Goal: Task Accomplishment & Management: Manage account settings

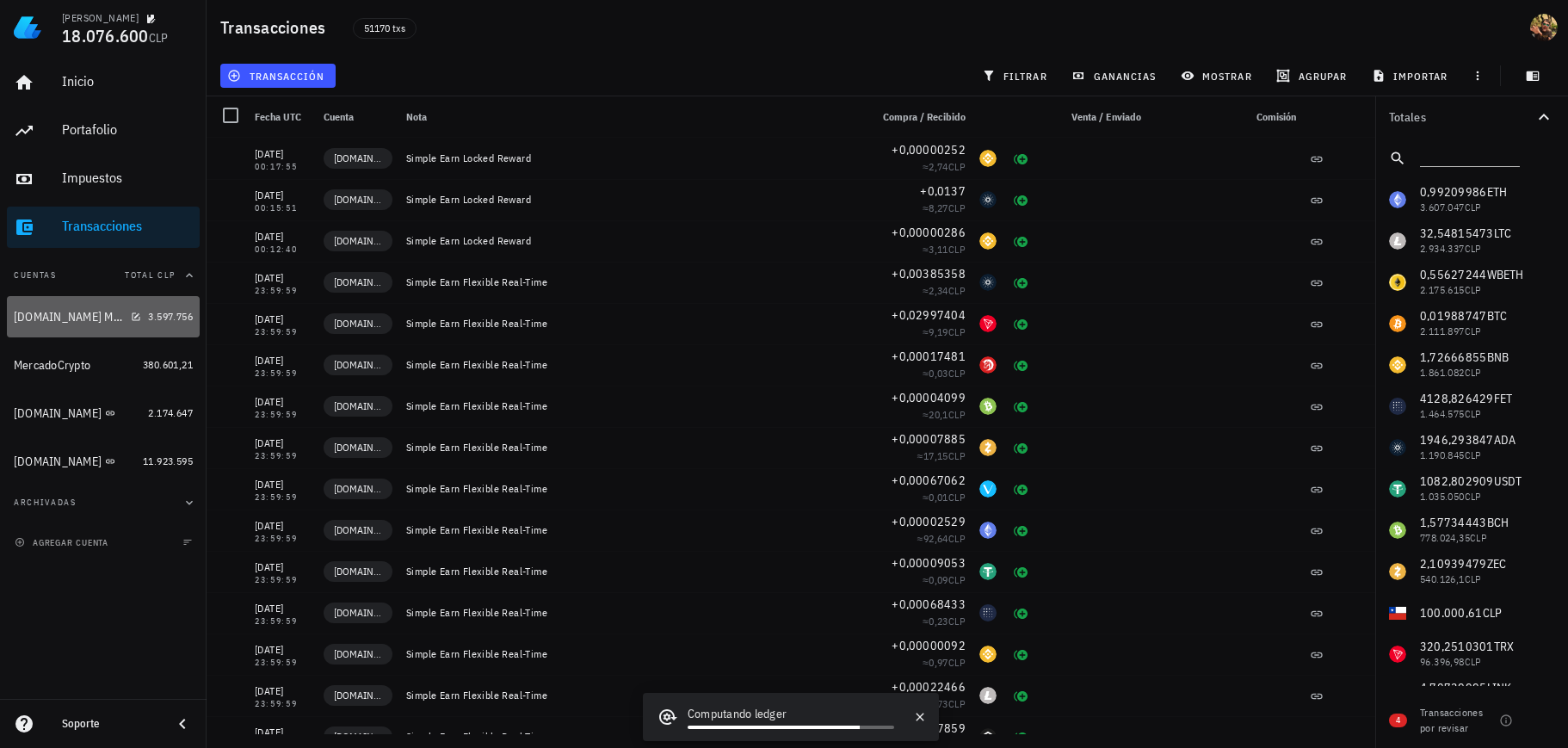
click at [41, 313] on div "[DOMAIN_NAME] Margin" at bounding box center [68, 317] width 110 height 14
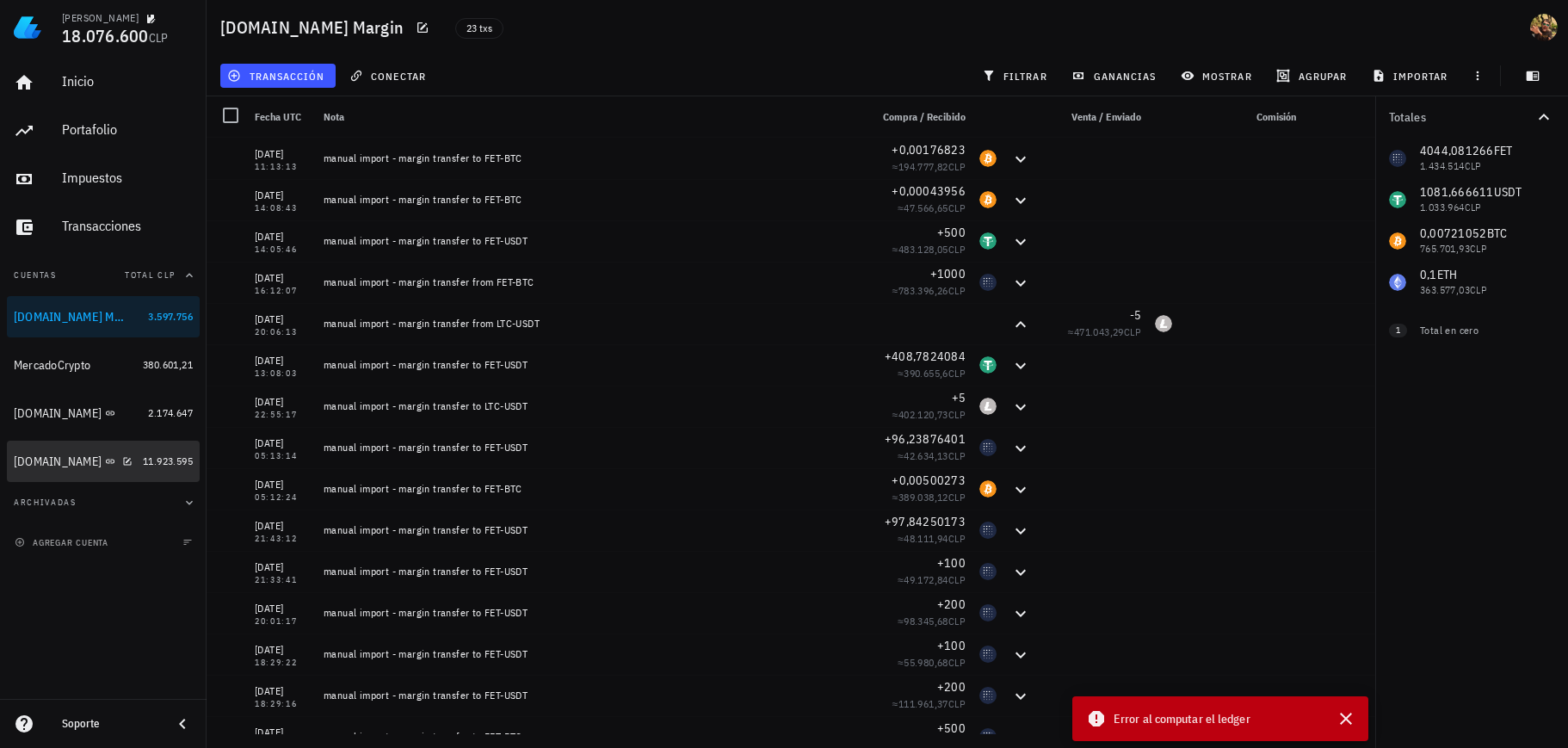
click at [50, 461] on div "[DOMAIN_NAME]" at bounding box center [57, 462] width 87 height 14
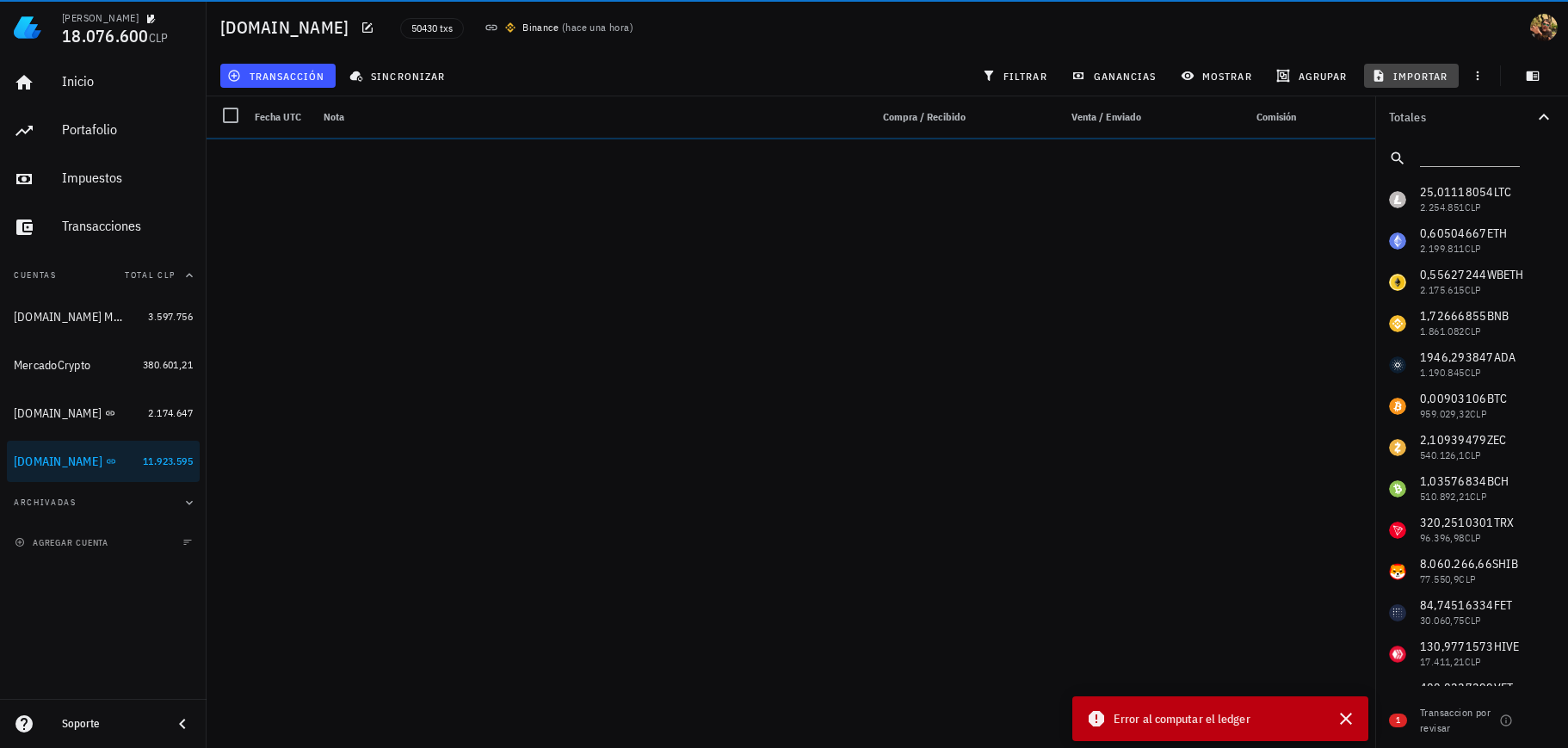
click at [1403, 75] on span "importar" at bounding box center [1411, 75] width 73 height 14
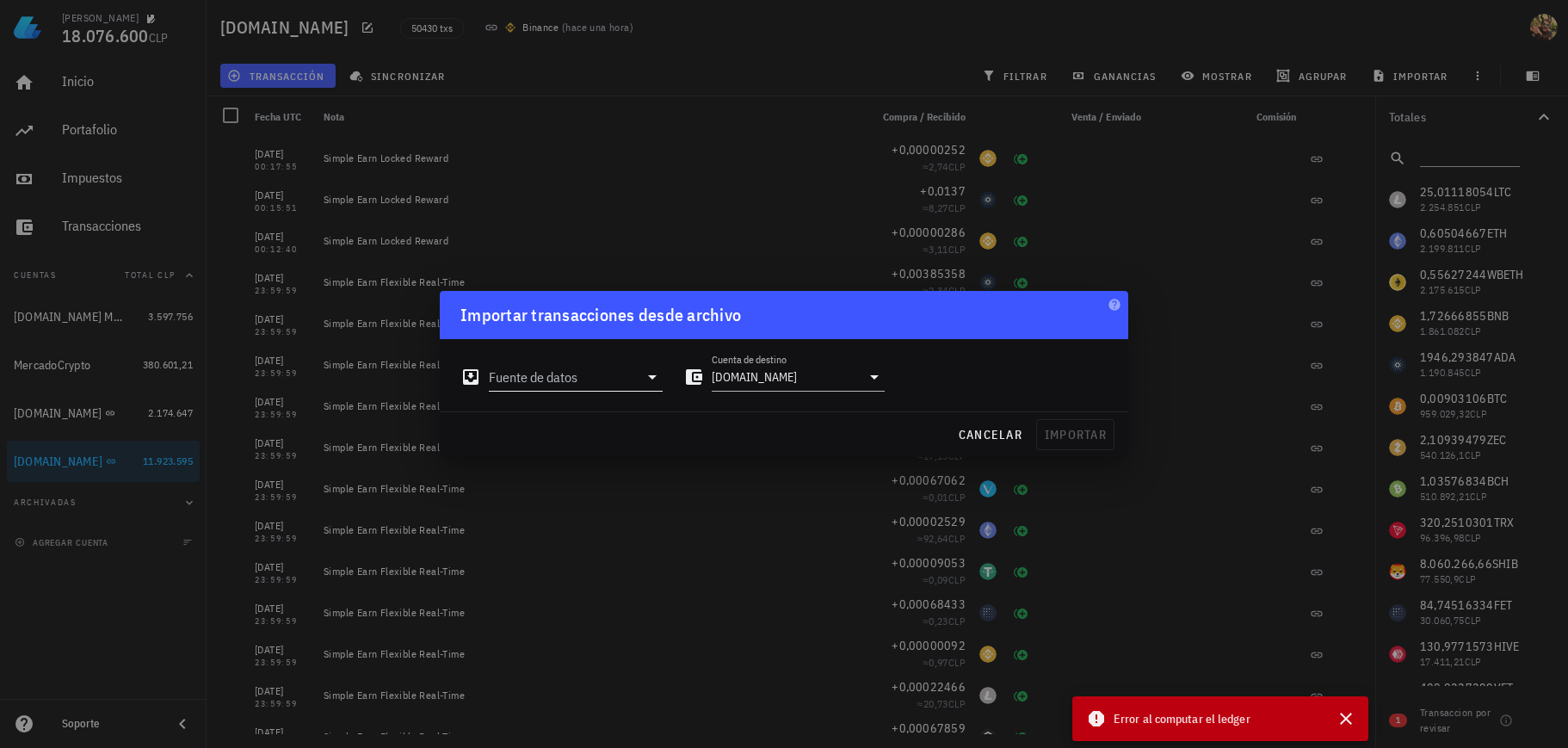
click at [652, 380] on icon at bounding box center [652, 377] width 21 height 21
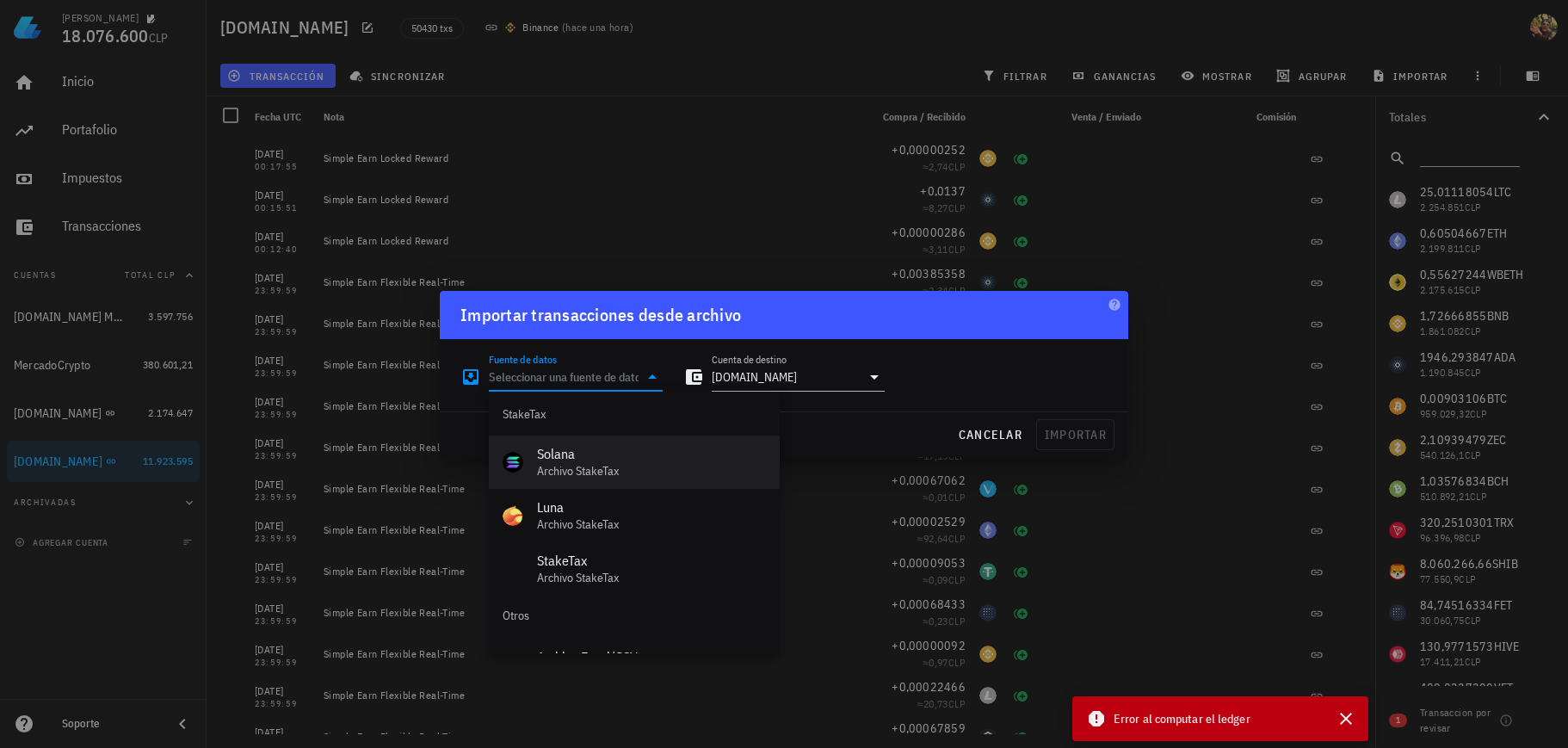
scroll to position [771, 0]
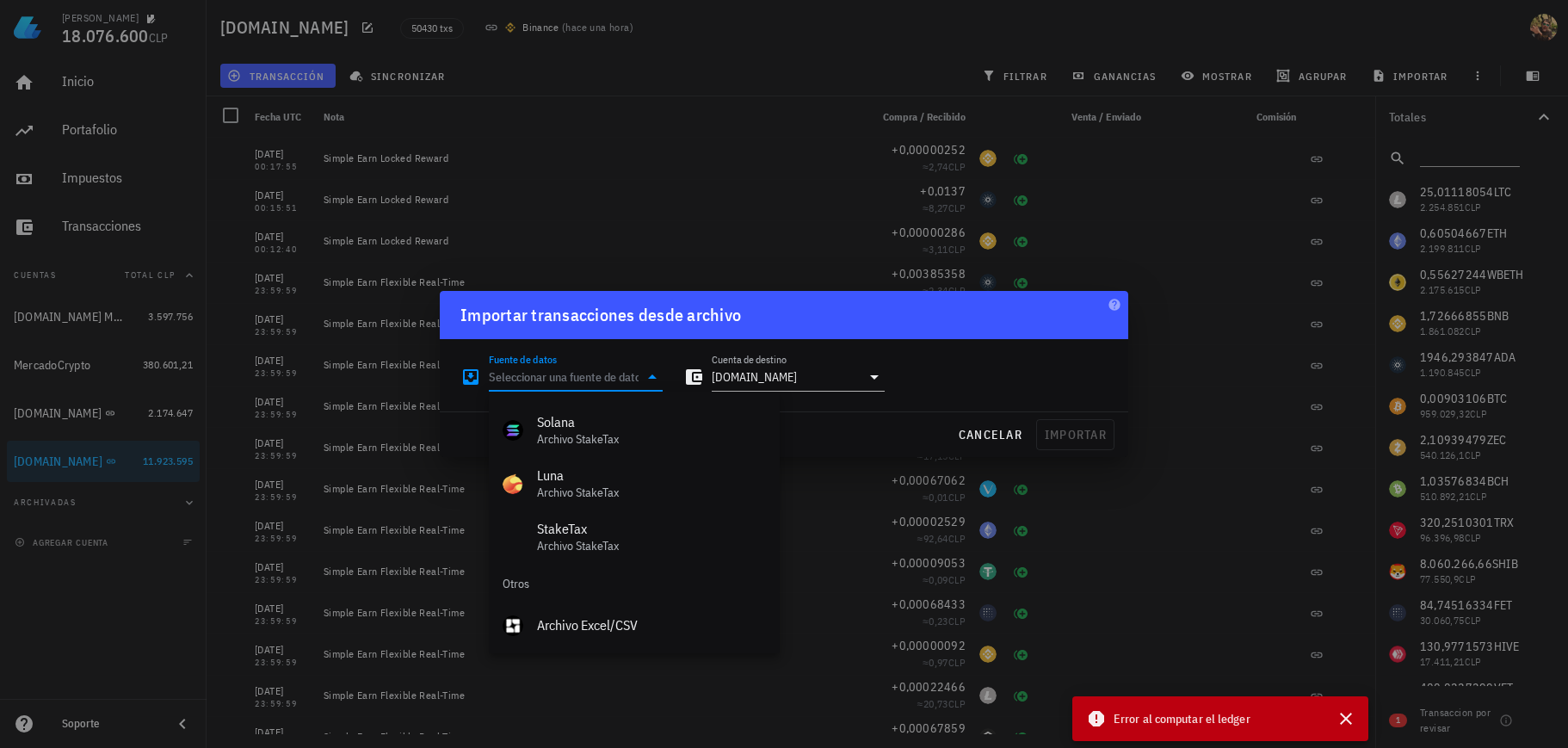
click at [677, 625] on div "Archivo Excel/CSV" at bounding box center [651, 625] width 229 height 16
type input "Archivo Excel/CSV"
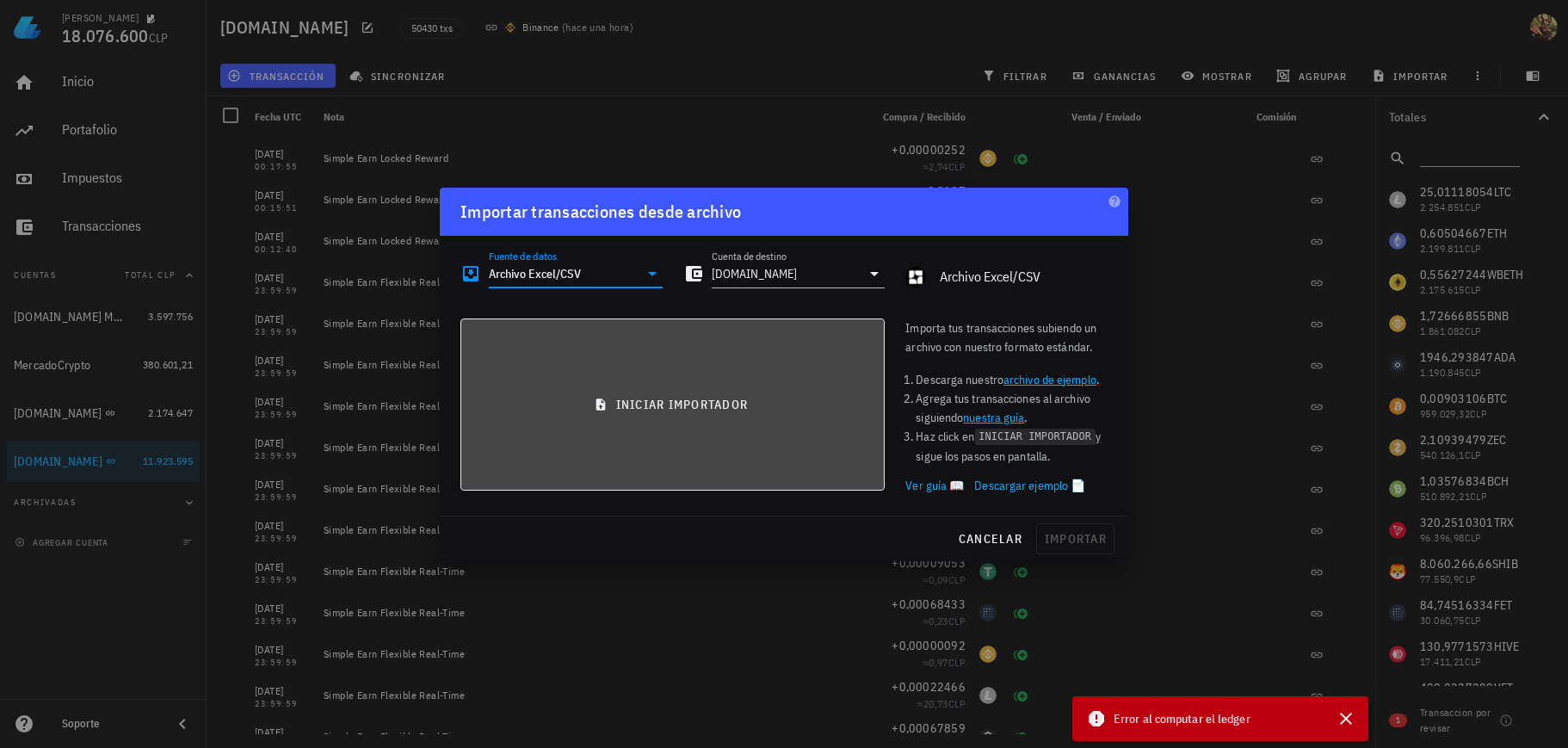
click at [668, 400] on span "iniciar importador" at bounding box center [672, 405] width 395 height 15
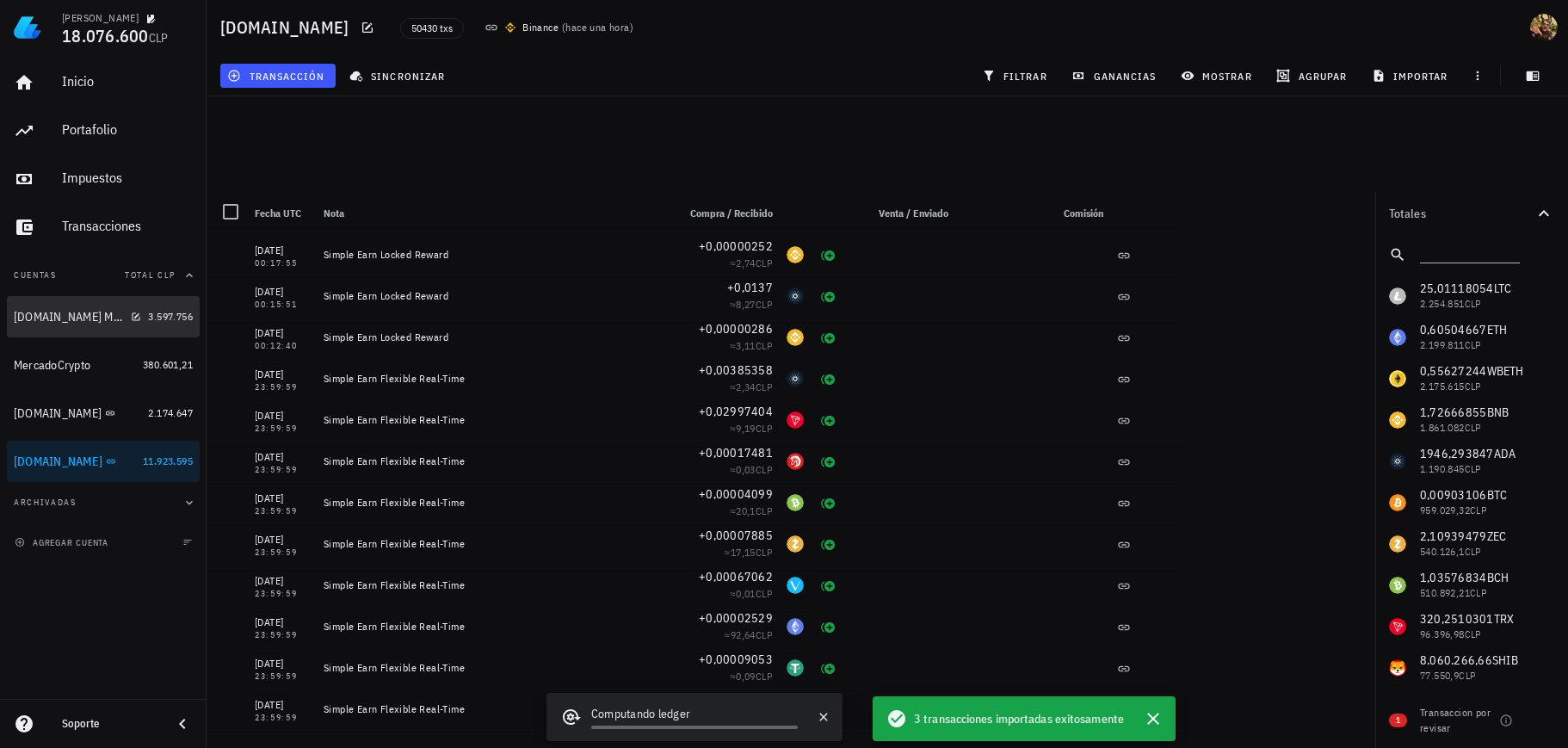
click at [80, 314] on div "[DOMAIN_NAME] Margin" at bounding box center [68, 317] width 110 height 14
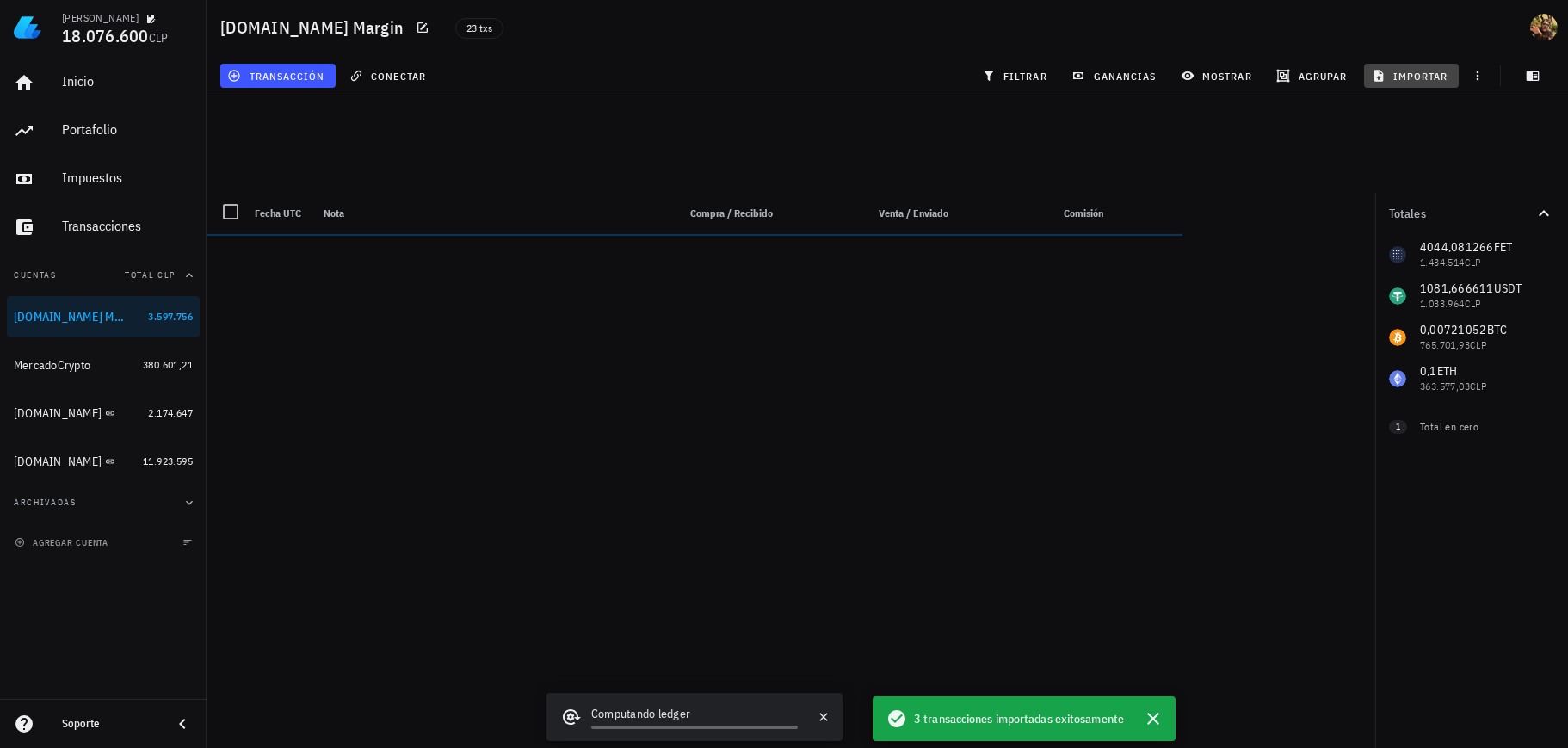
click at [1391, 78] on span "importar" at bounding box center [1411, 75] width 73 height 14
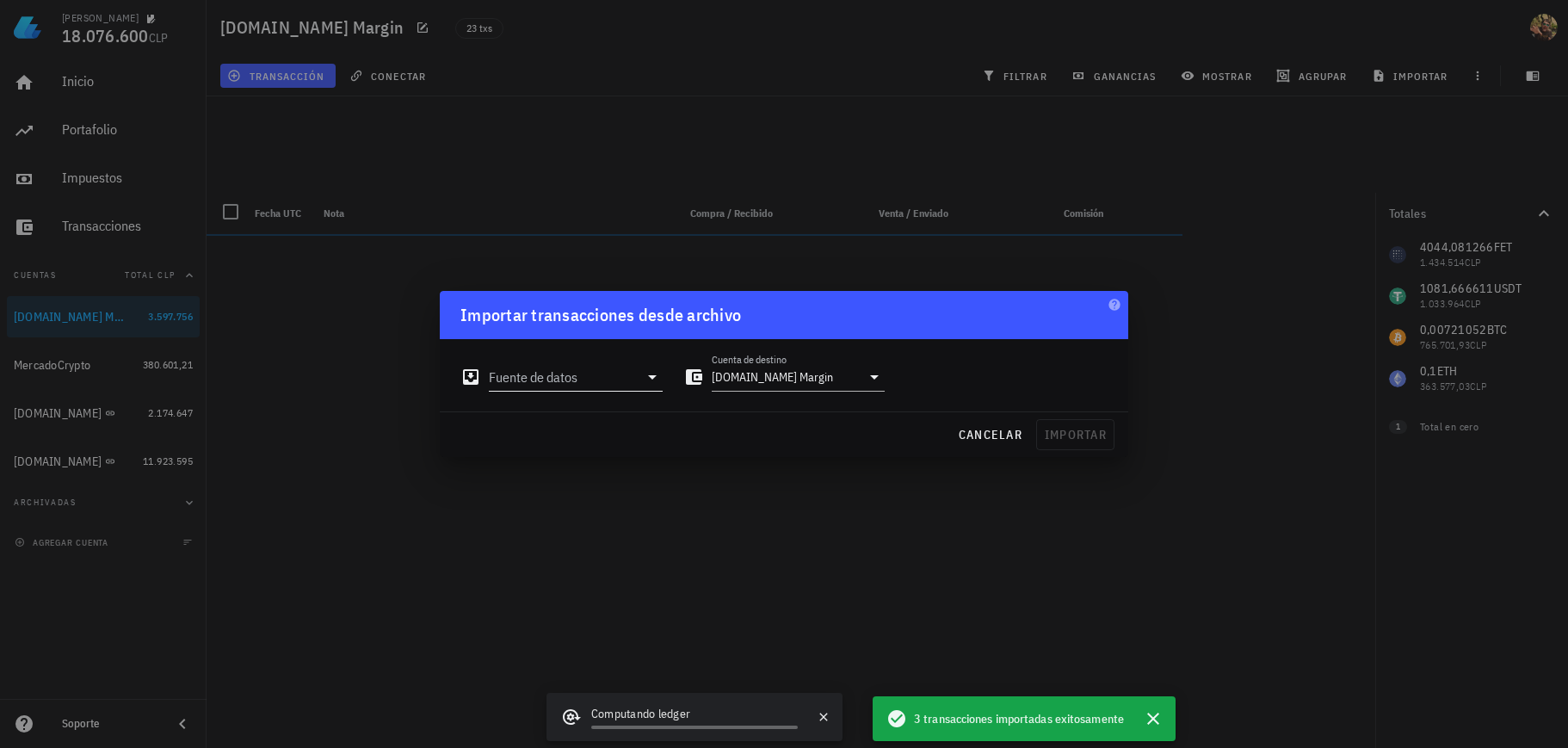
click at [595, 386] on input "Fuente de datos" at bounding box center [564, 377] width 150 height 28
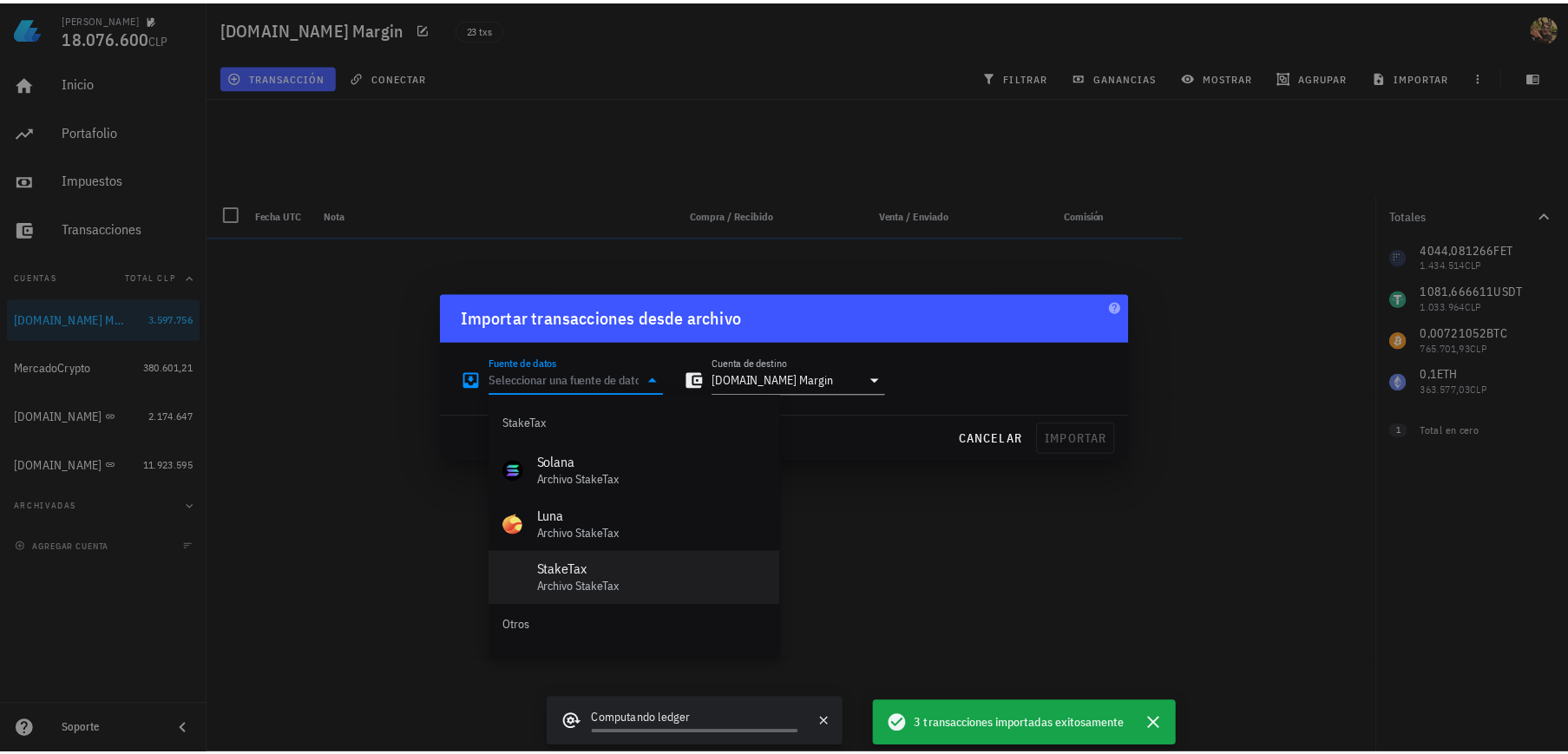
scroll to position [778, 0]
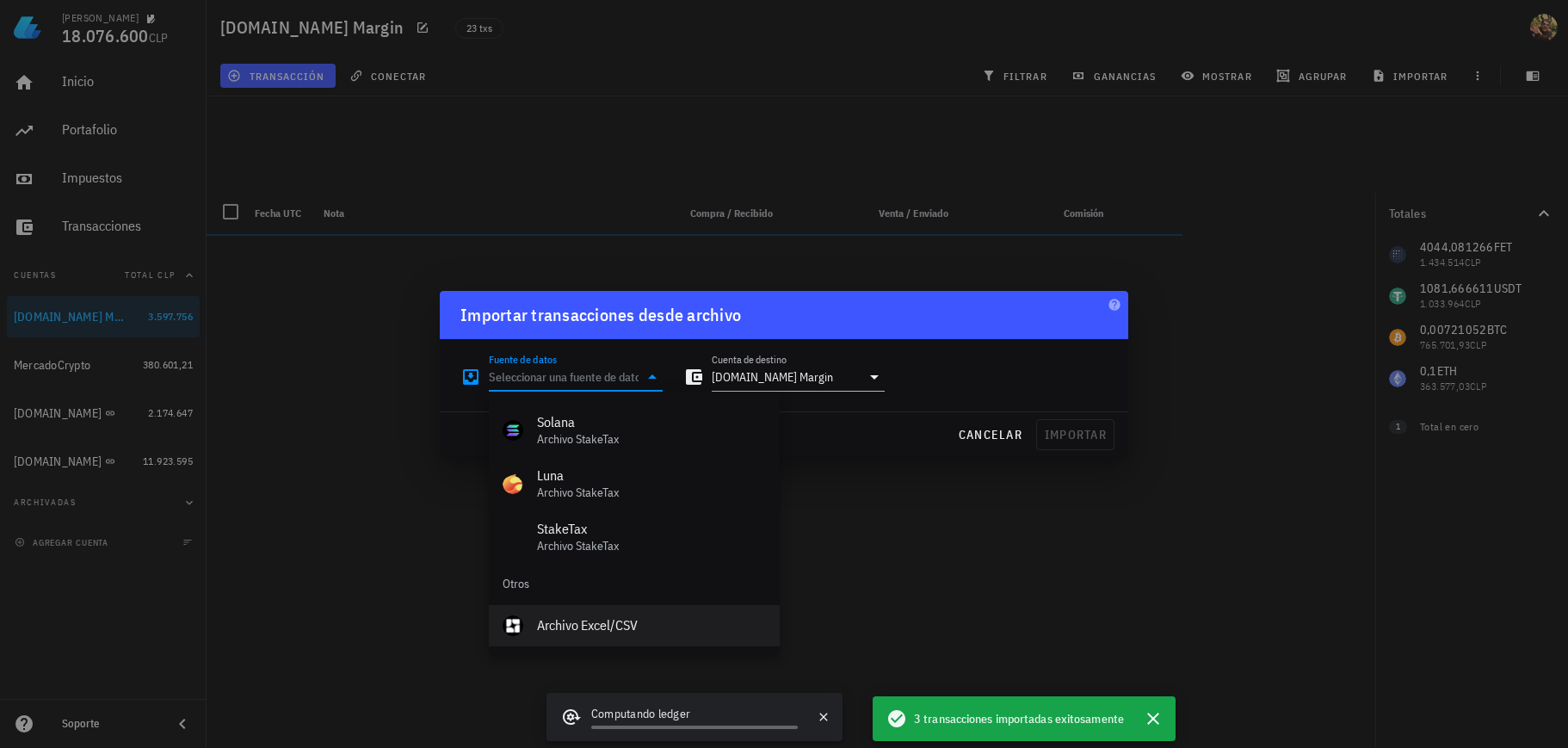
click at [630, 627] on div "Archivo Excel/CSV" at bounding box center [651, 625] width 229 height 16
type input "Archivo Excel/CSV"
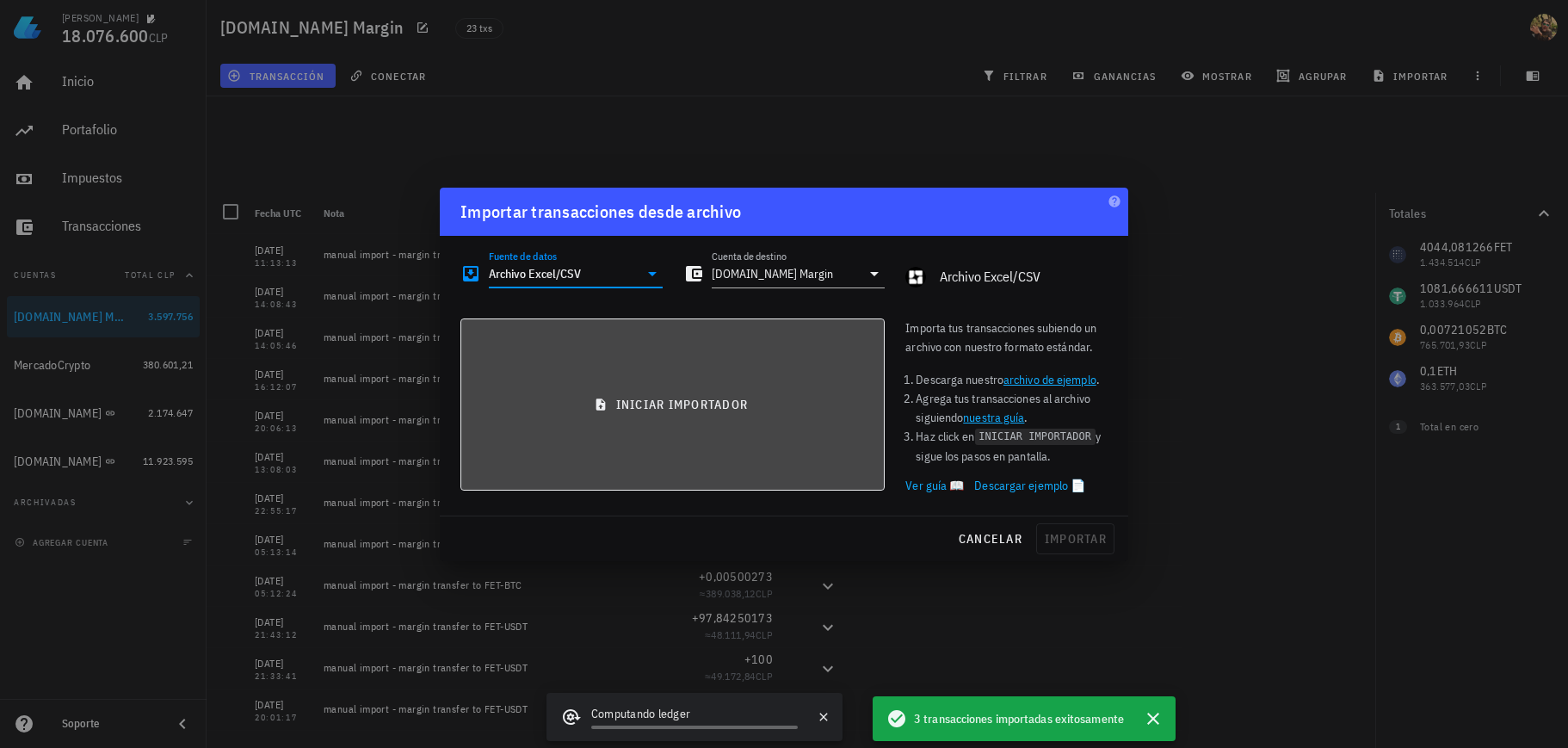
click at [710, 399] on span "iniciar importador" at bounding box center [672, 405] width 395 height 15
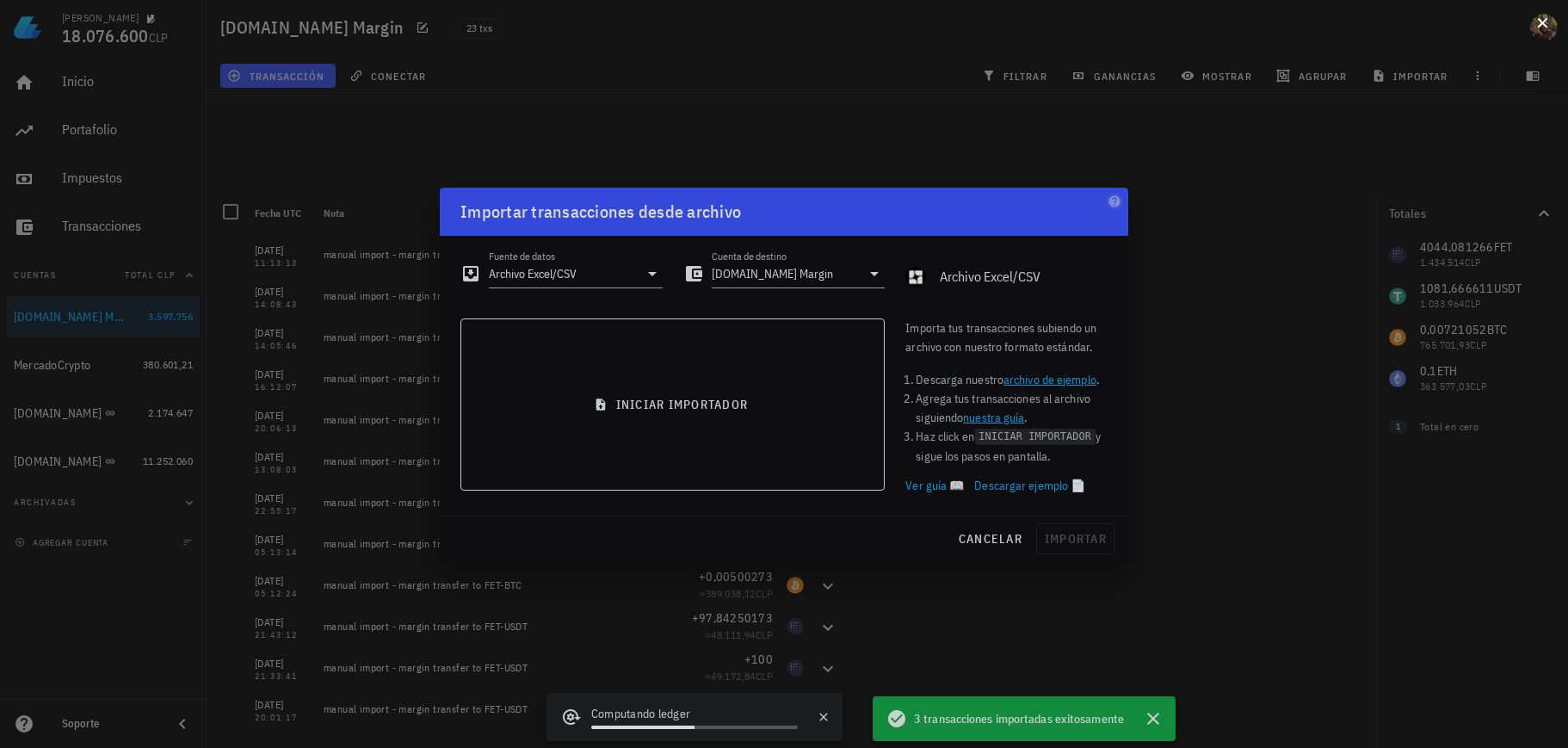
click at [1537, 26] on button at bounding box center [1542, 21] width 17 height 17
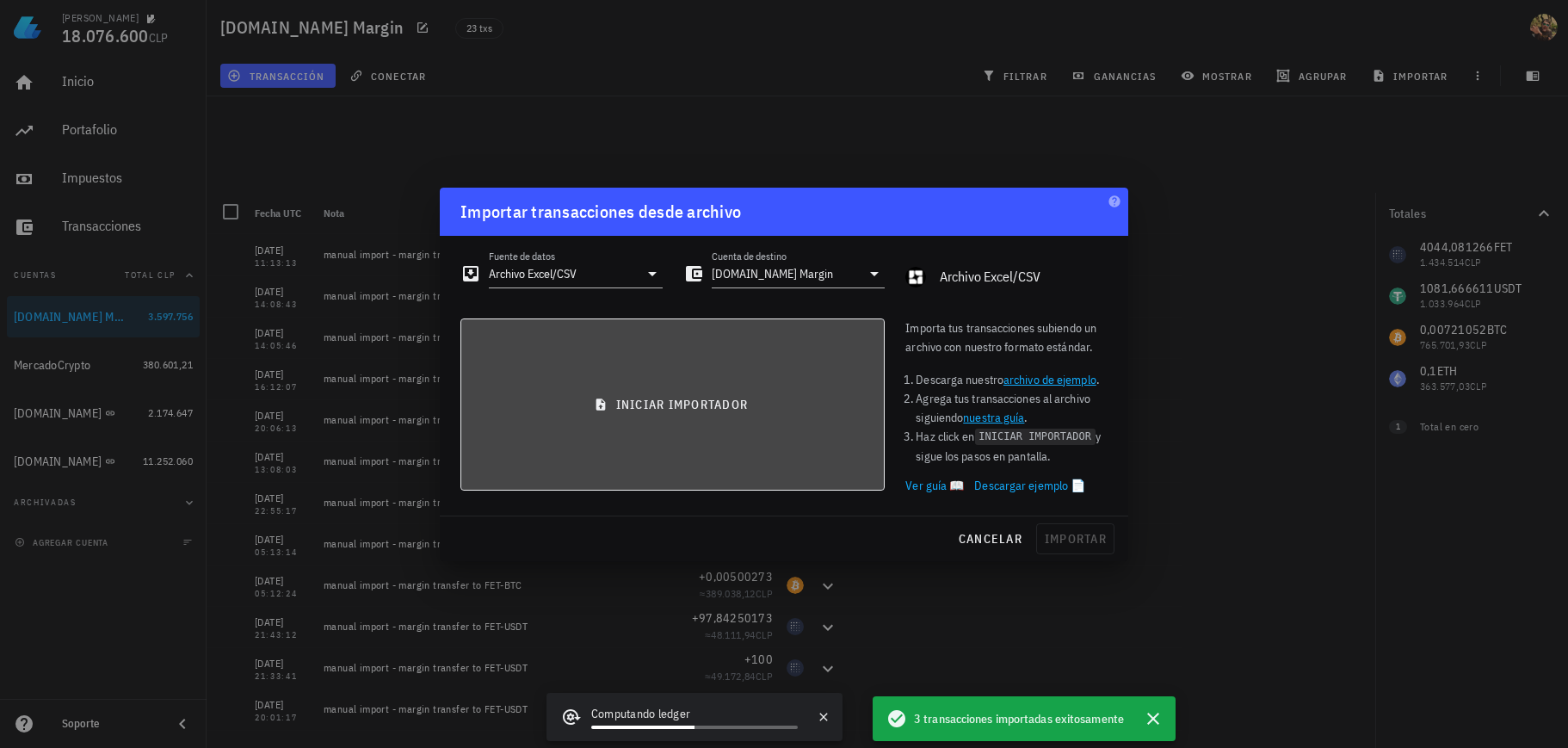
click at [724, 414] on button "iniciar importador" at bounding box center [672, 405] width 424 height 172
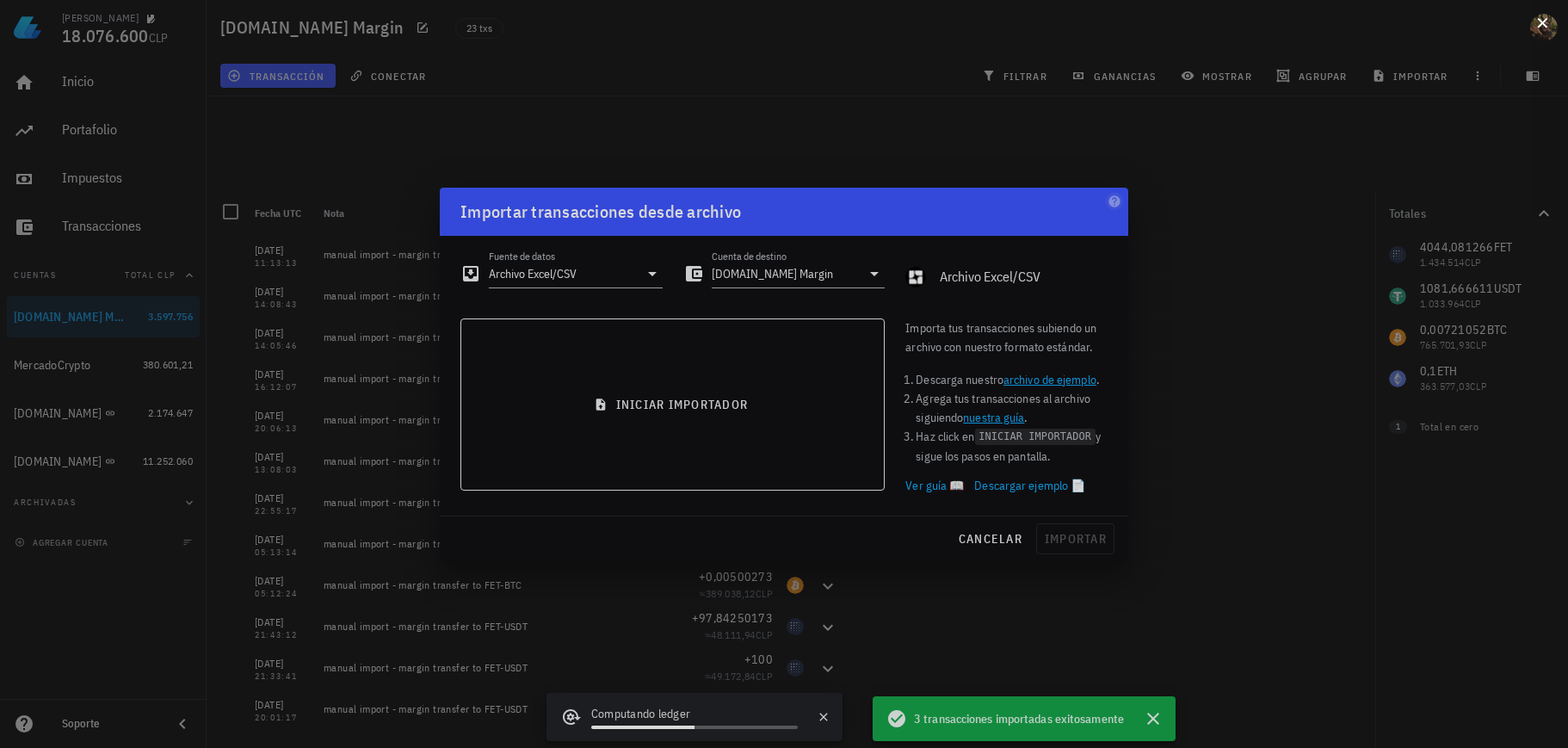
click at [1538, 23] on button at bounding box center [1542, 21] width 17 height 17
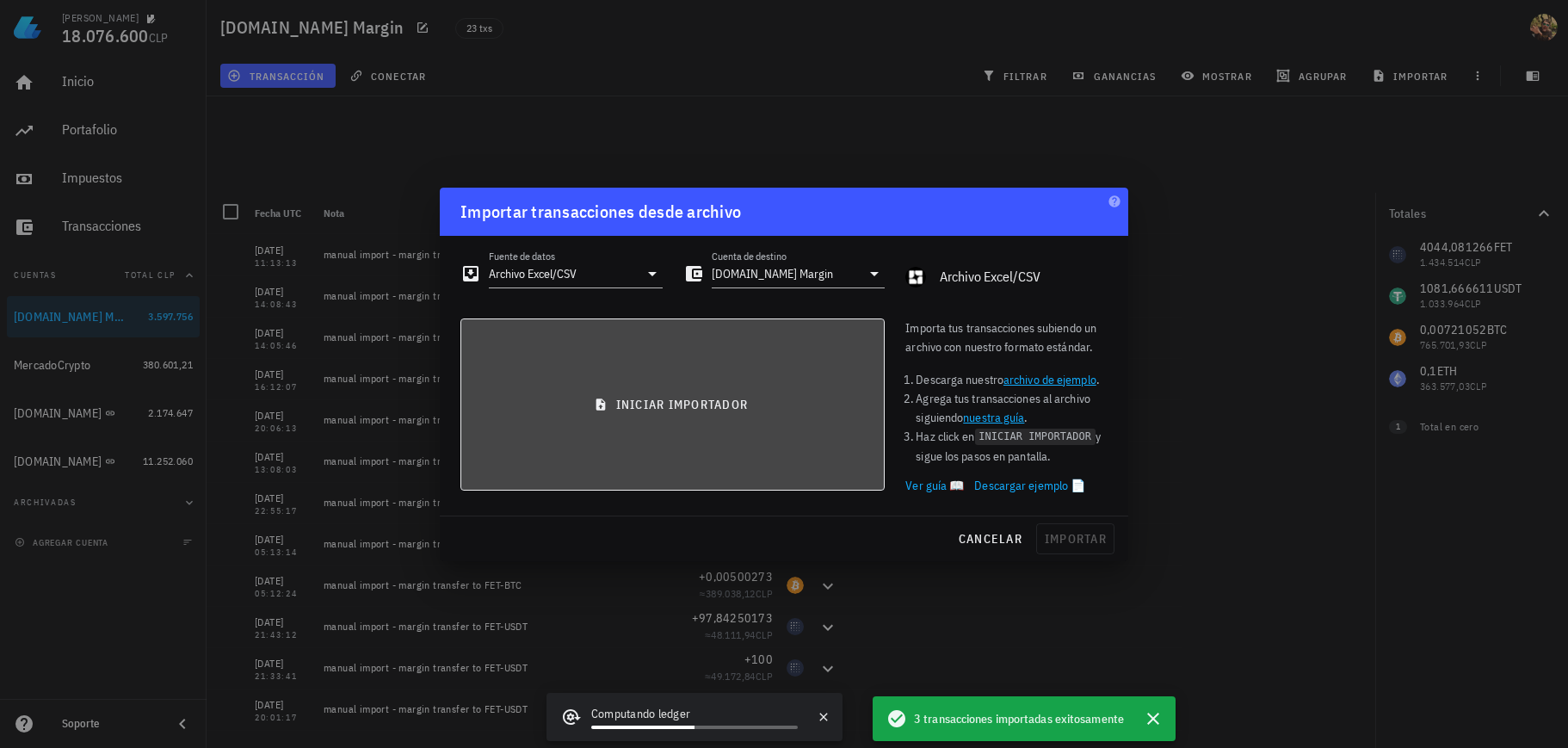
click at [763, 378] on button "iniciar importador" at bounding box center [672, 405] width 424 height 172
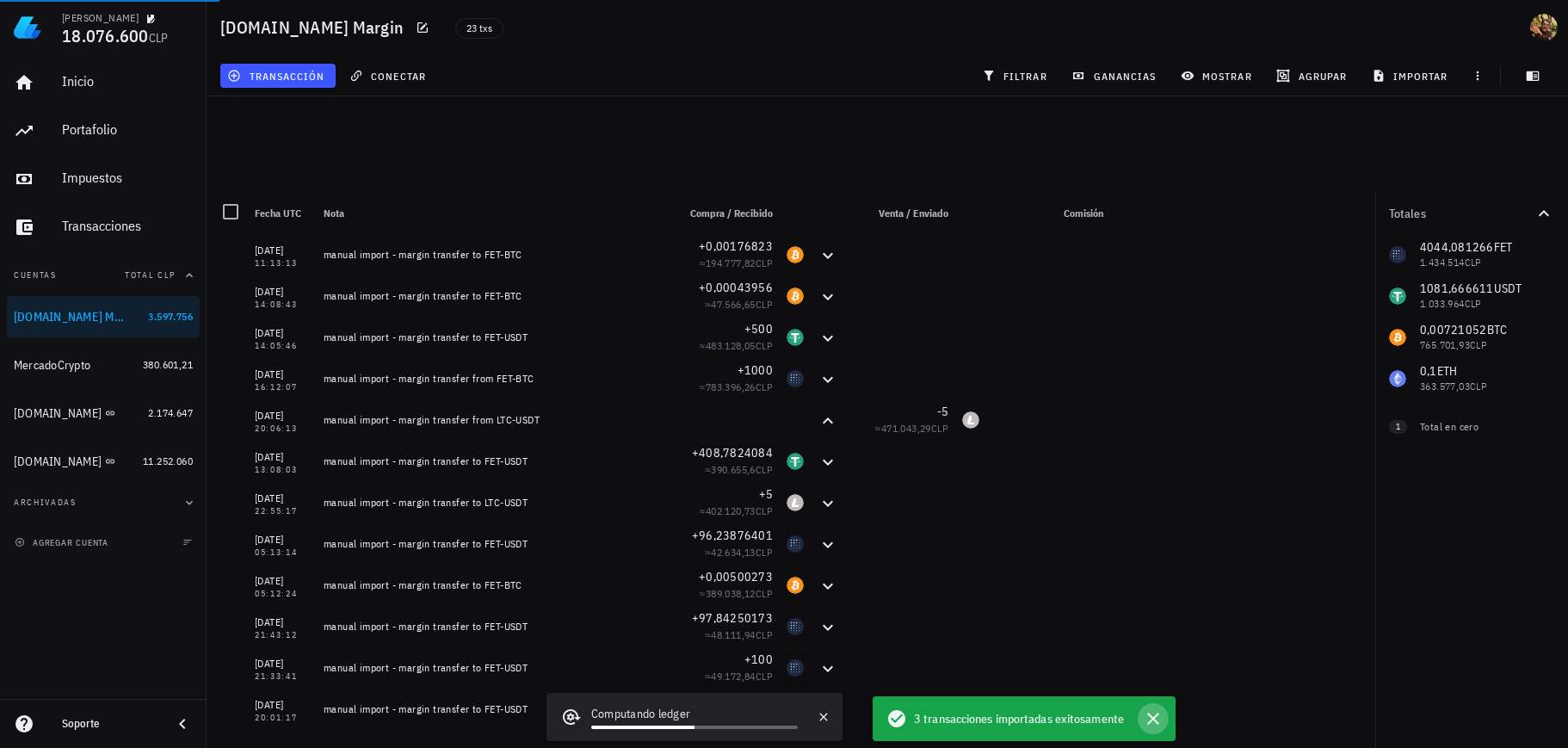
click at [1151, 721] on icon "button" at bounding box center [1153, 718] width 12 height 12
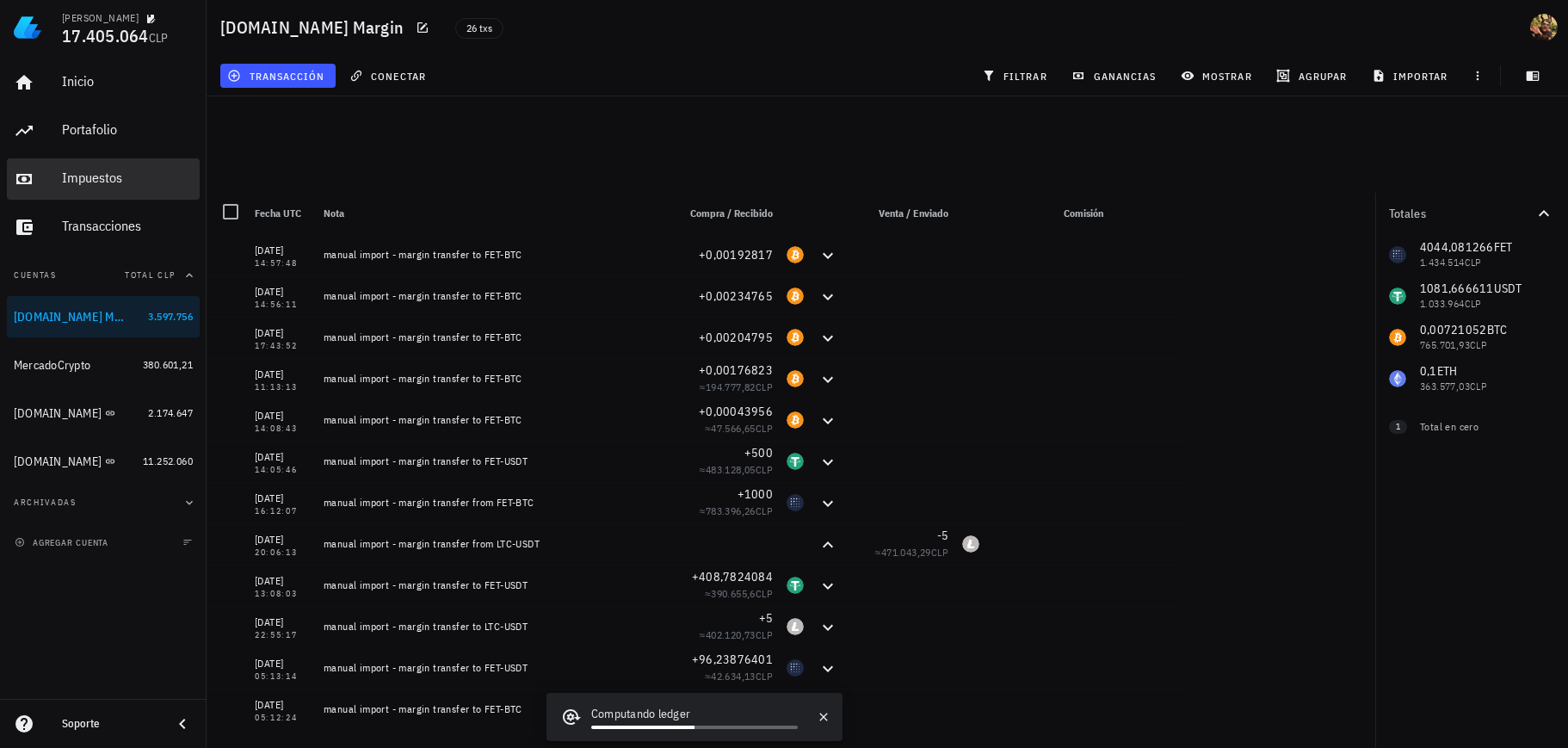
click at [117, 196] on div "Impuestos" at bounding box center [127, 178] width 131 height 39
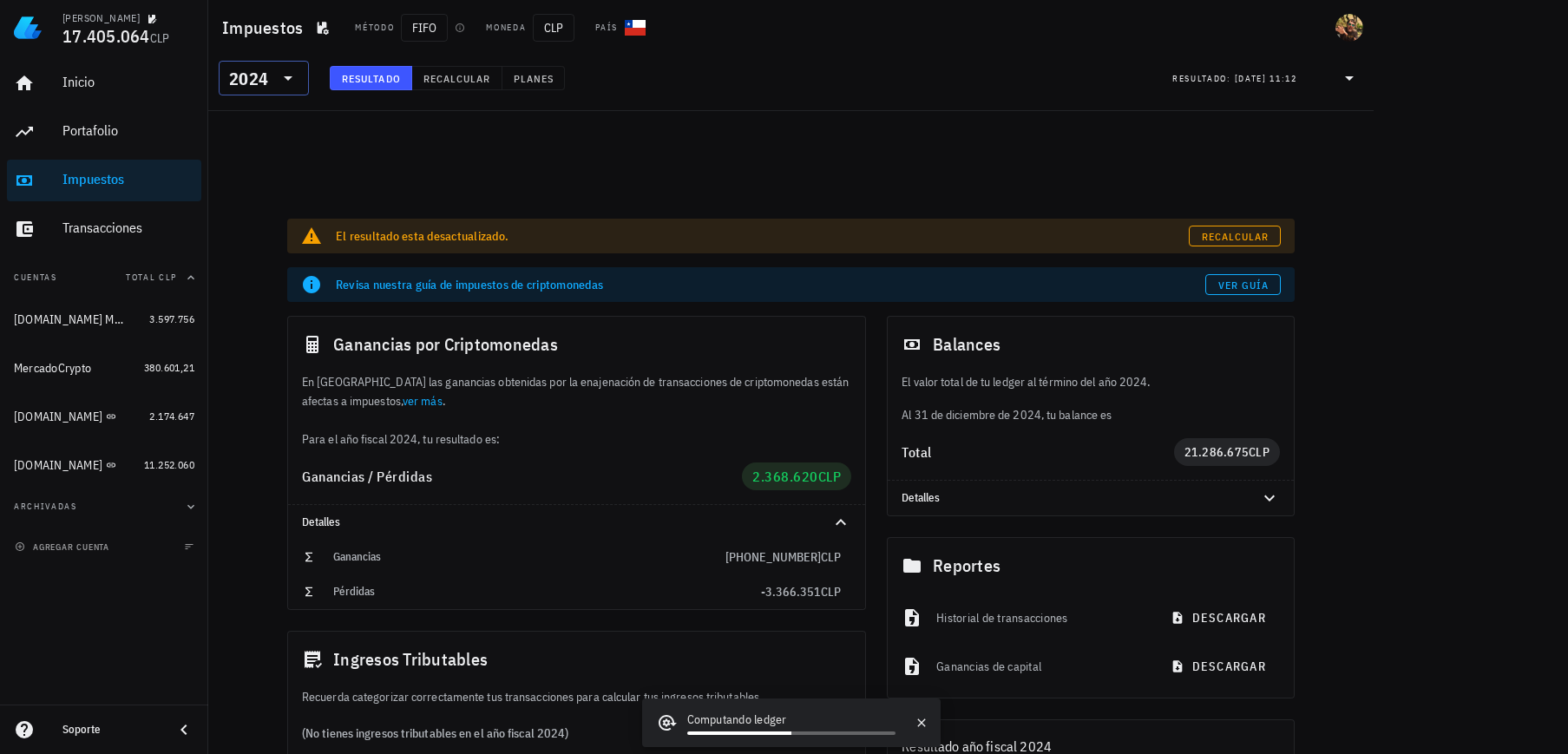
click at [283, 77] on icon at bounding box center [288, 78] width 21 height 21
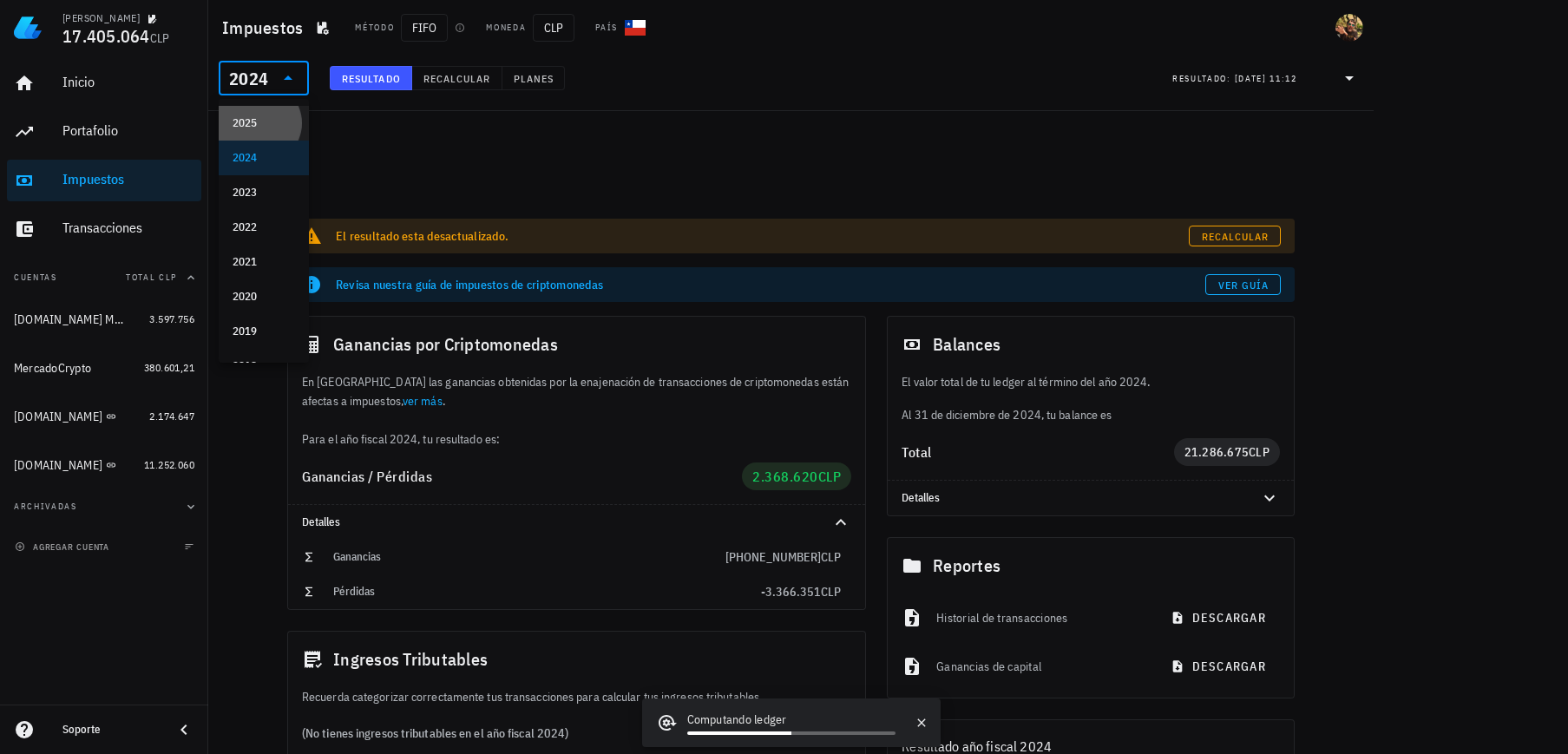
click at [275, 127] on div "2025" at bounding box center [263, 123] width 63 height 14
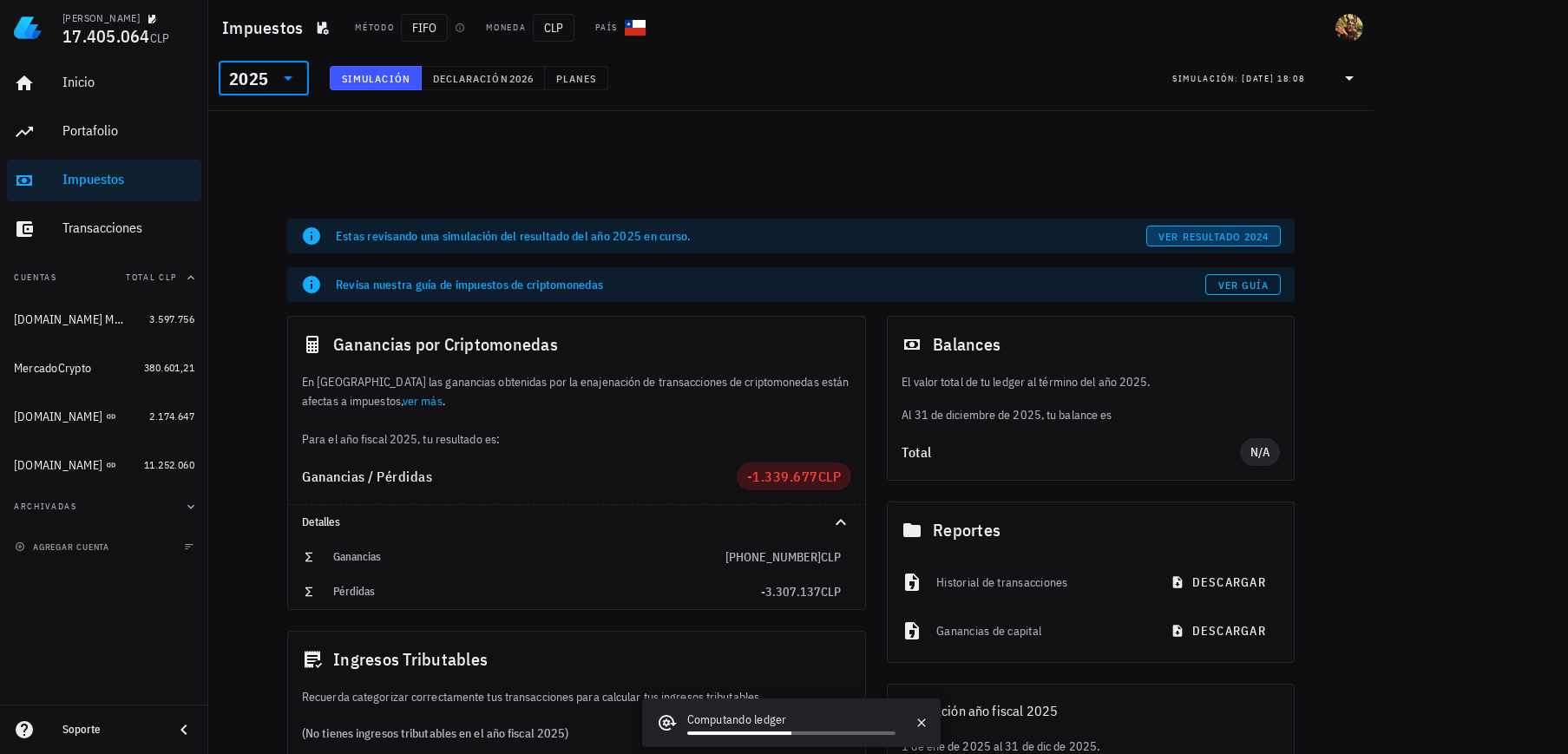
click at [1224, 235] on span "ver resultado 2024" at bounding box center [1213, 236] width 111 height 13
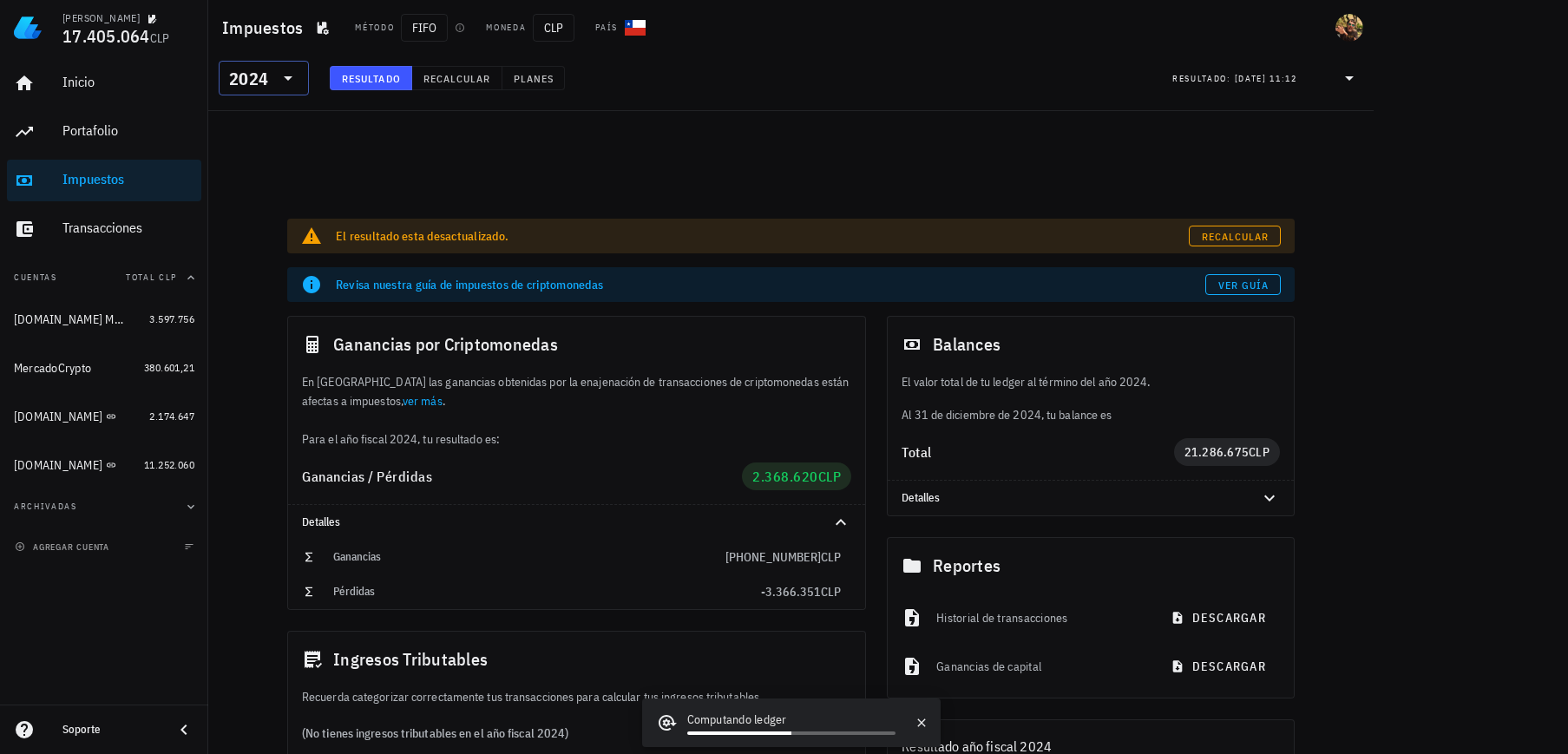
click at [251, 61] on div "2024" at bounding box center [251, 78] width 45 height 35
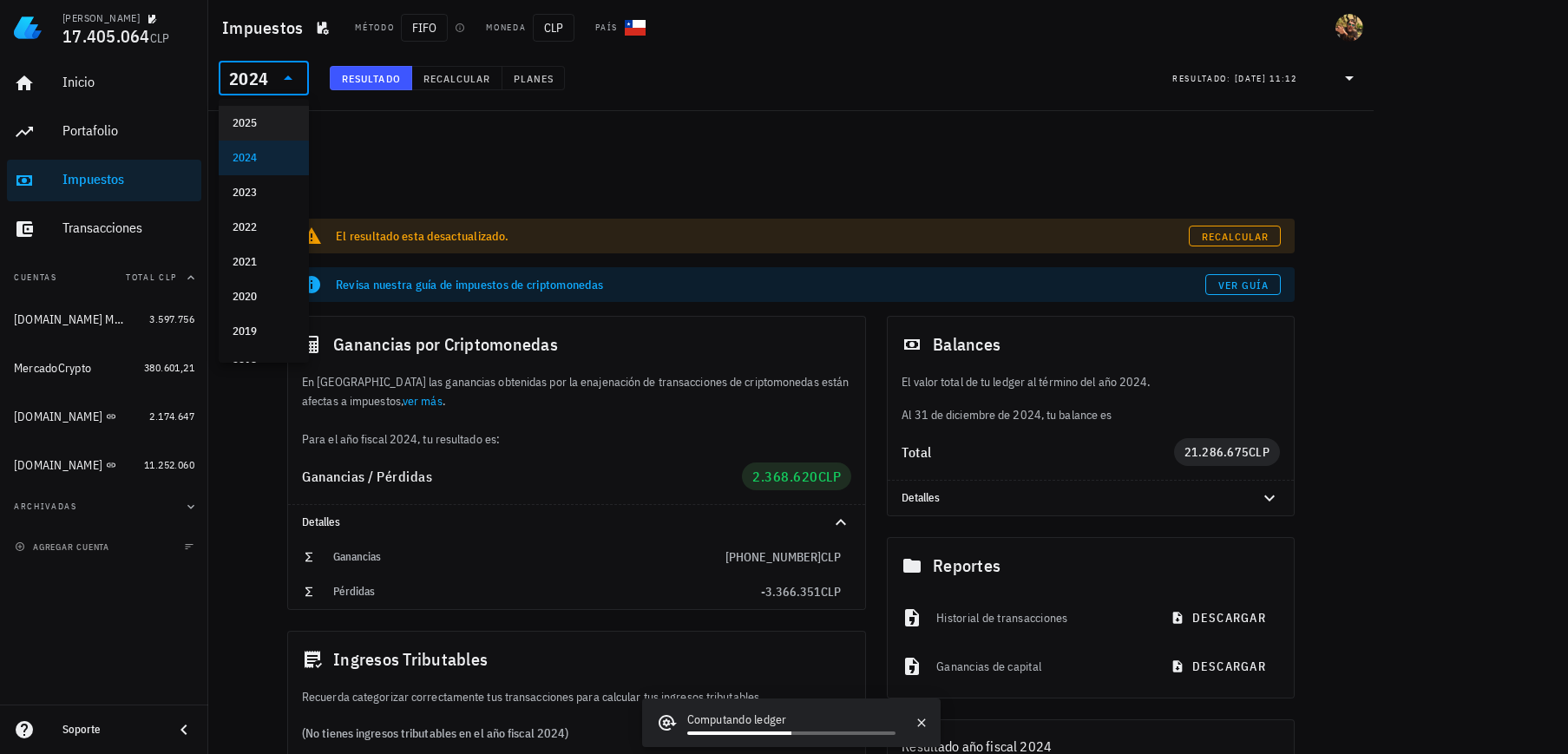
click at [266, 117] on div "2025" at bounding box center [263, 123] width 63 height 14
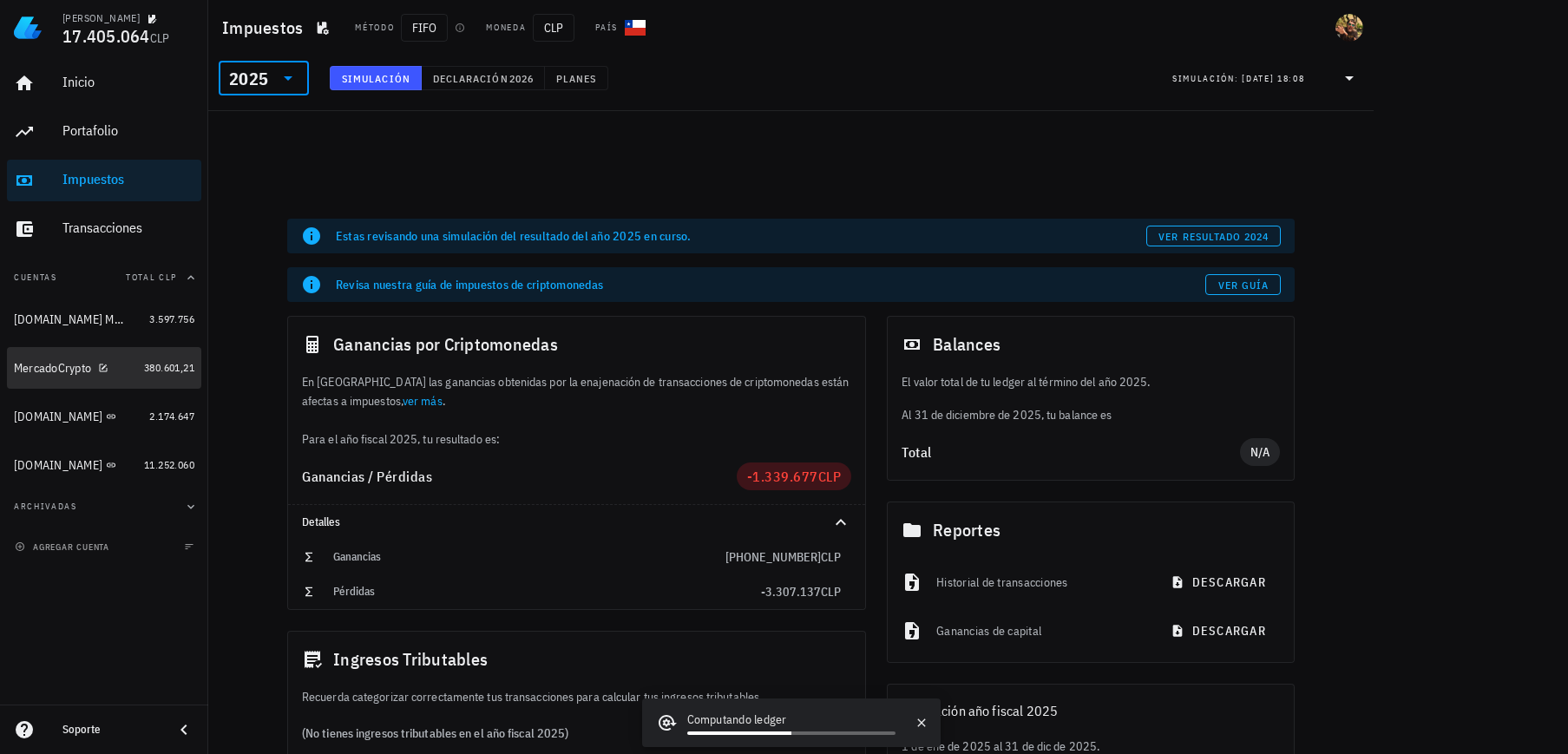
click at [49, 371] on div "MercadoCrypto" at bounding box center [52, 369] width 77 height 15
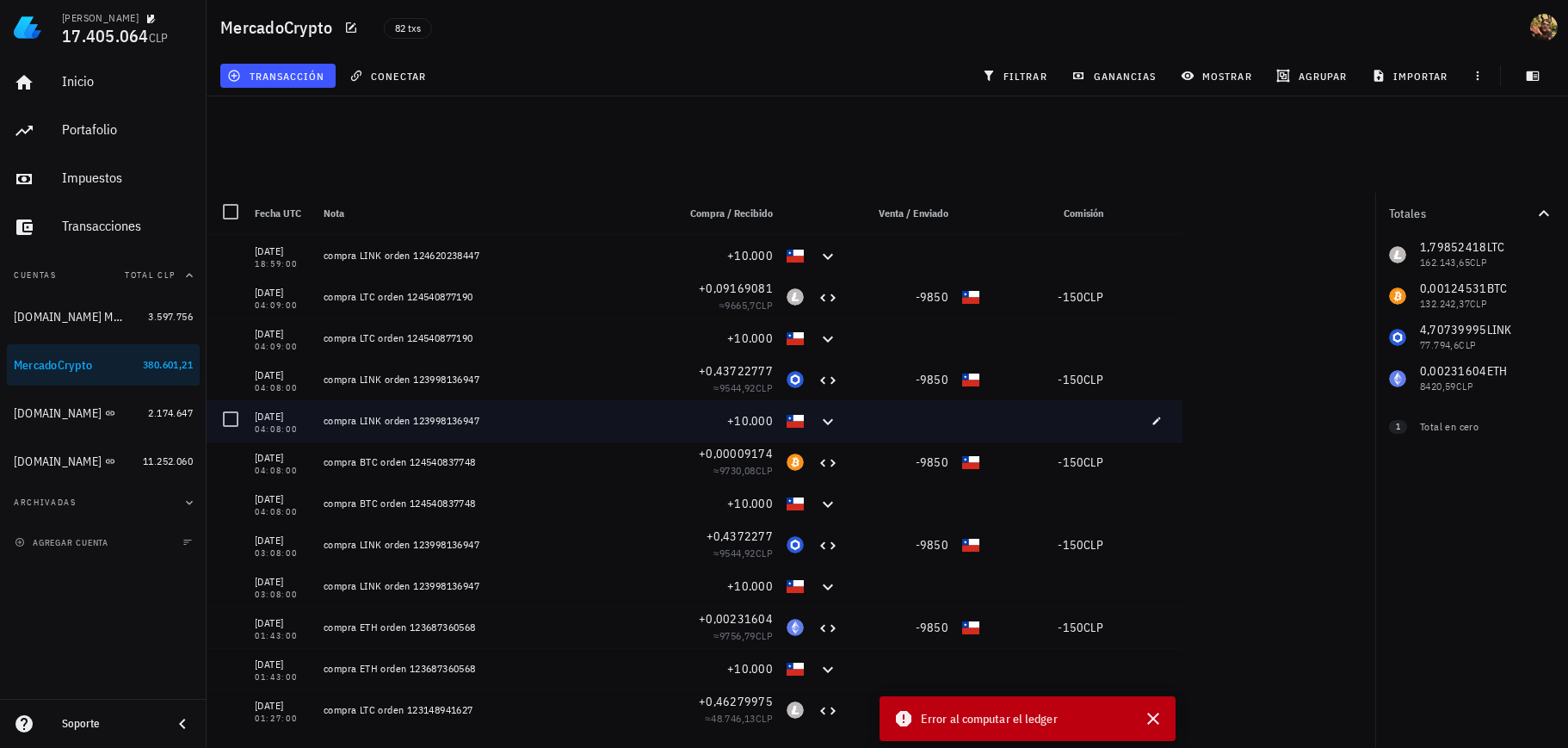
scroll to position [104, 0]
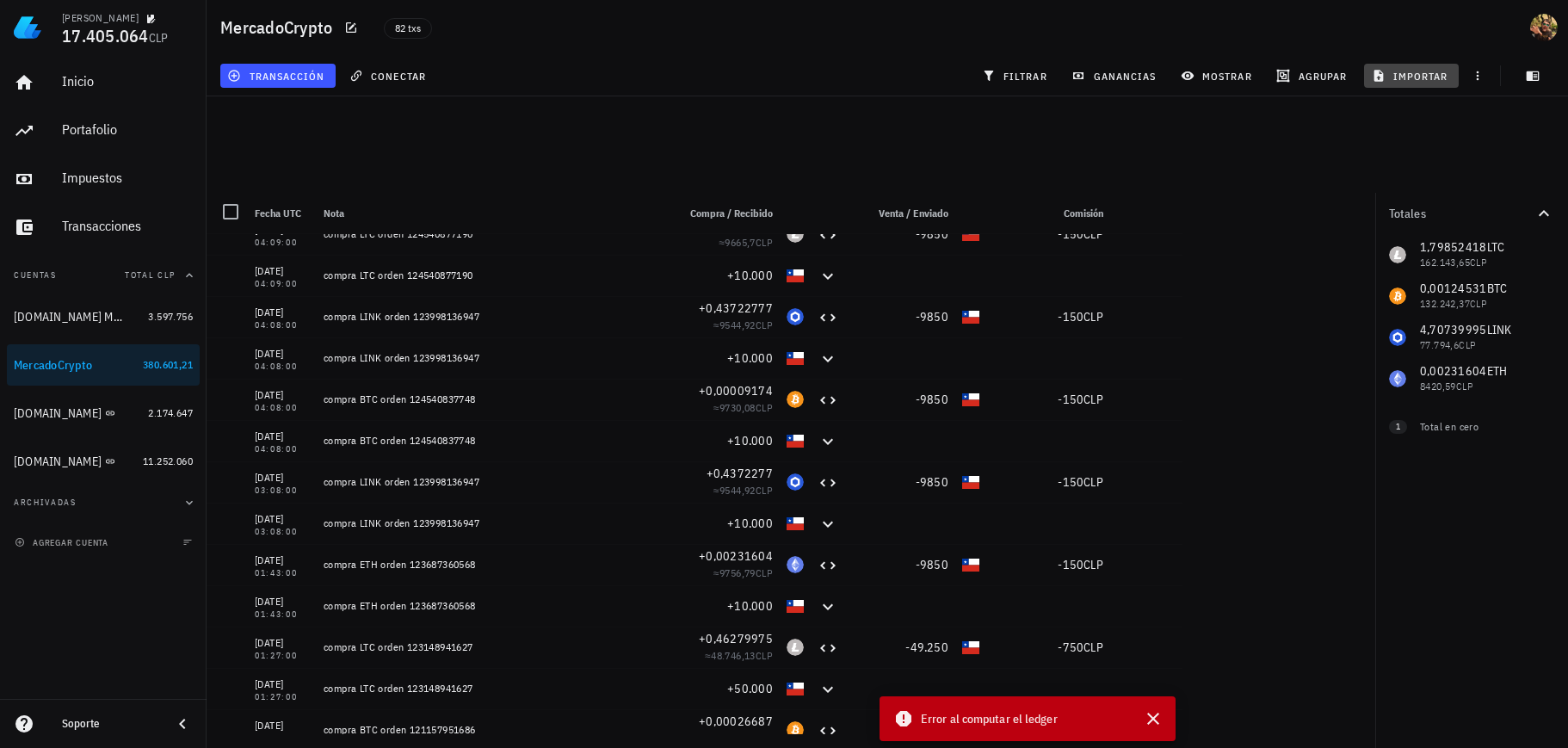
click at [1400, 81] on span "importar" at bounding box center [1411, 75] width 73 height 14
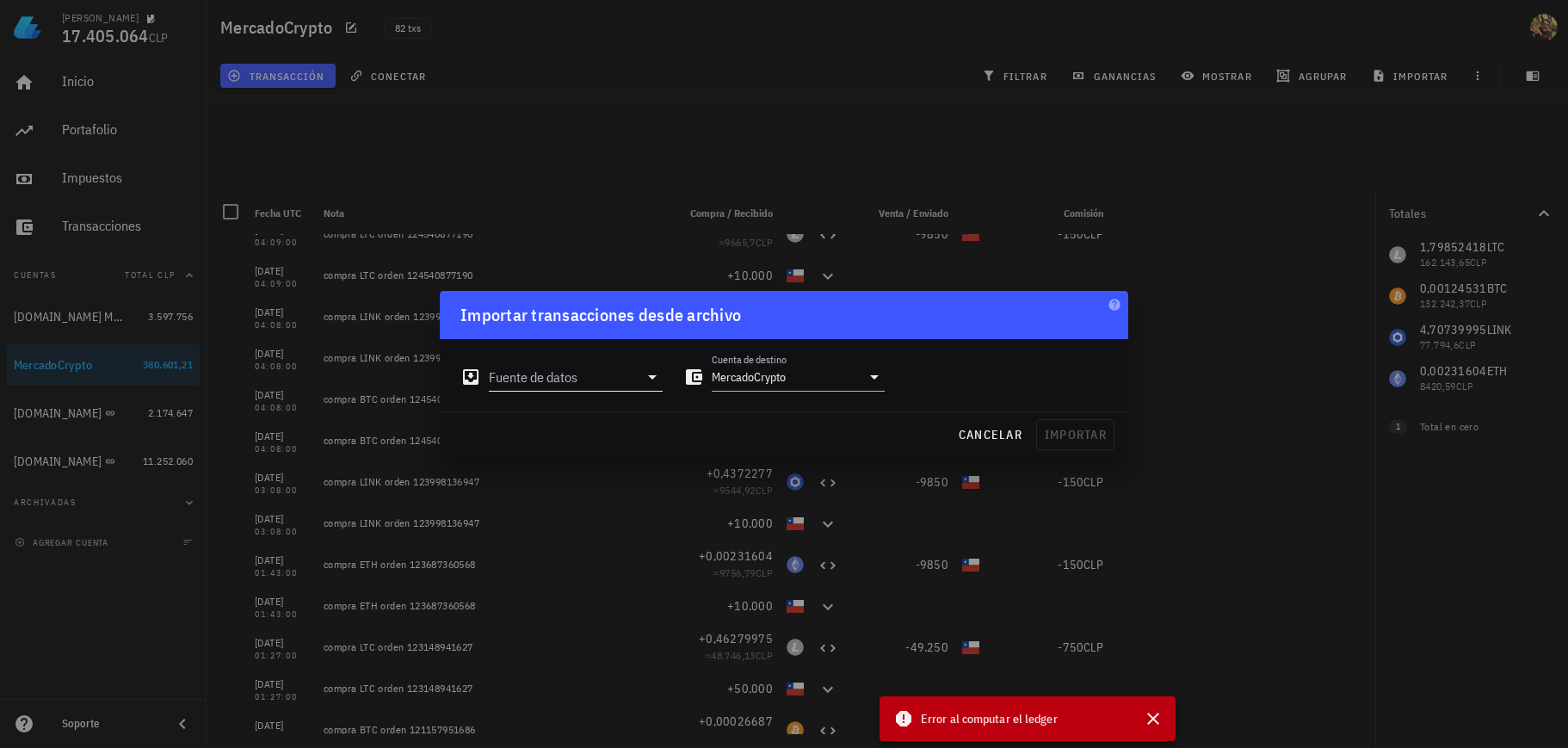
click at [587, 378] on input "Fuente de datos" at bounding box center [564, 377] width 150 height 28
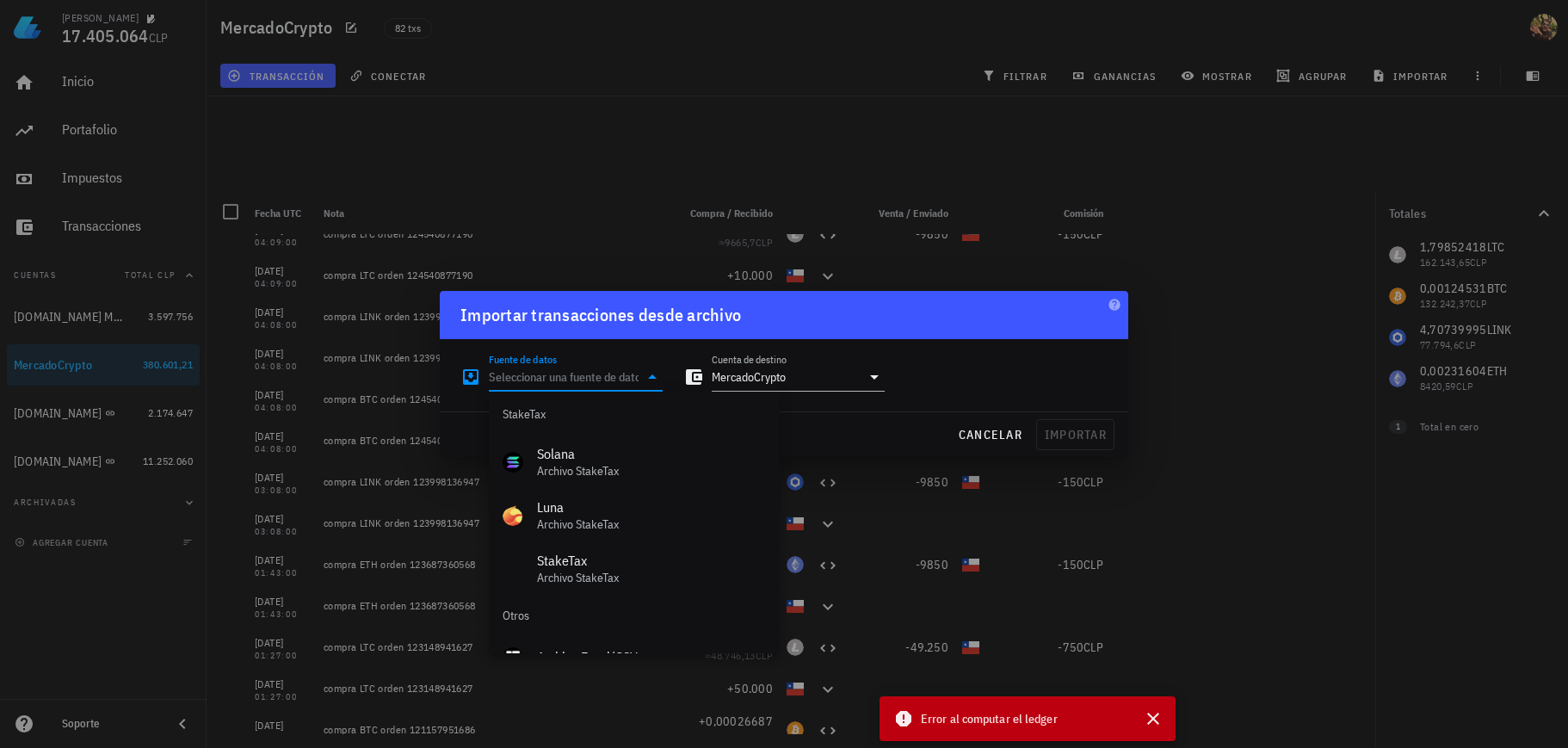
scroll to position [771, 0]
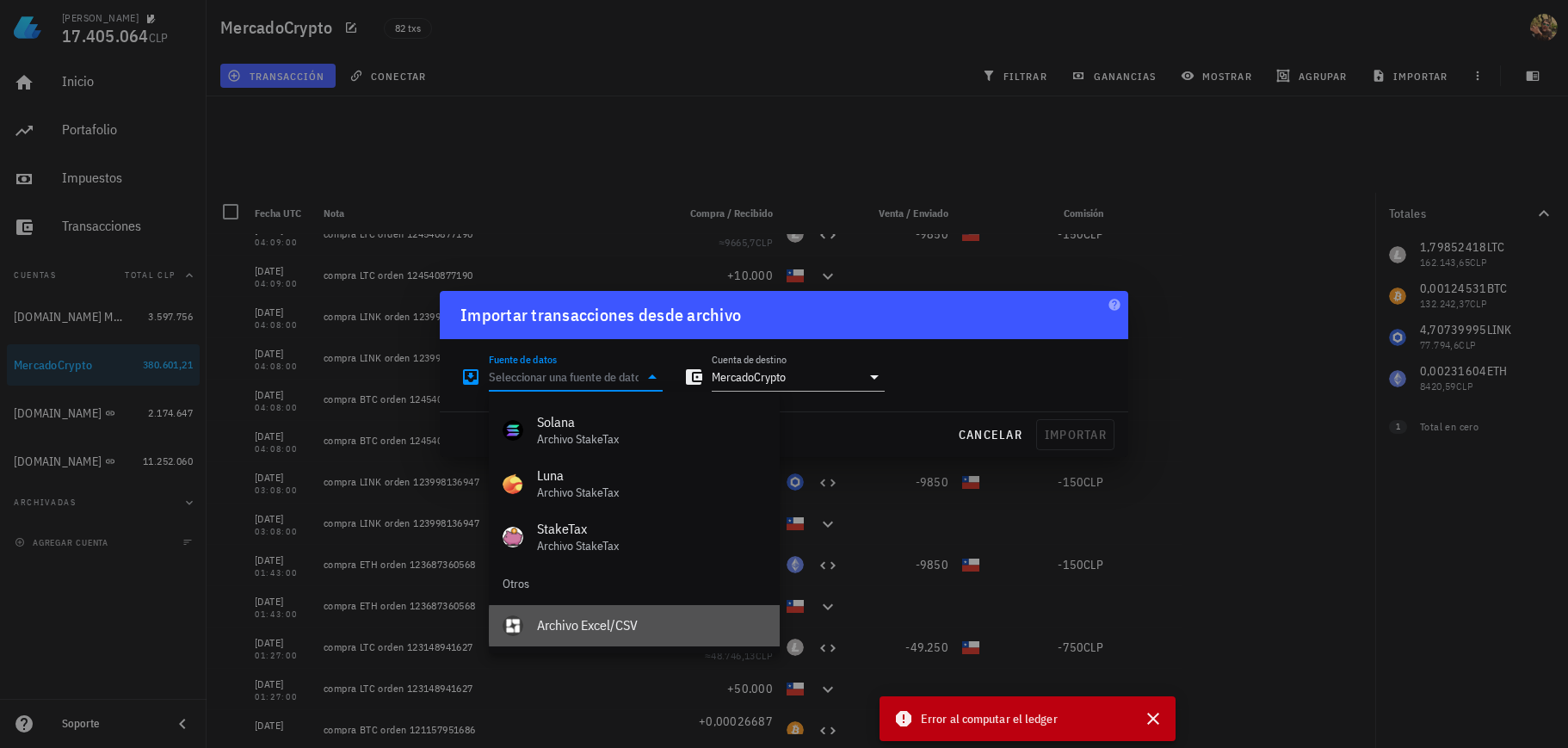
click at [590, 630] on div "Archivo Excel/CSV" at bounding box center [651, 625] width 229 height 16
type input "Archivo Excel/CSV"
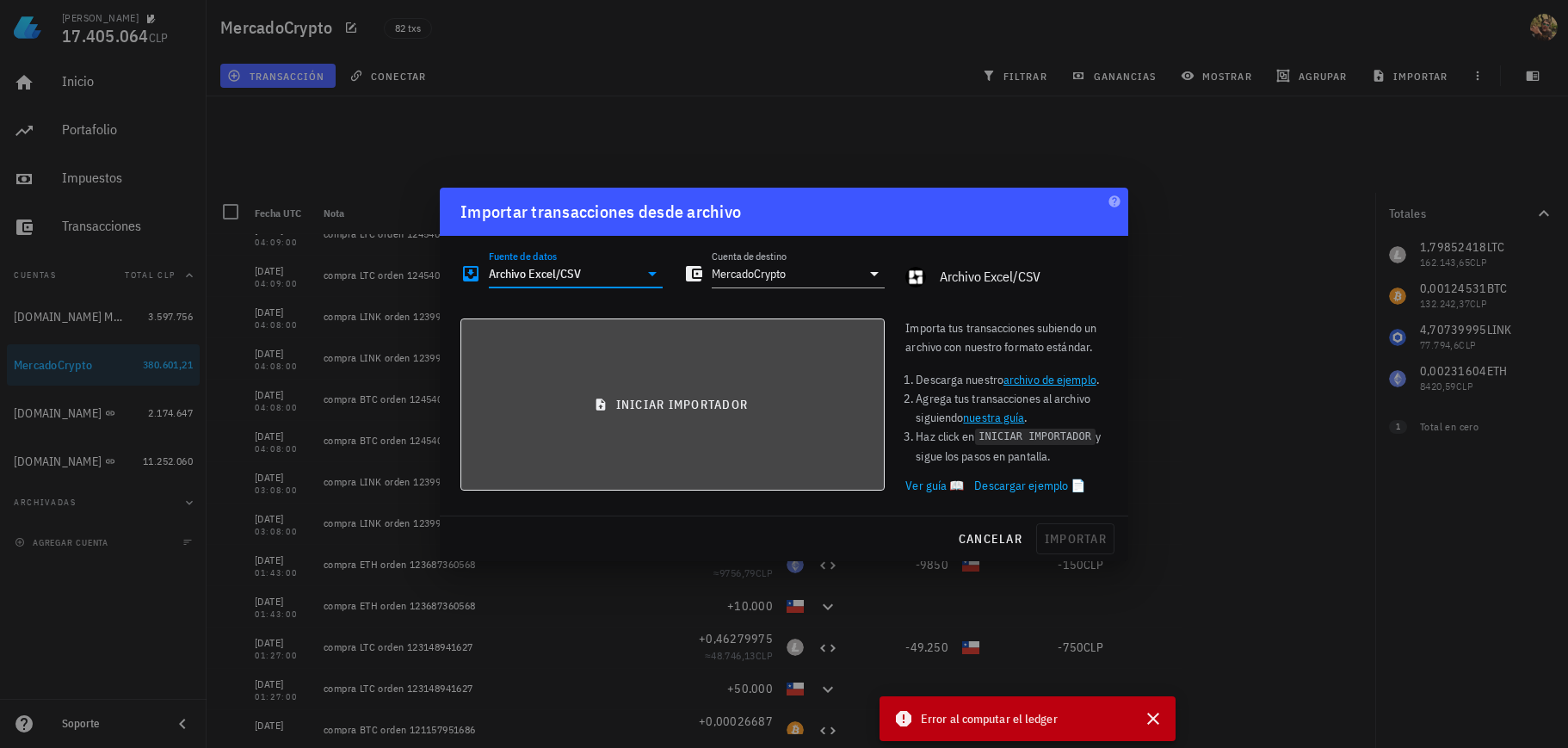
click at [756, 398] on span "iniciar importador" at bounding box center [672, 405] width 395 height 15
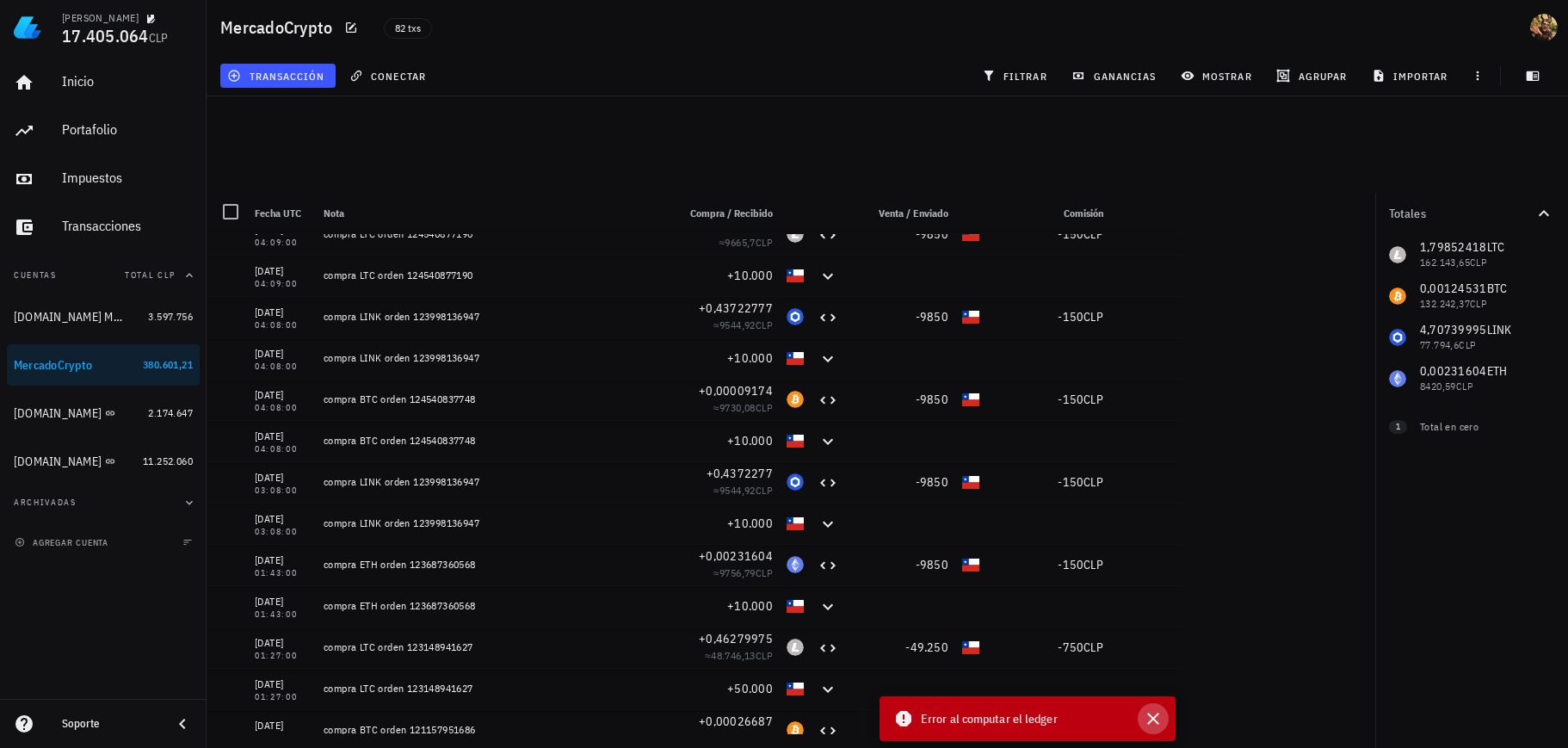
click at [1159, 724] on icon "button" at bounding box center [1153, 718] width 21 height 21
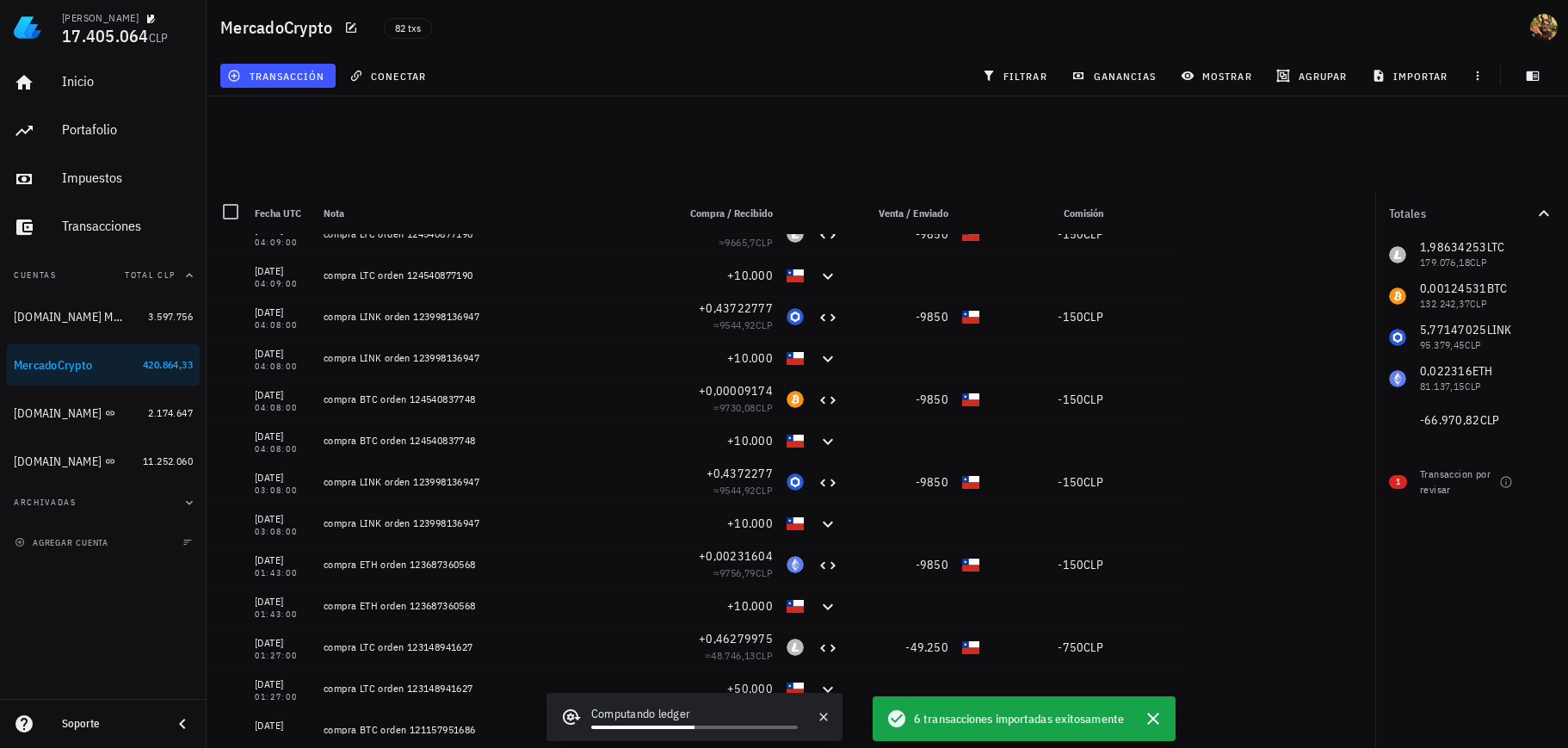
scroll to position [0, 0]
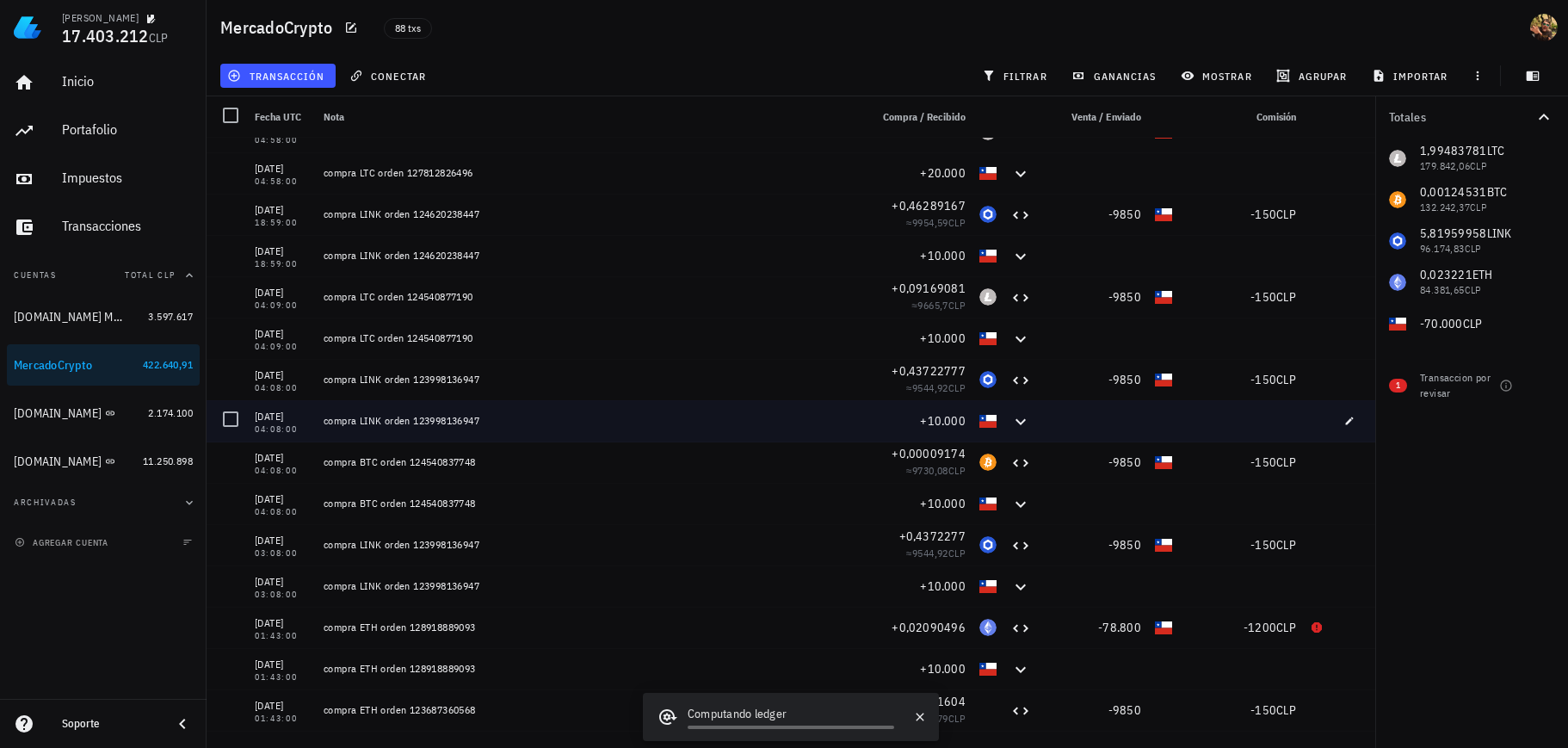
scroll to position [206, 0]
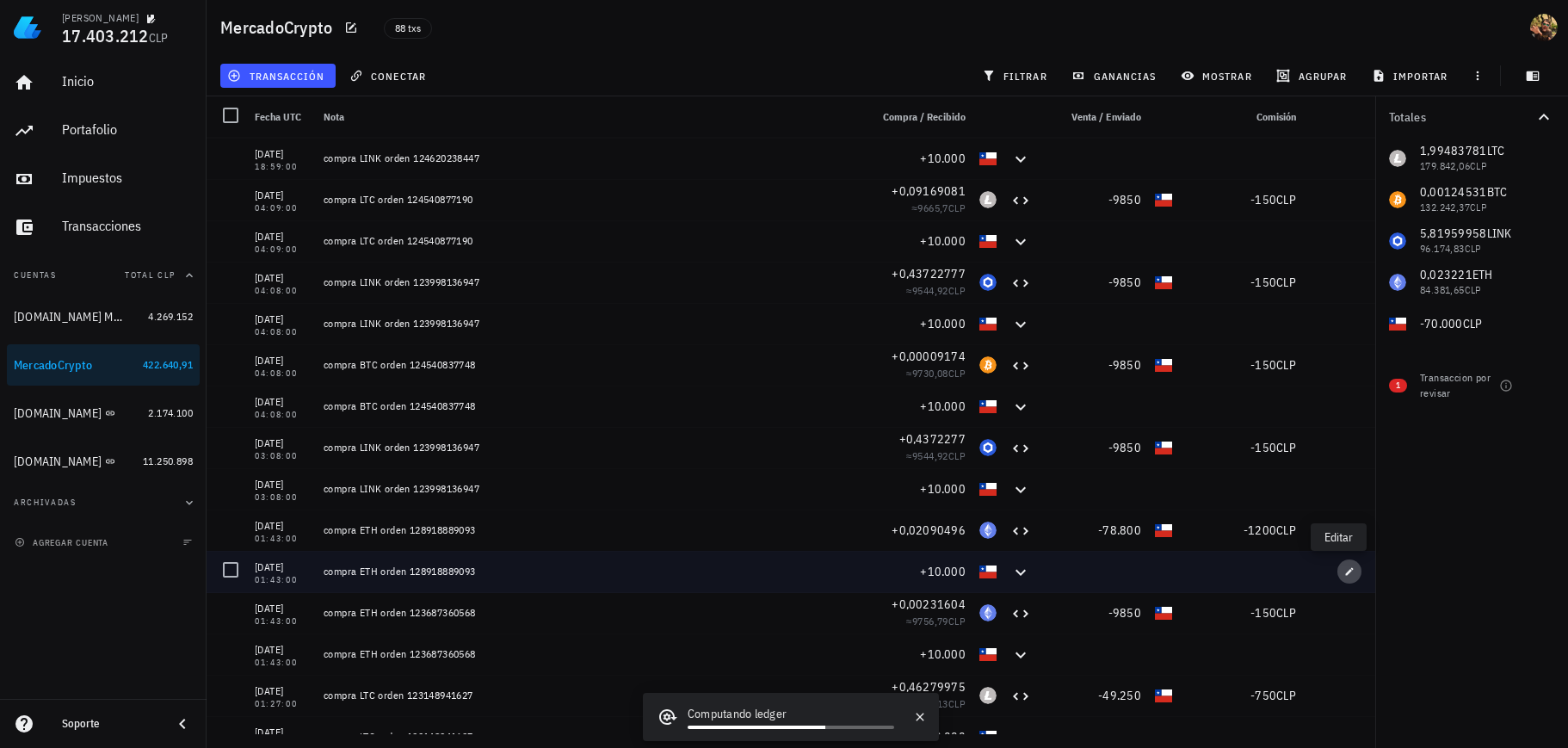
click at [1345, 574] on icon "button" at bounding box center [1349, 571] width 10 height 10
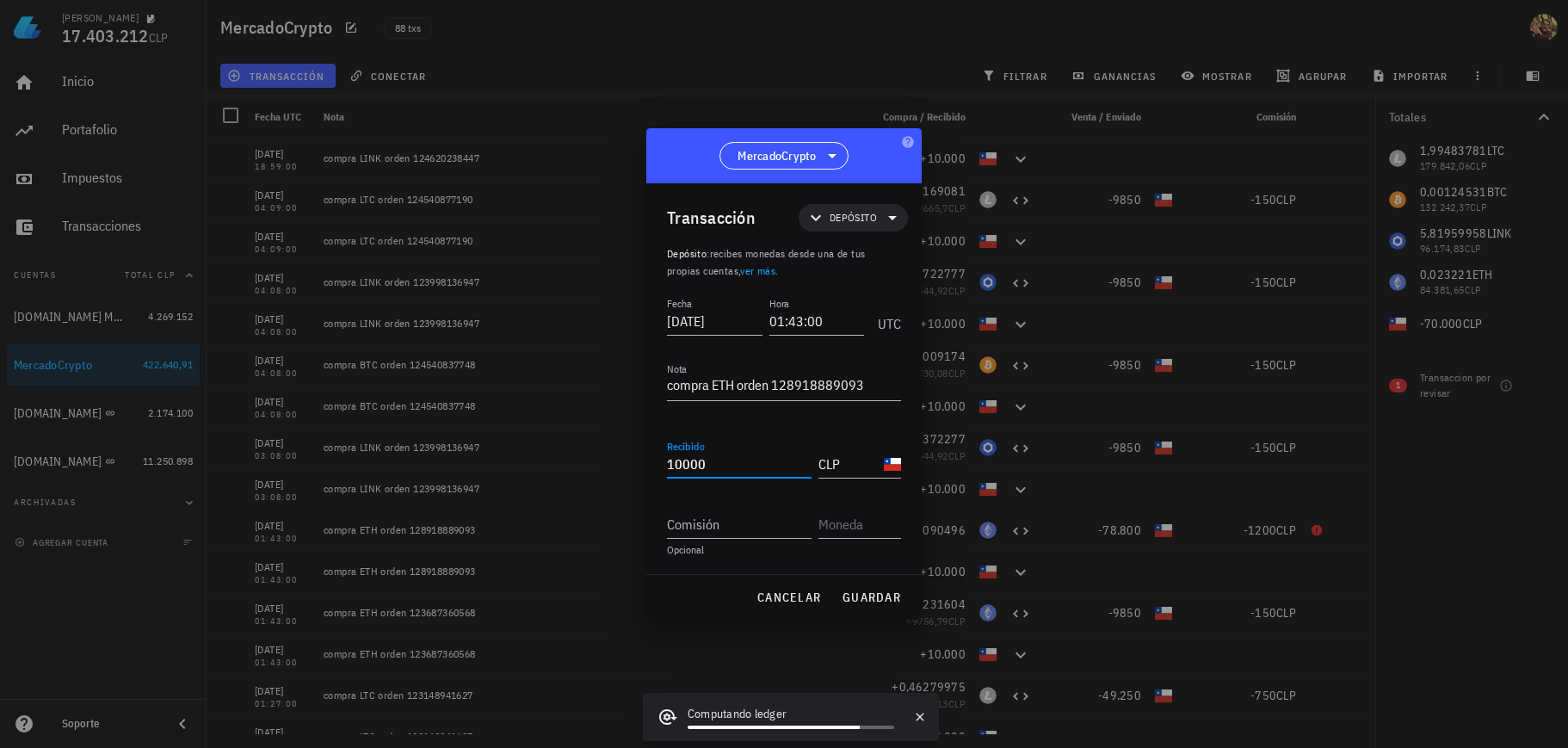
drag, startPoint x: 672, startPoint y: 463, endPoint x: 654, endPoint y: 466, distance: 18.2
click at [654, 466] on div "Transacción Depósito Depósito : recibes monedas desde una de tus propias cuenta…" at bounding box center [784, 379] width 276 height 391
click at [843, 597] on span "guardar" at bounding box center [872, 597] width 59 height 15
type input "10.000"
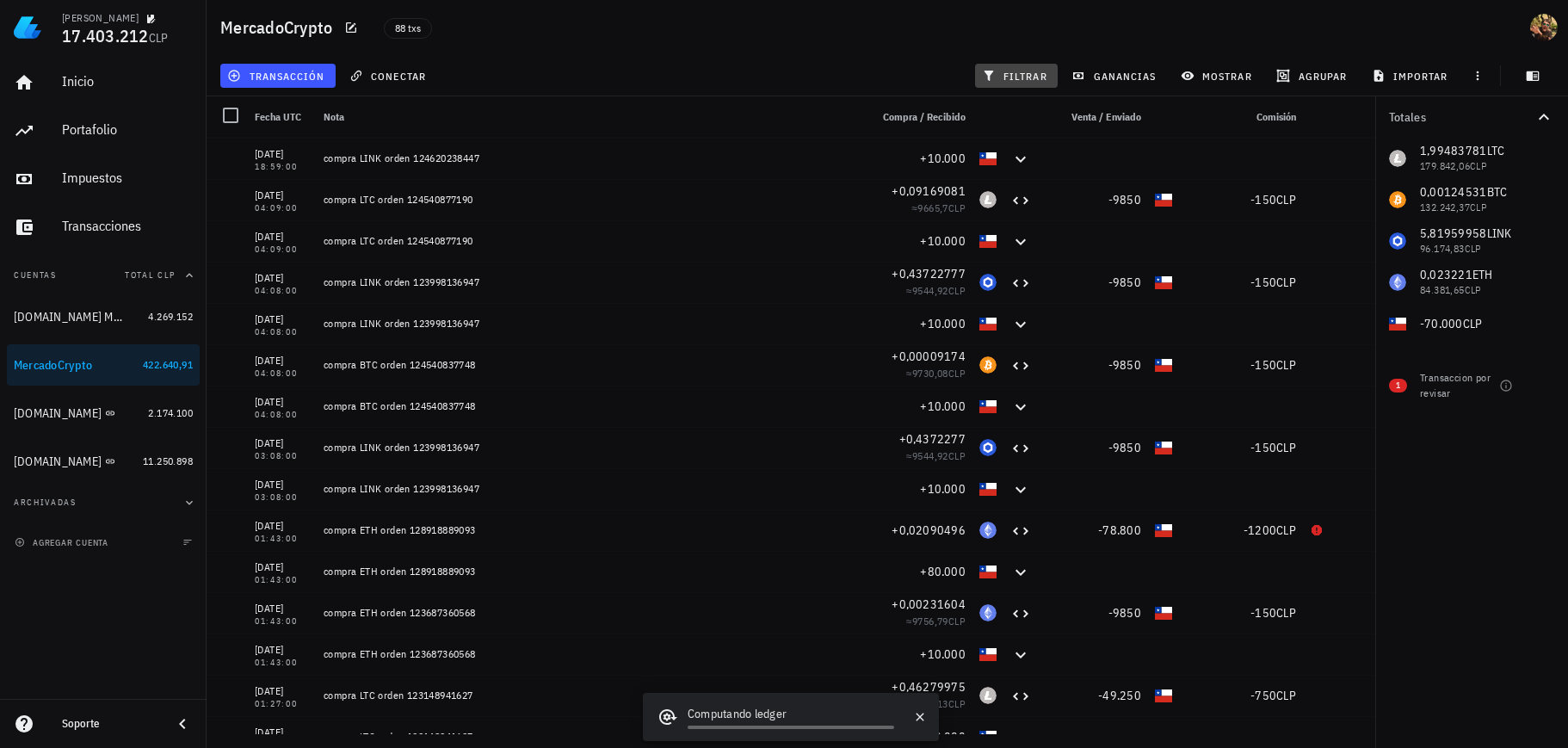
click at [1012, 80] on span "filtrar" at bounding box center [1016, 75] width 62 height 14
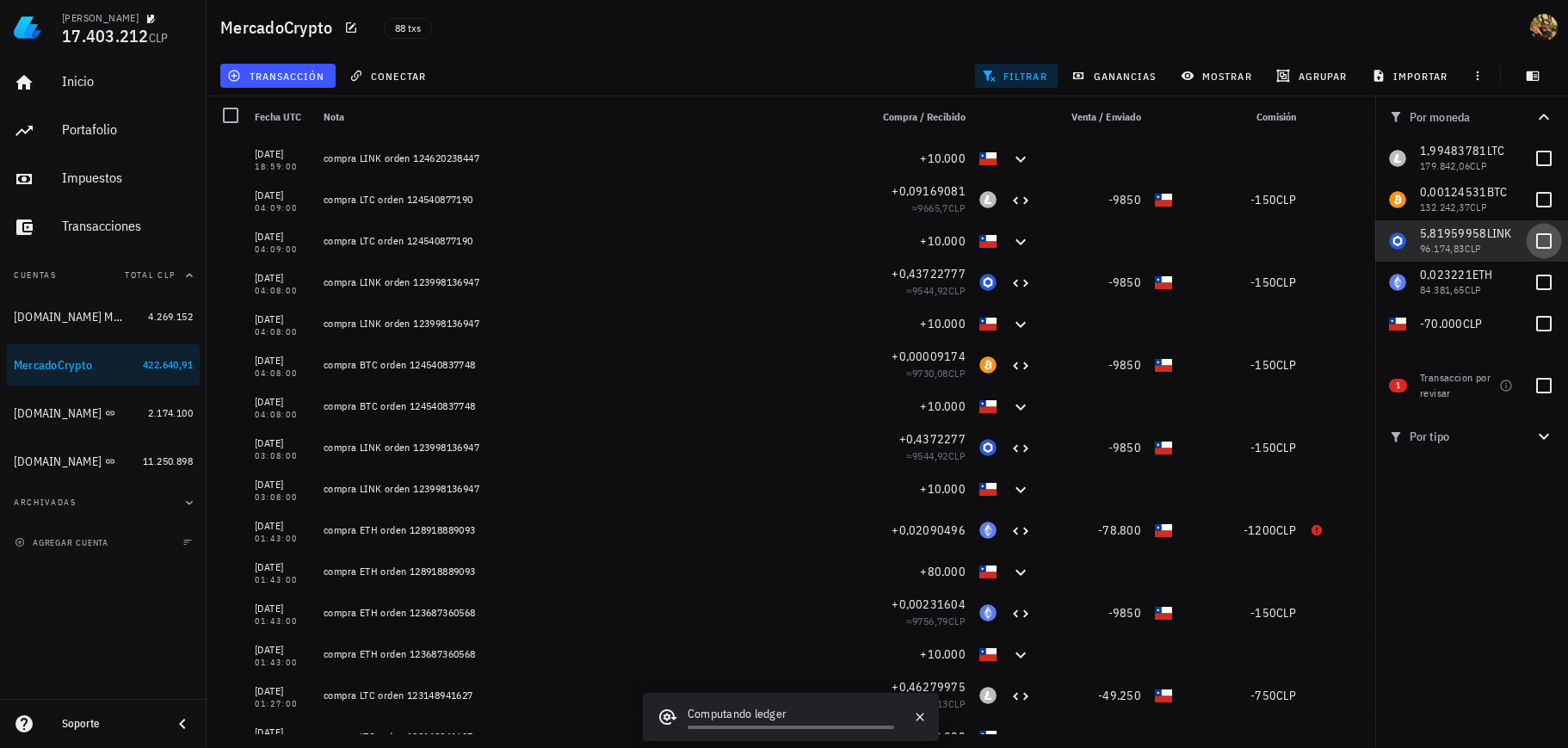
click at [1536, 244] on div at bounding box center [1544, 241] width 29 height 29
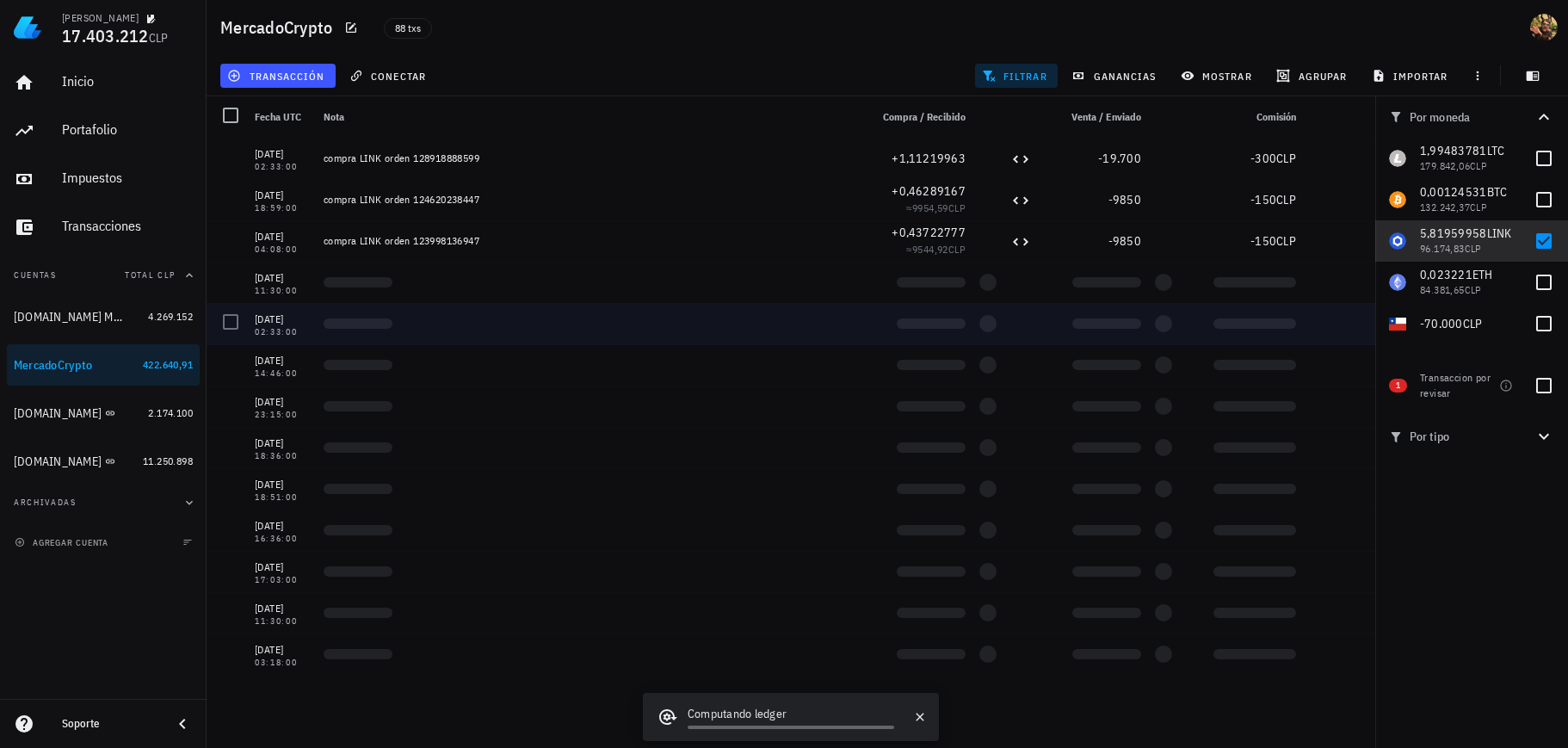
scroll to position [0, 0]
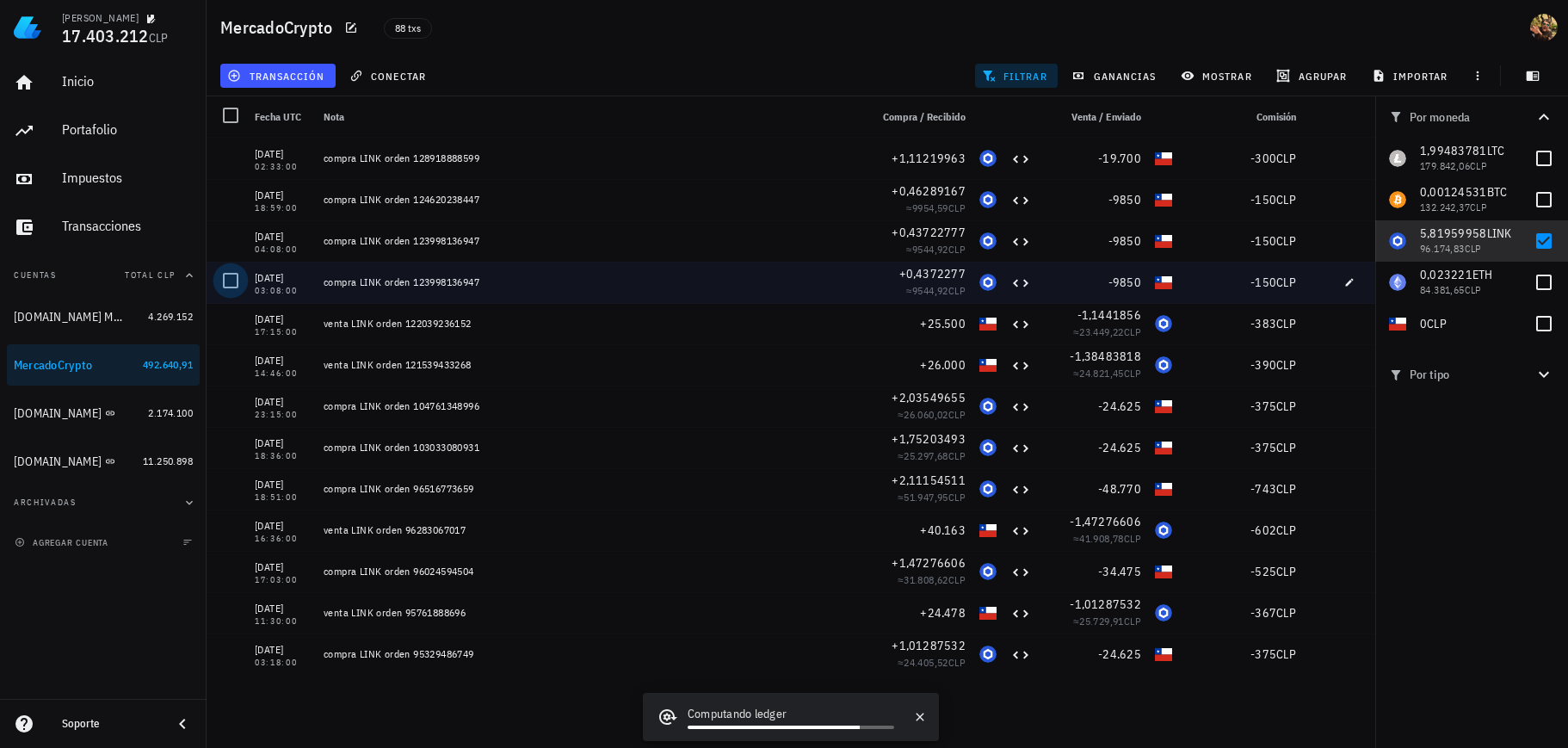
click at [224, 281] on div at bounding box center [231, 280] width 29 height 29
click at [1542, 236] on div at bounding box center [1544, 241] width 29 height 29
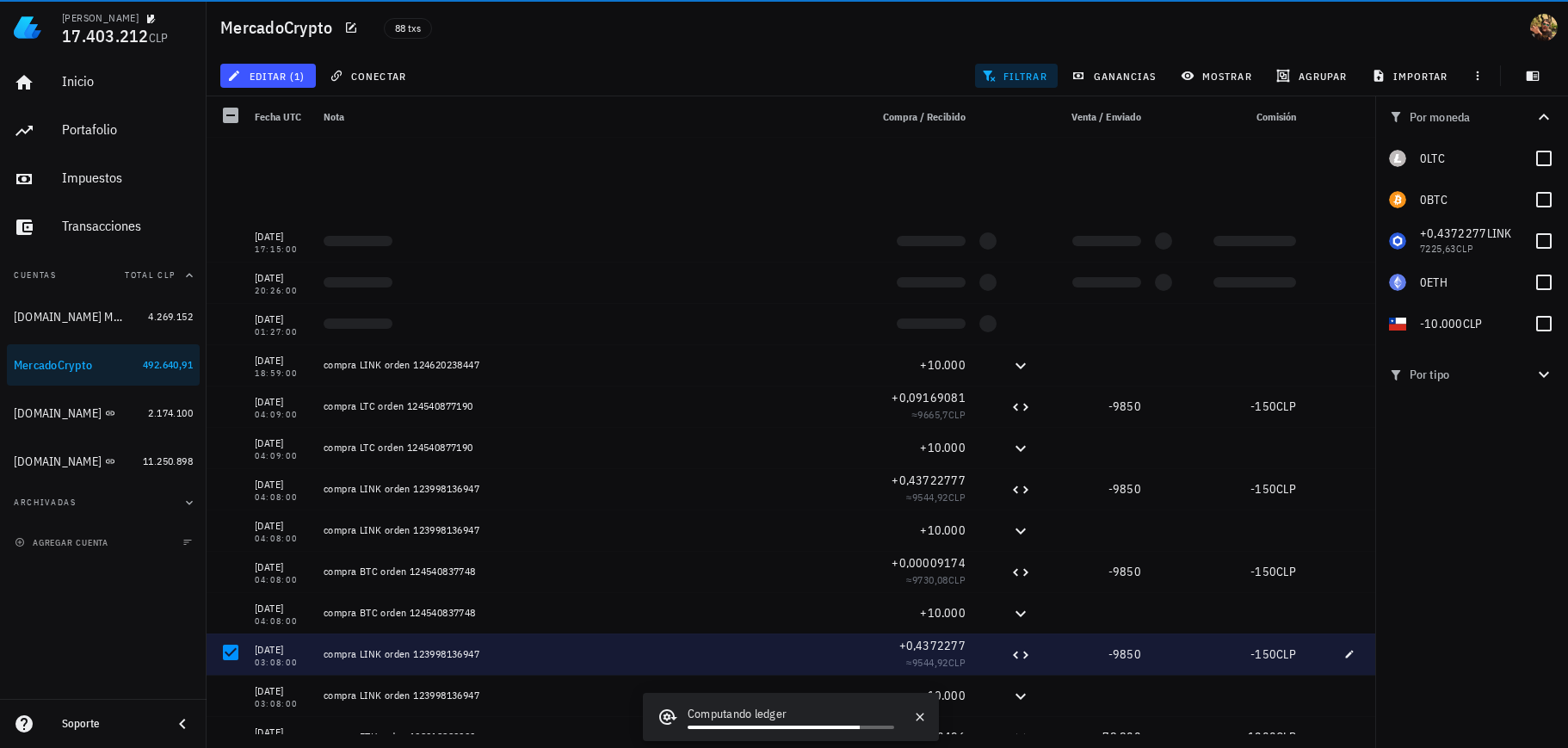
scroll to position [310, 0]
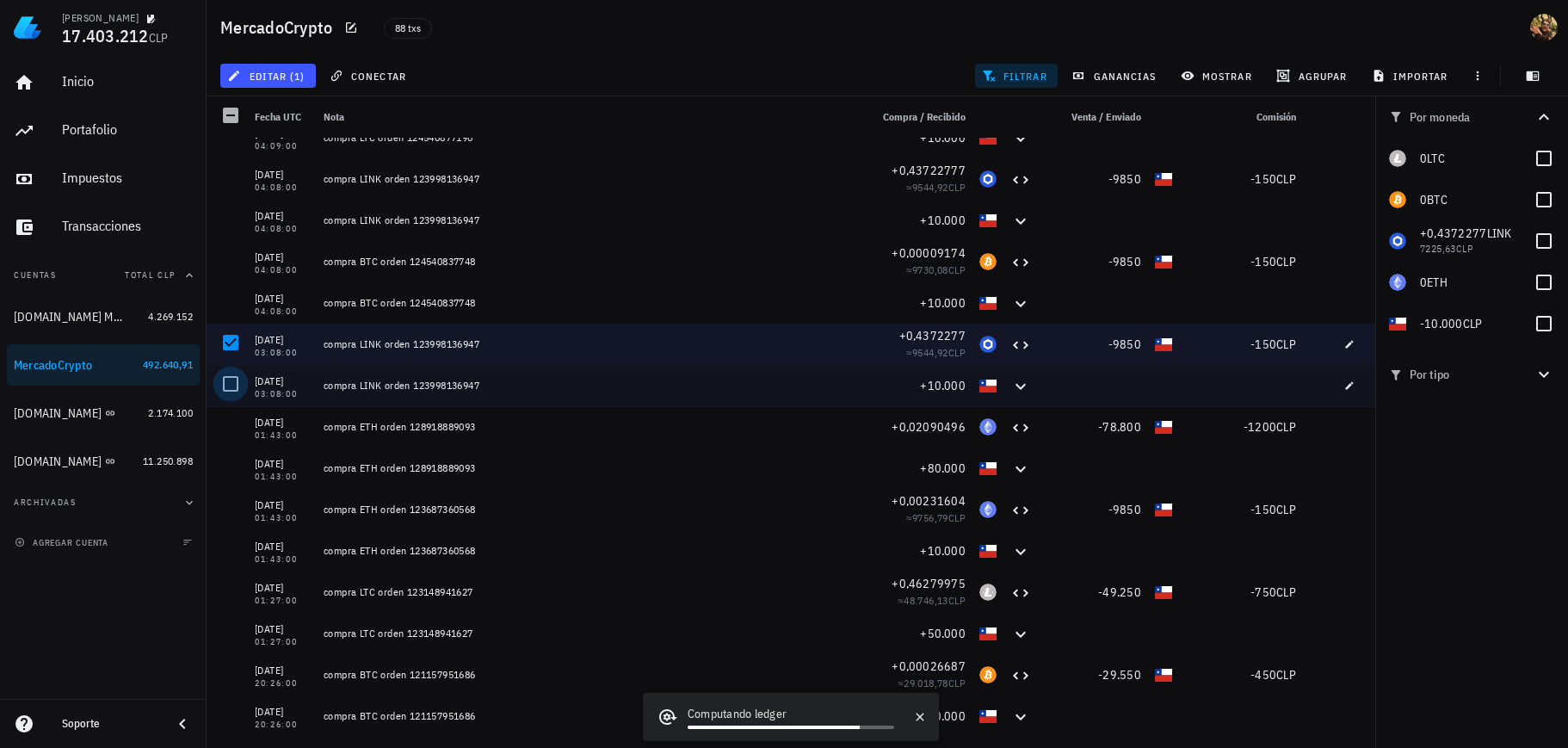
click at [237, 387] on div at bounding box center [231, 384] width 29 height 29
click at [276, 73] on span "editar (2)" at bounding box center [267, 75] width 74 height 14
click at [297, 178] on div "Eliminar" at bounding box center [322, 184] width 122 height 14
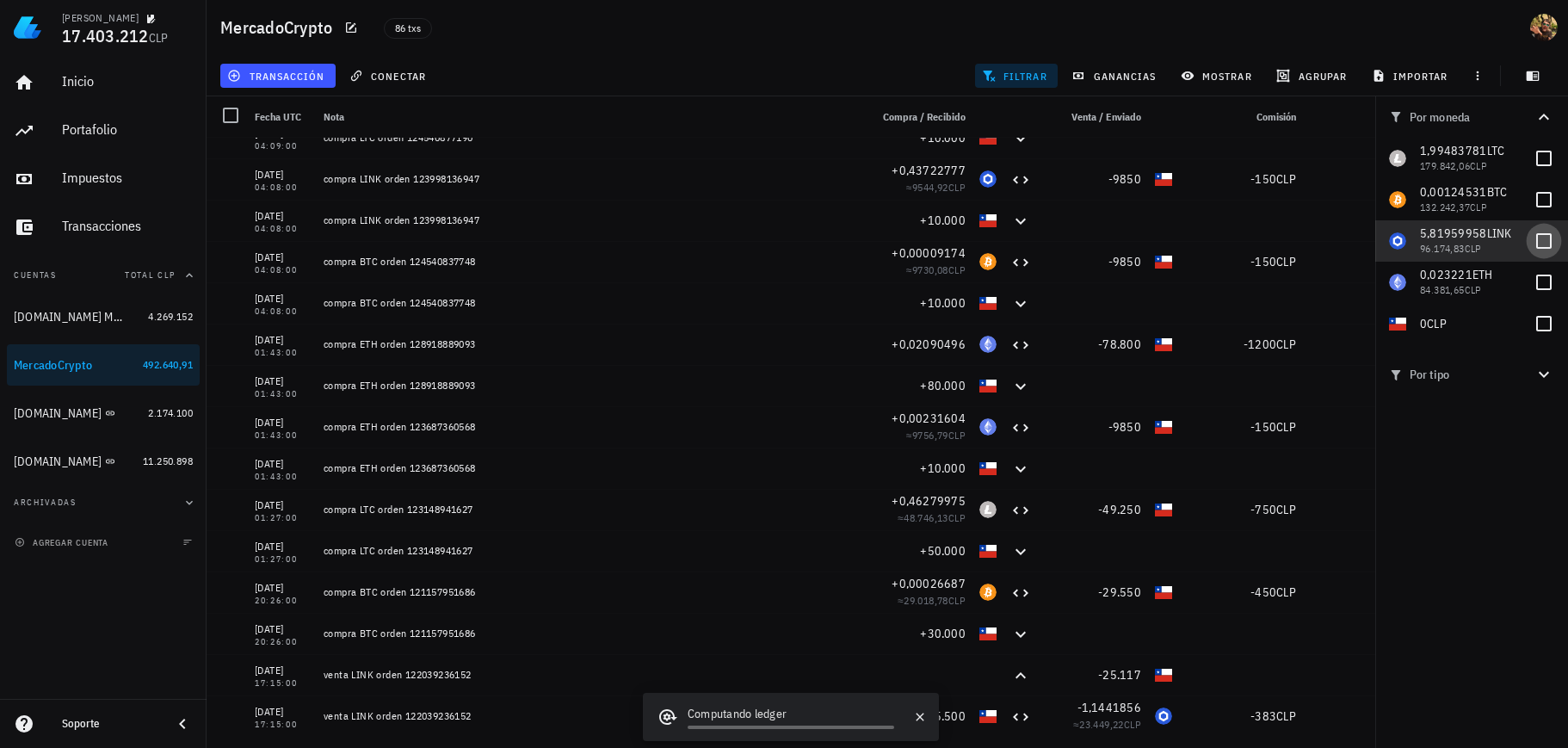
click at [1539, 245] on div at bounding box center [1544, 241] width 29 height 29
checkbox input "true"
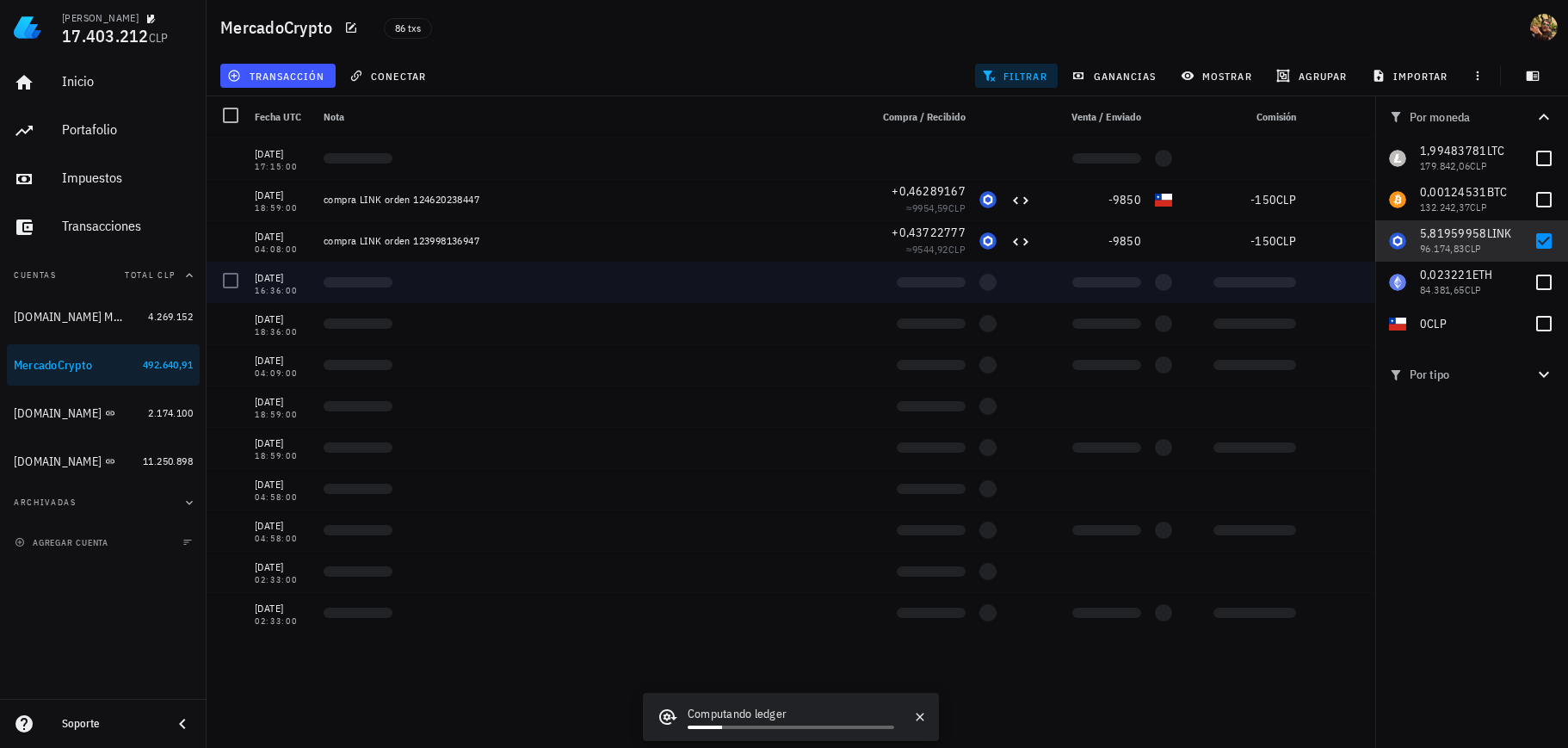
scroll to position [0, 0]
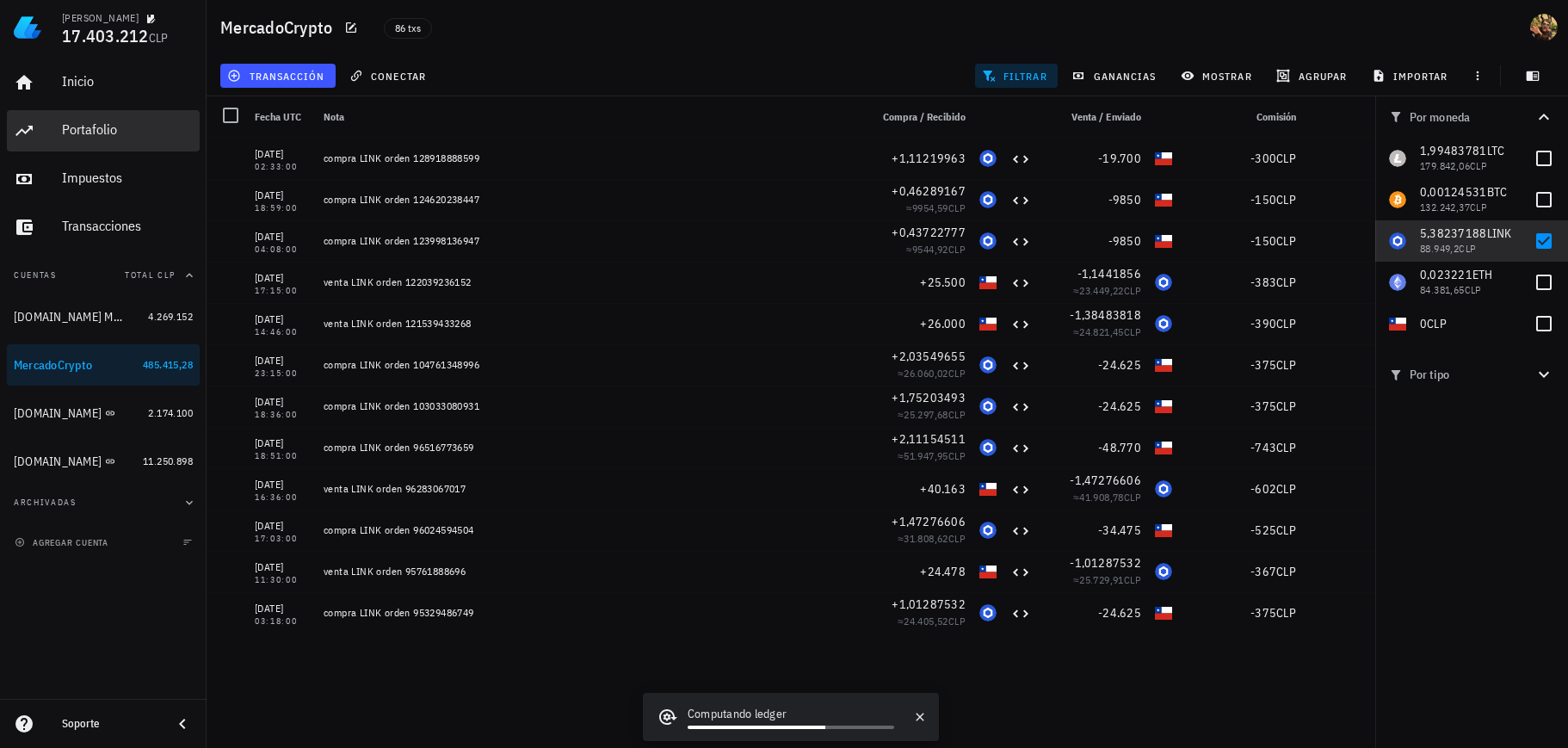
click at [95, 134] on div "Portafolio" at bounding box center [127, 130] width 131 height 16
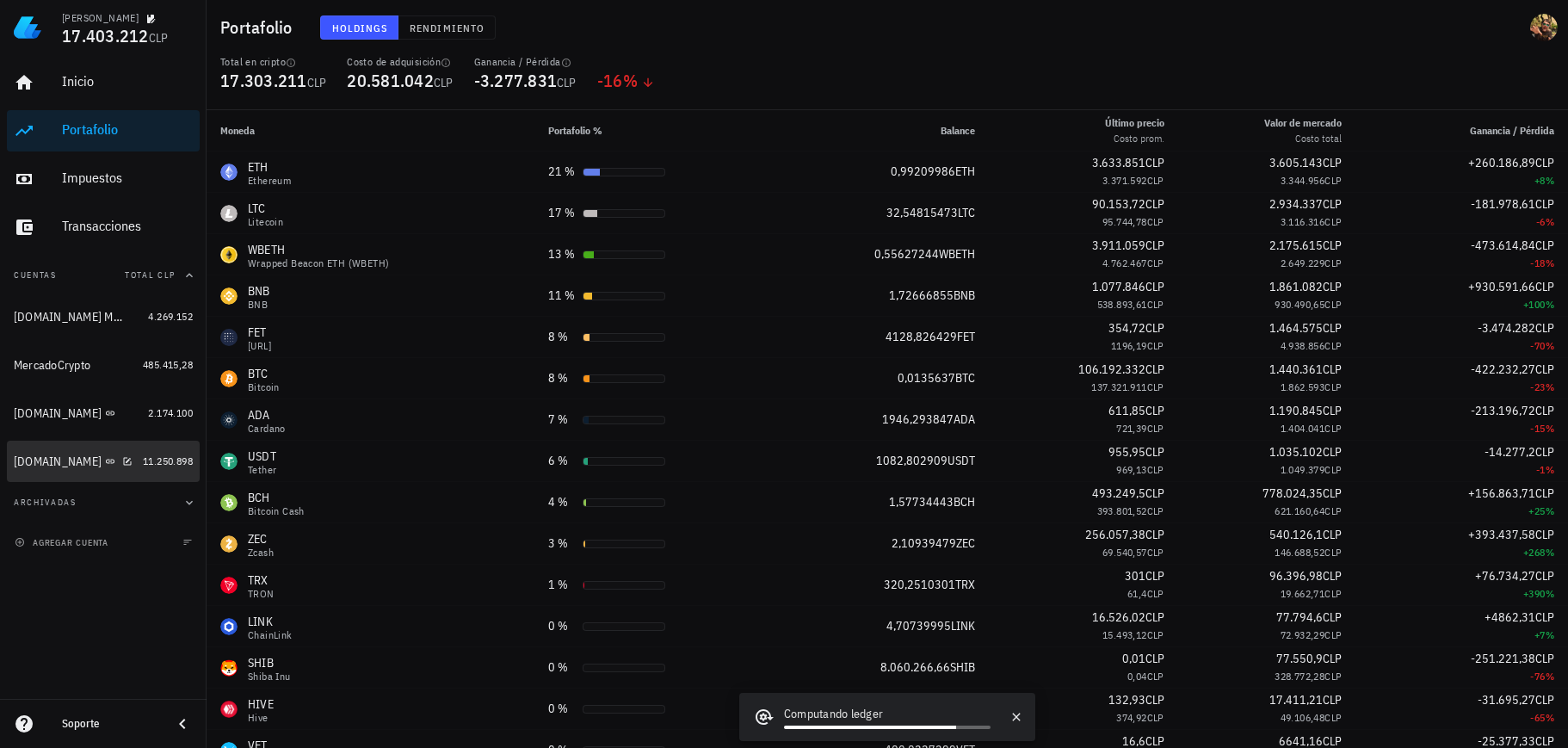
click at [42, 467] on div "[DOMAIN_NAME]" at bounding box center [57, 462] width 87 height 14
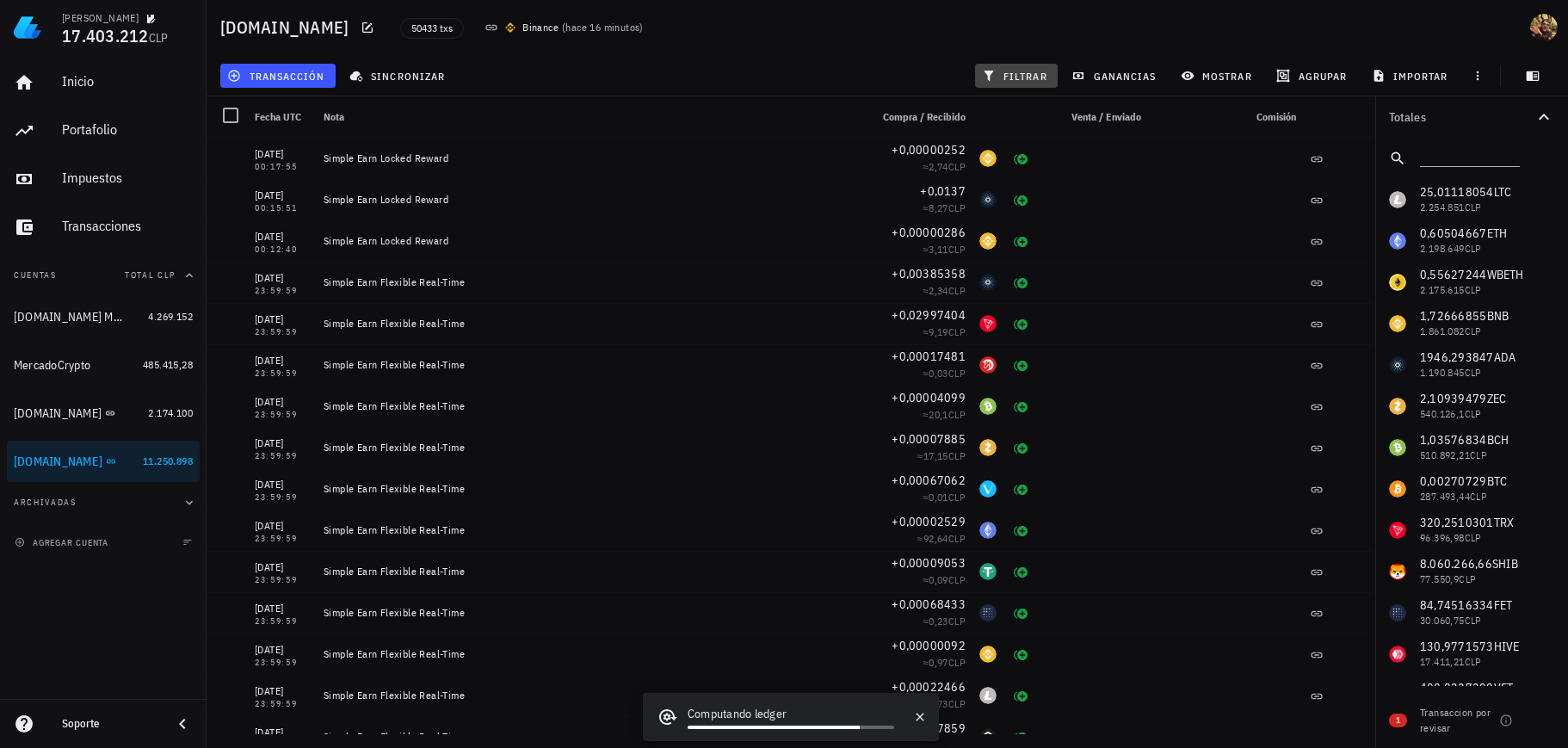
click at [1035, 78] on span "filtrar" at bounding box center [1016, 75] width 62 height 14
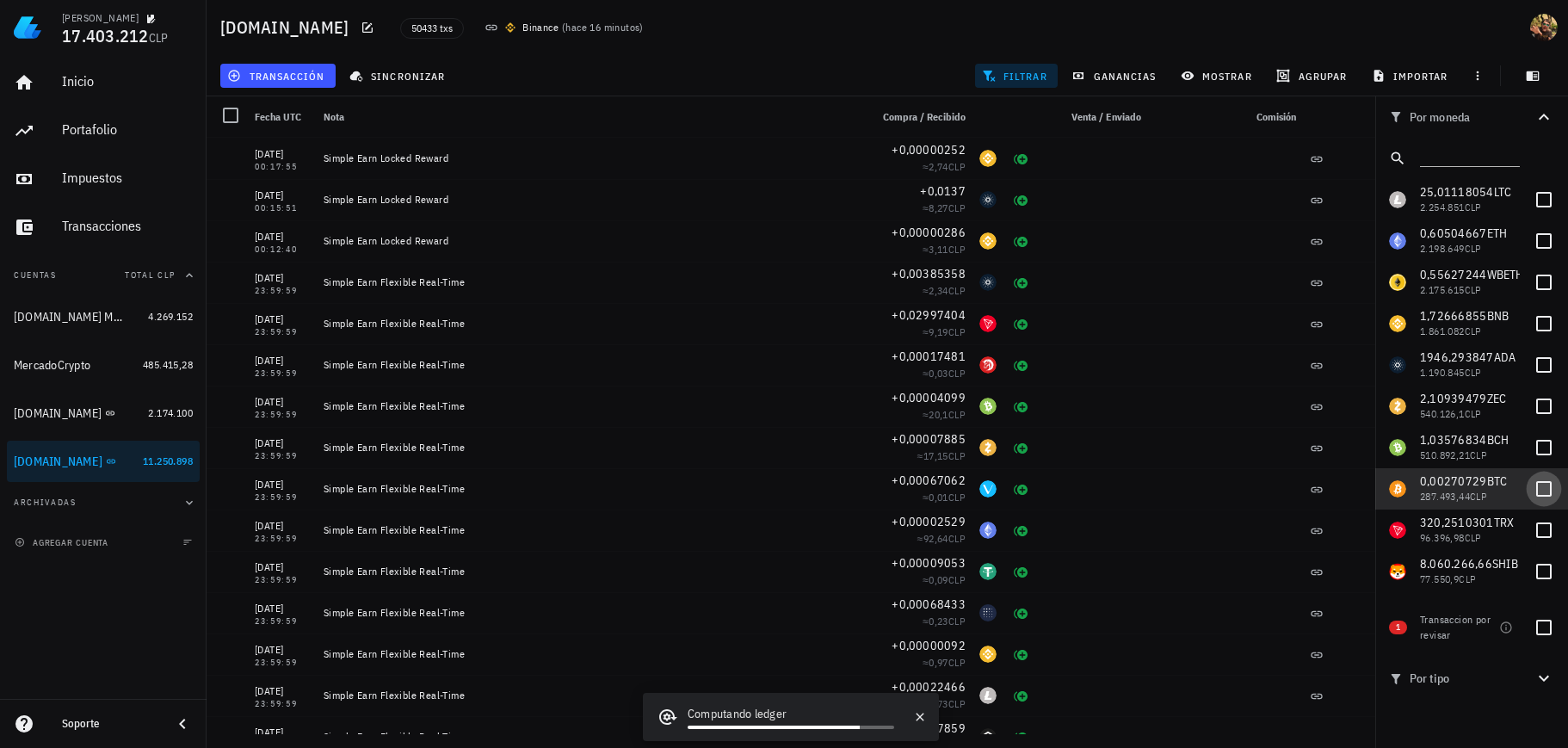
click at [1531, 496] on div at bounding box center [1544, 489] width 29 height 29
checkbox input "true"
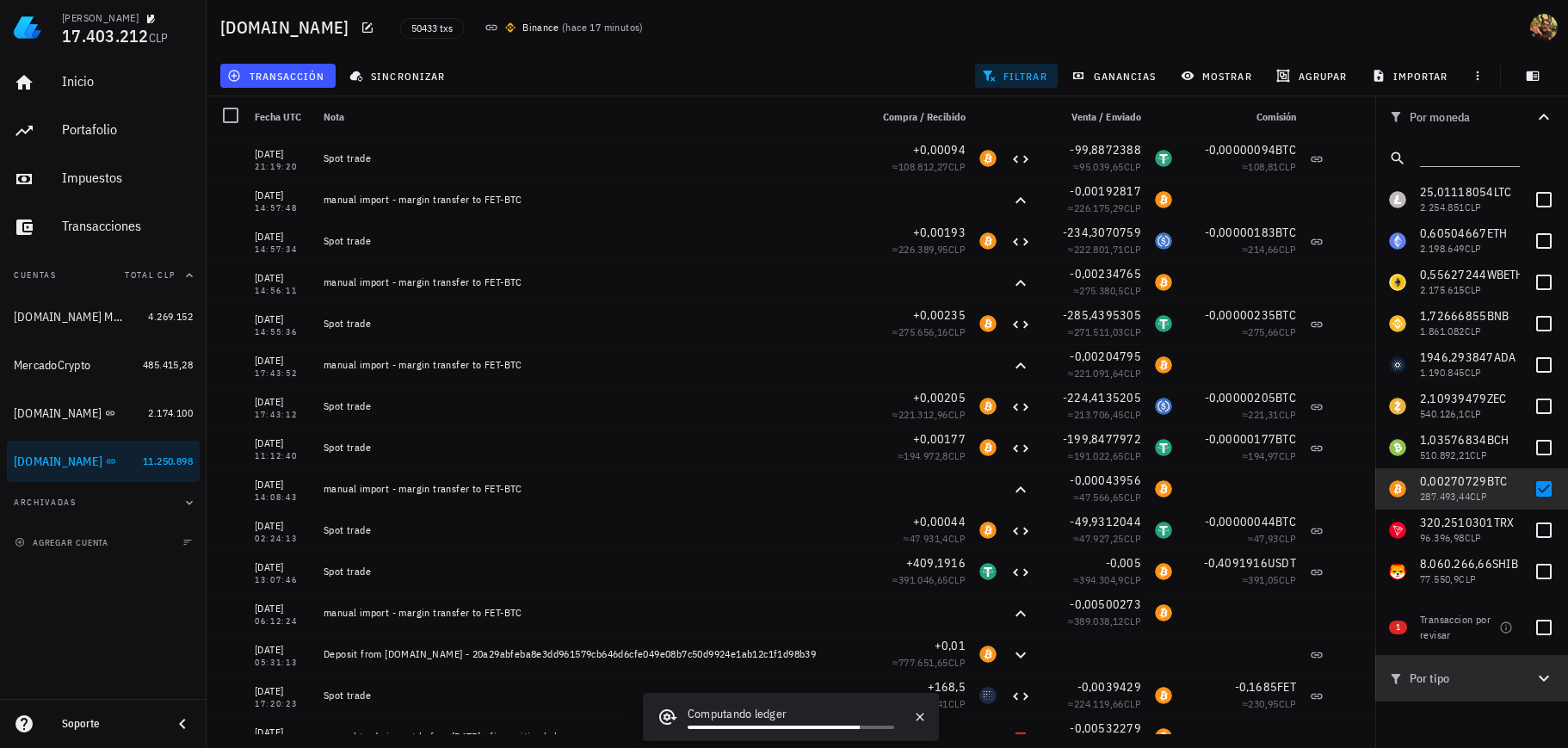
click at [1554, 690] on button "Por tipo" at bounding box center [1472, 679] width 193 height 47
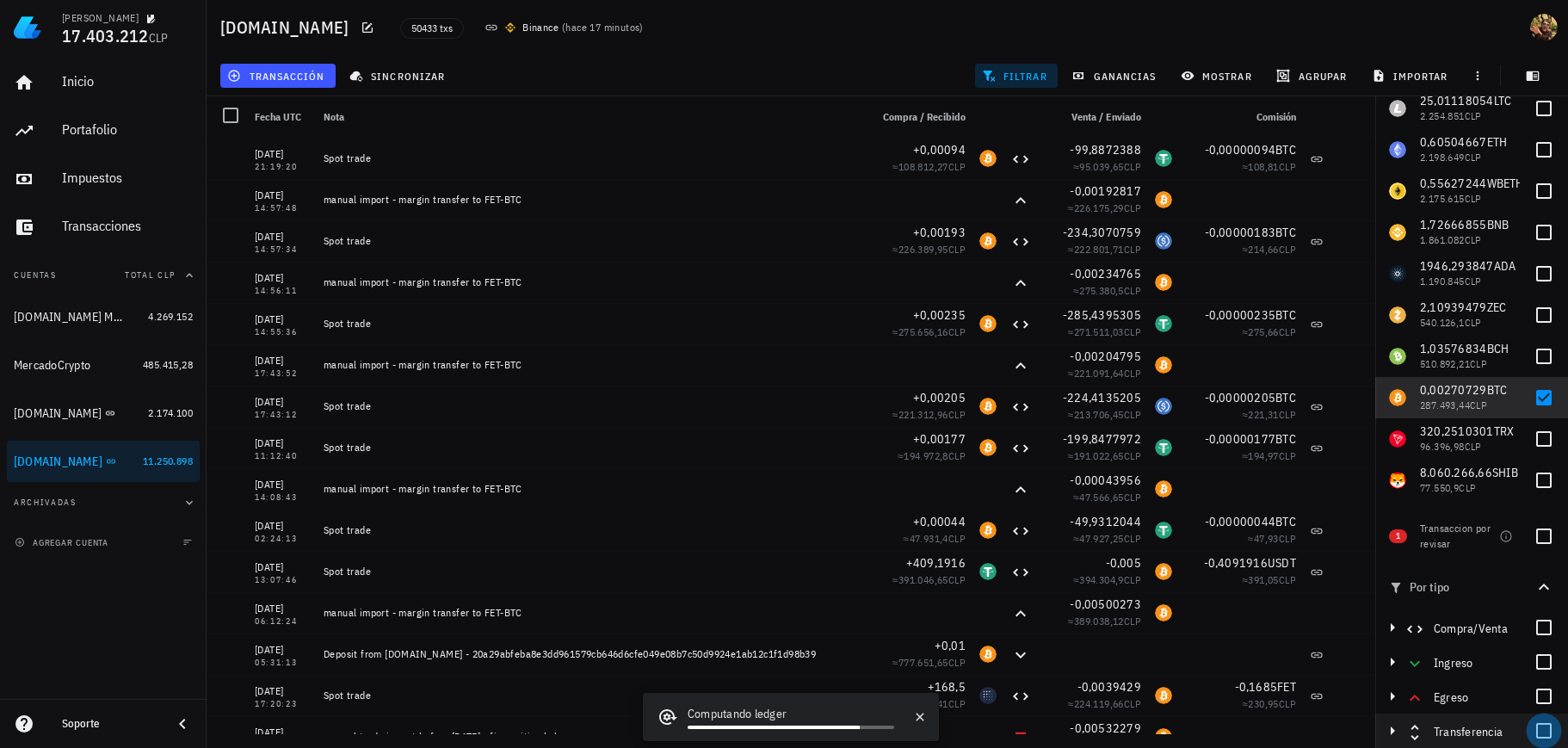
click at [1535, 737] on div at bounding box center [1544, 731] width 29 height 29
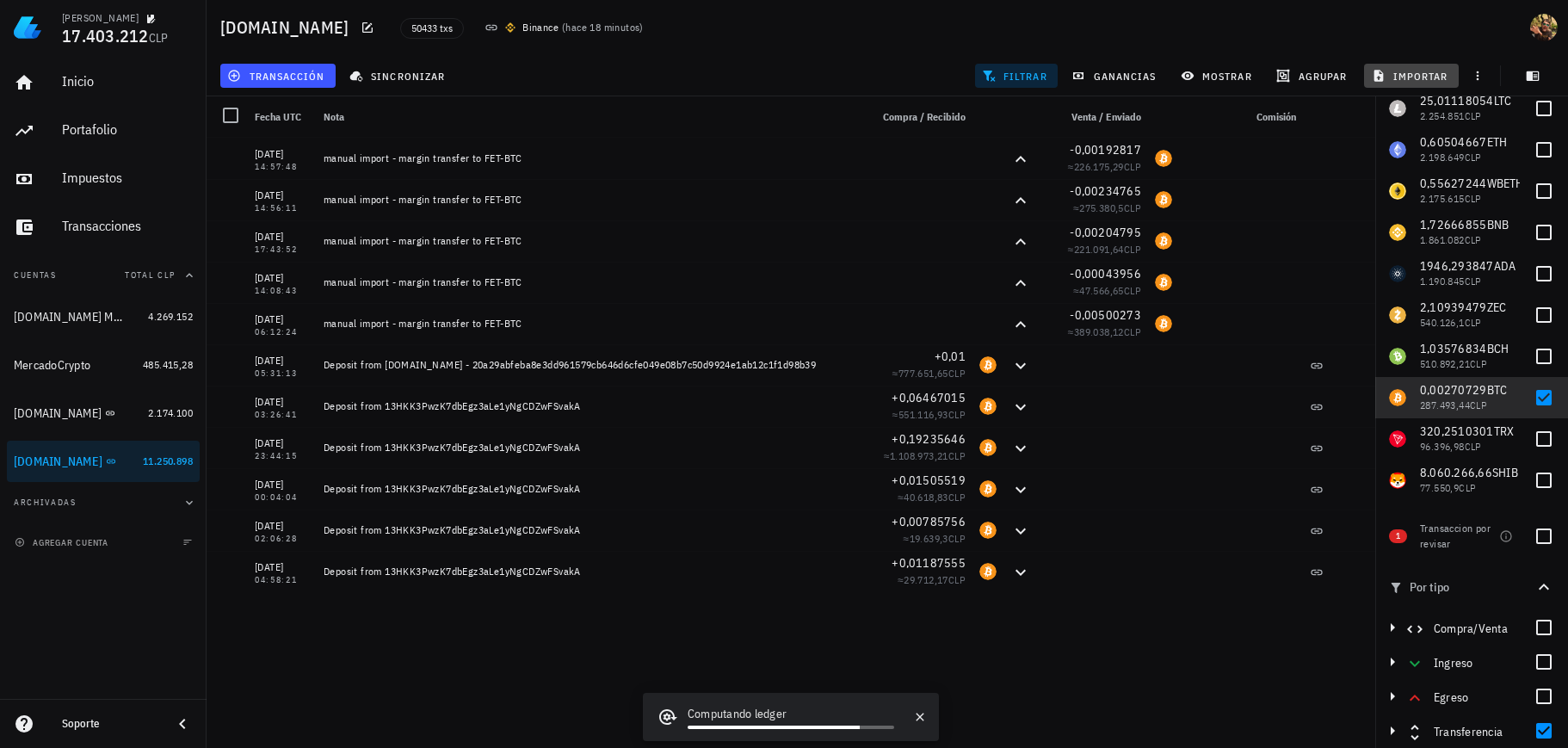
click at [1427, 82] on span "importar" at bounding box center [1411, 75] width 73 height 14
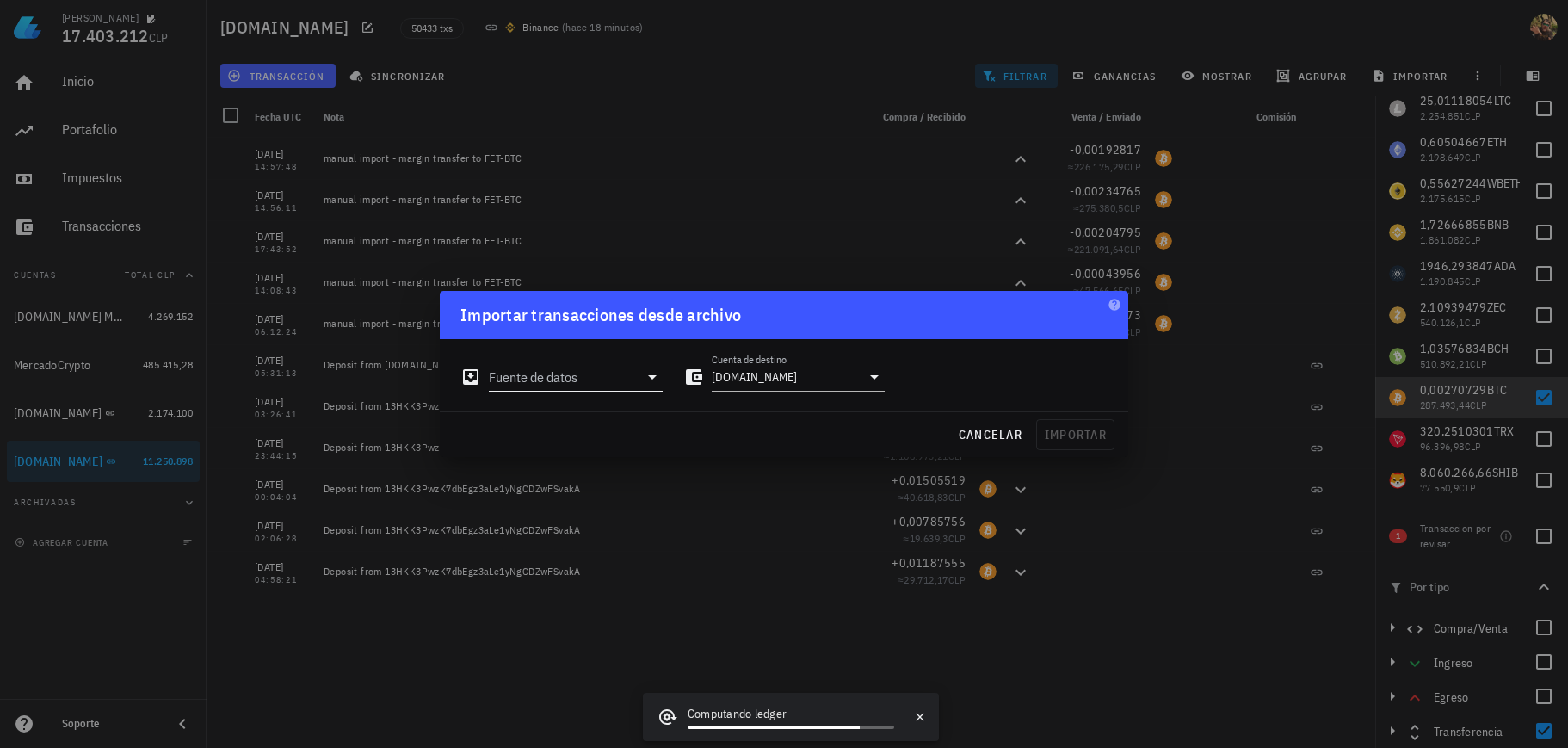
click at [633, 381] on input "Fuente de datos" at bounding box center [564, 377] width 150 height 28
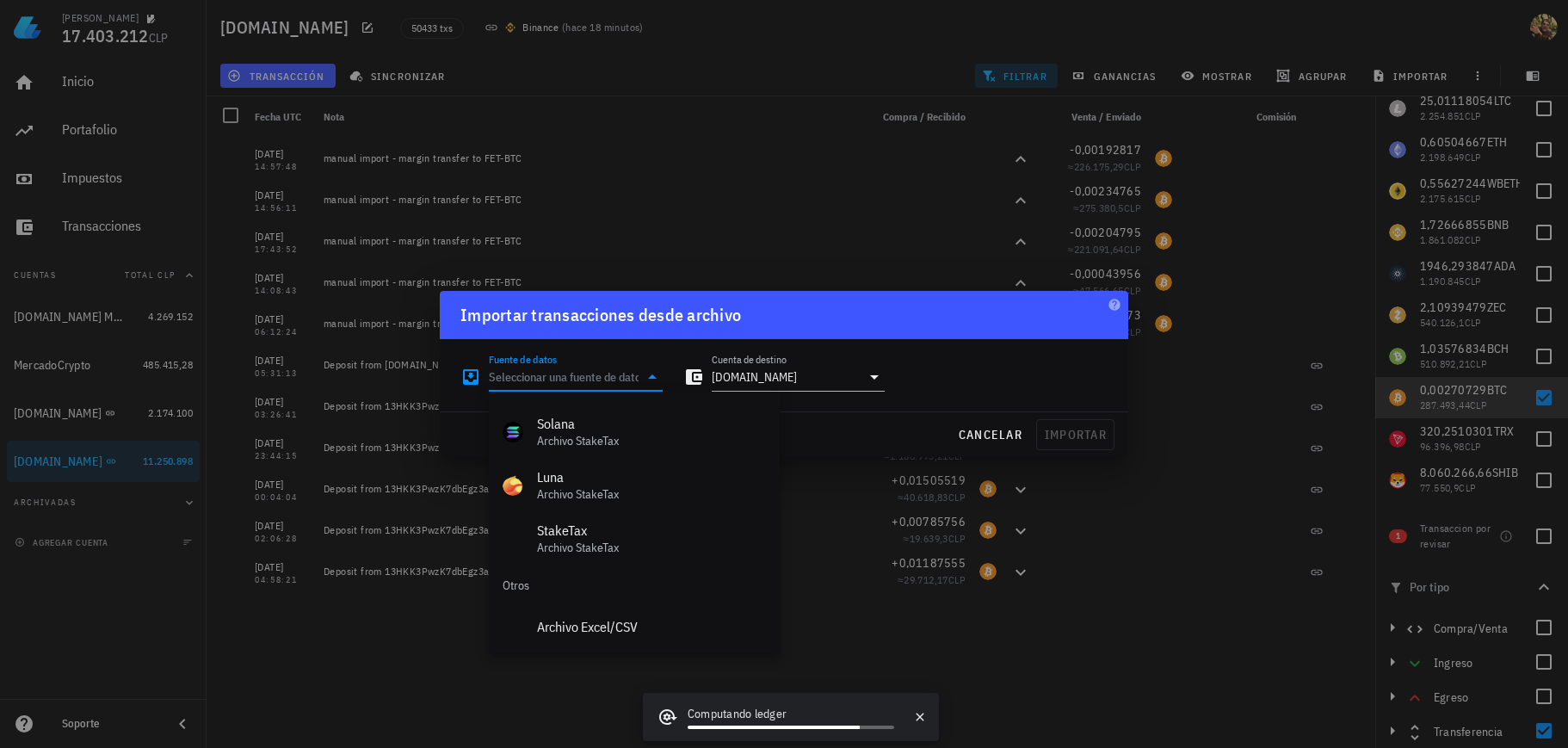
scroll to position [771, 0]
click at [594, 612] on div "Archivo Excel/CSV" at bounding box center [651, 625] width 229 height 37
type input "Archivo Excel/CSV"
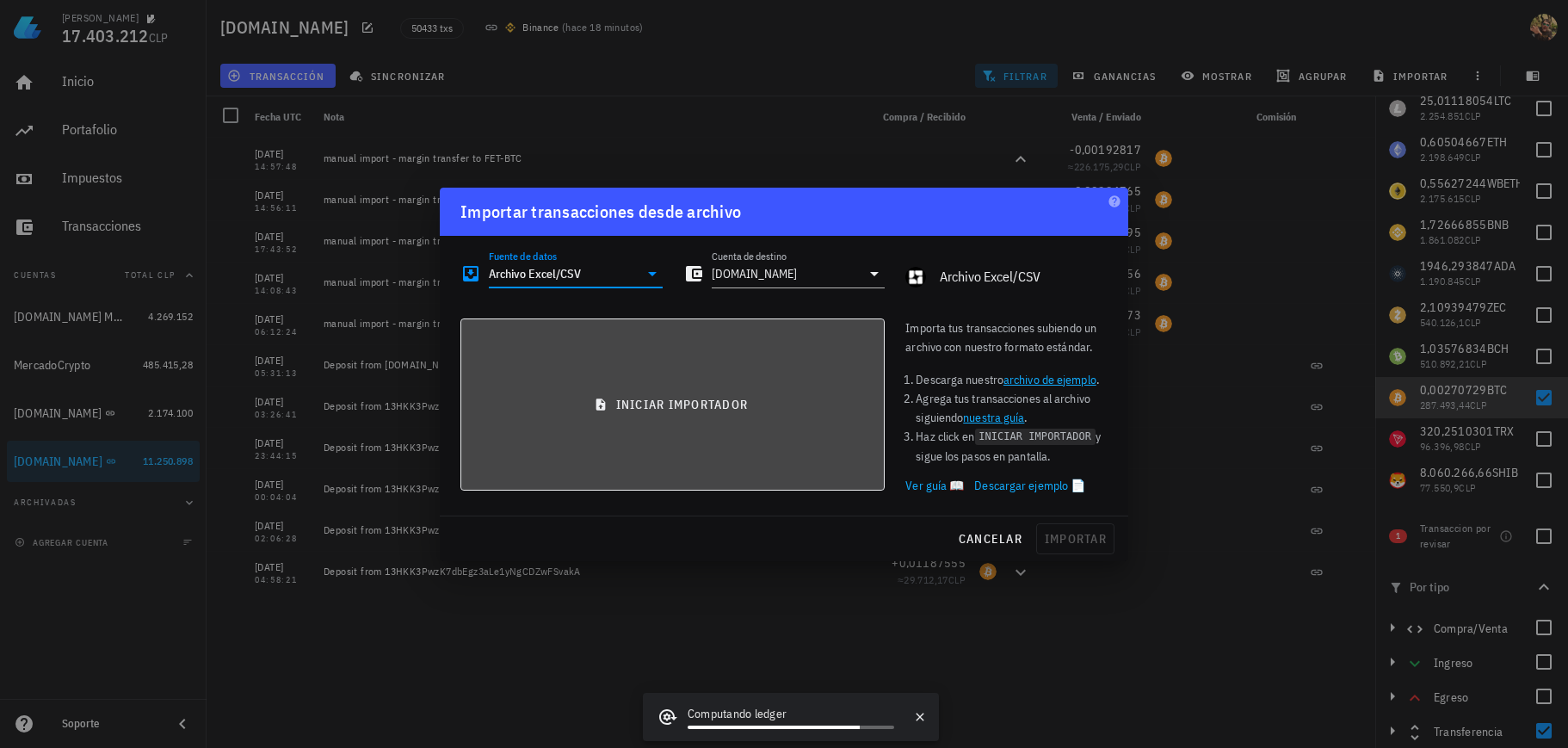
click at [770, 397] on span "iniciar importador" at bounding box center [672, 405] width 395 height 15
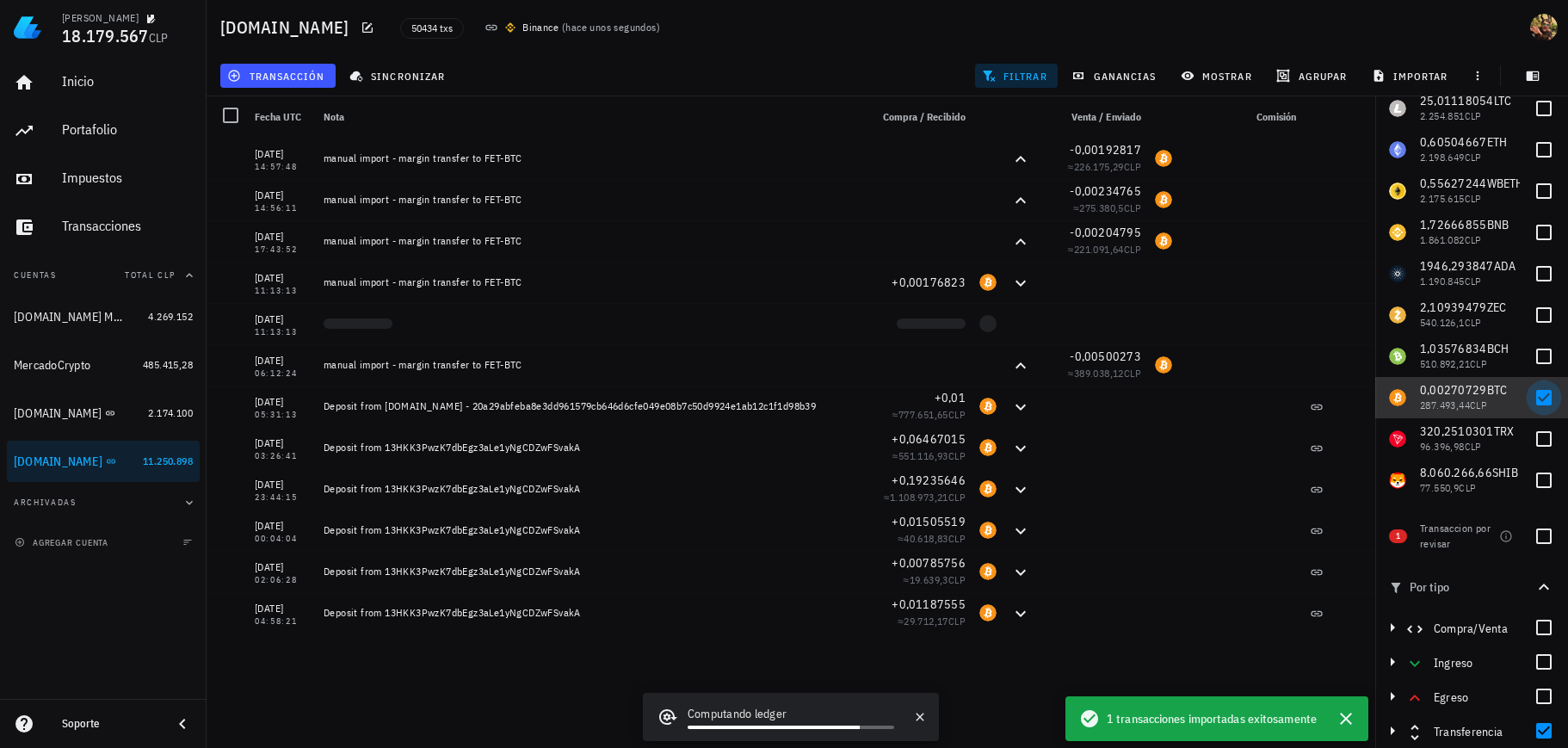
click at [1529, 399] on div at bounding box center [1544, 397] width 29 height 29
checkbox input "true"
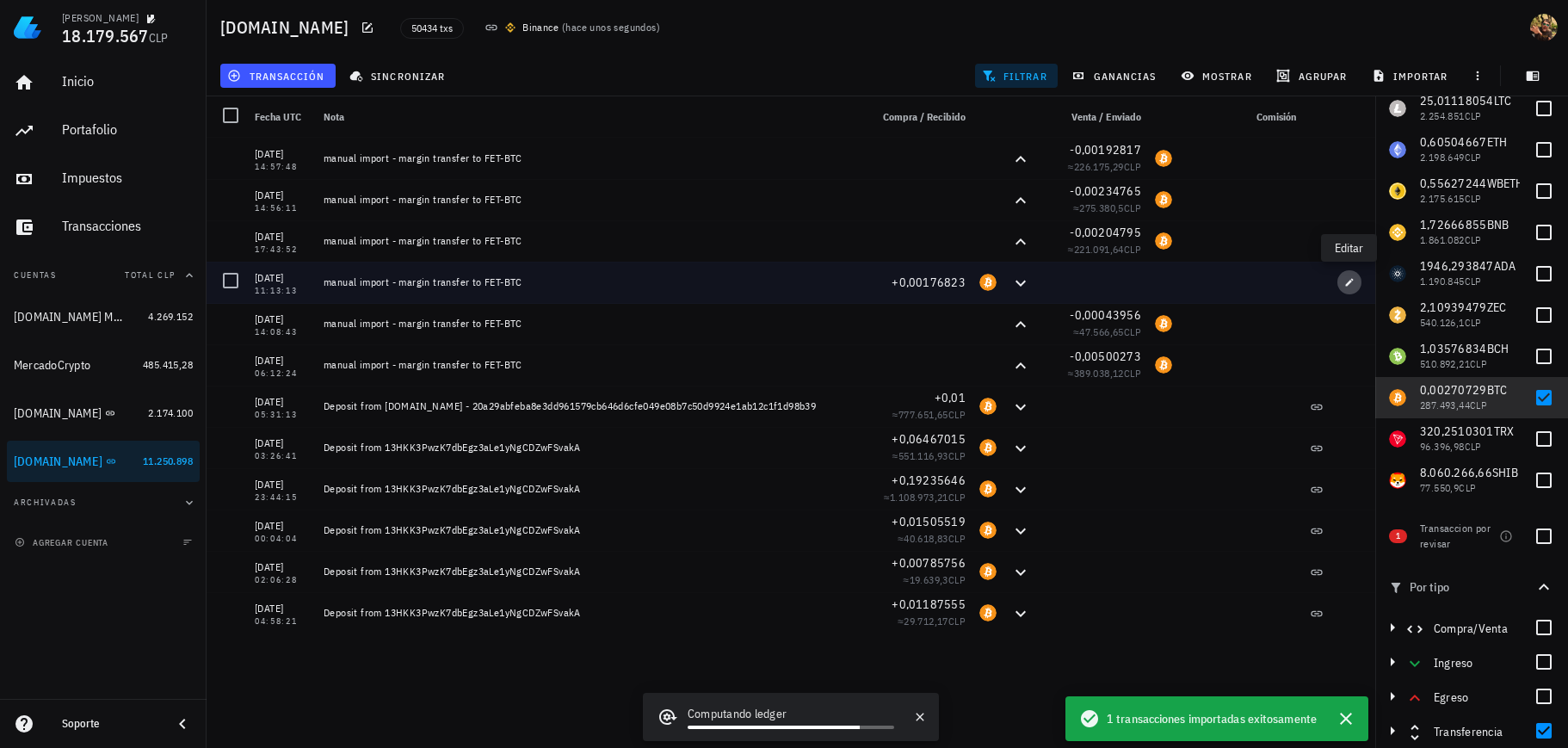
click at [1345, 285] on icon "button" at bounding box center [1349, 282] width 10 height 10
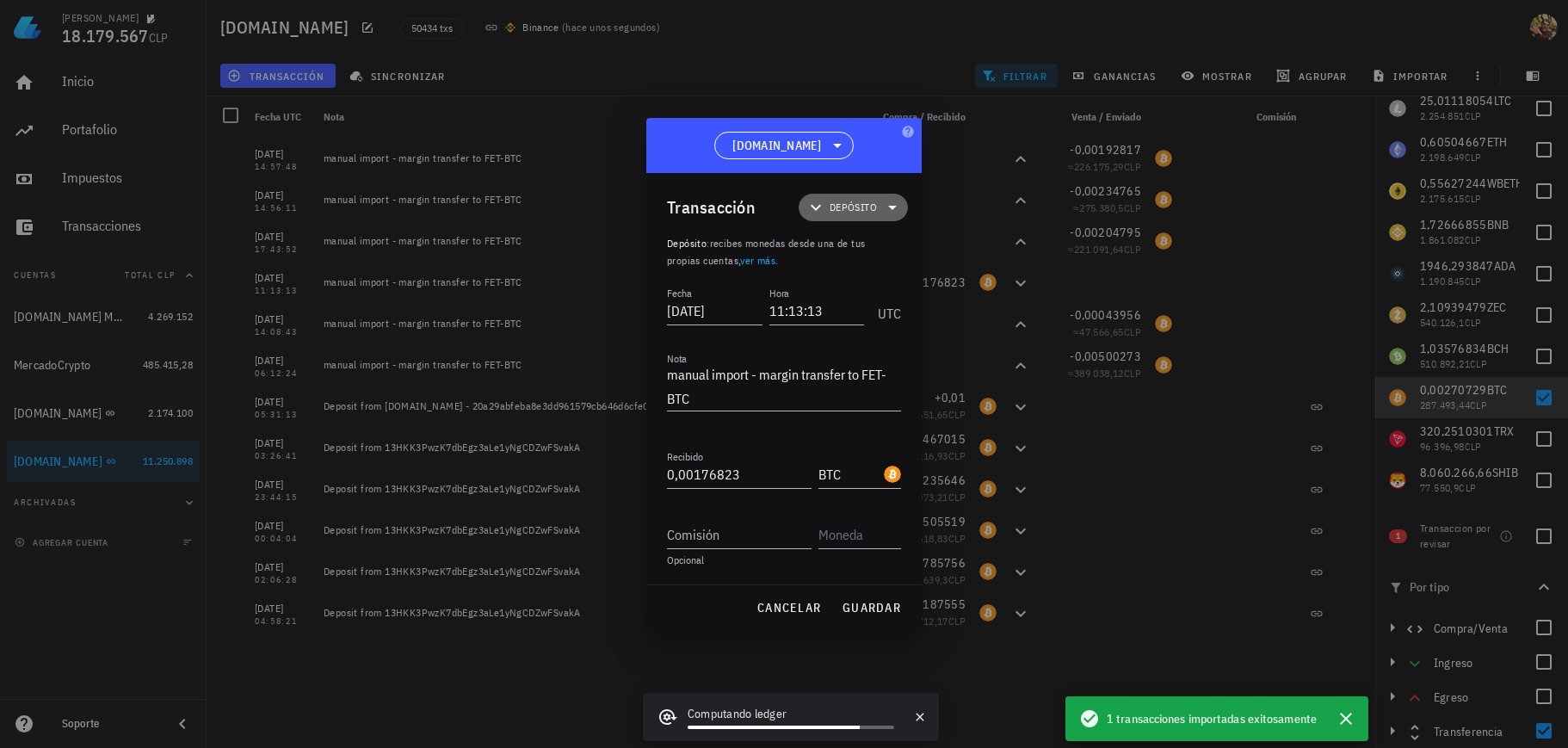
click at [880, 218] on span "Depósito" at bounding box center [853, 207] width 88 height 28
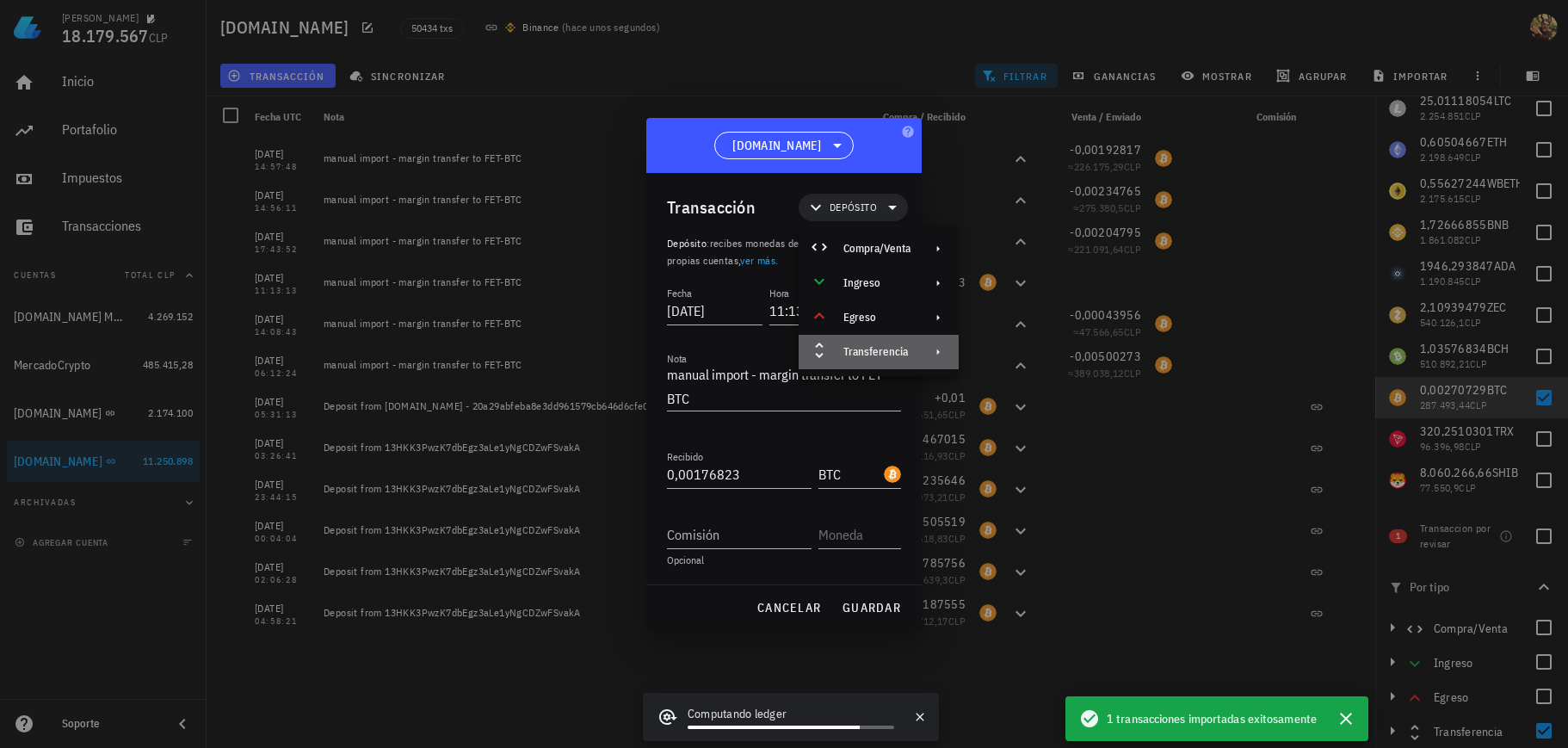
click at [879, 343] on div "Transferencia" at bounding box center [879, 352] width 160 height 34
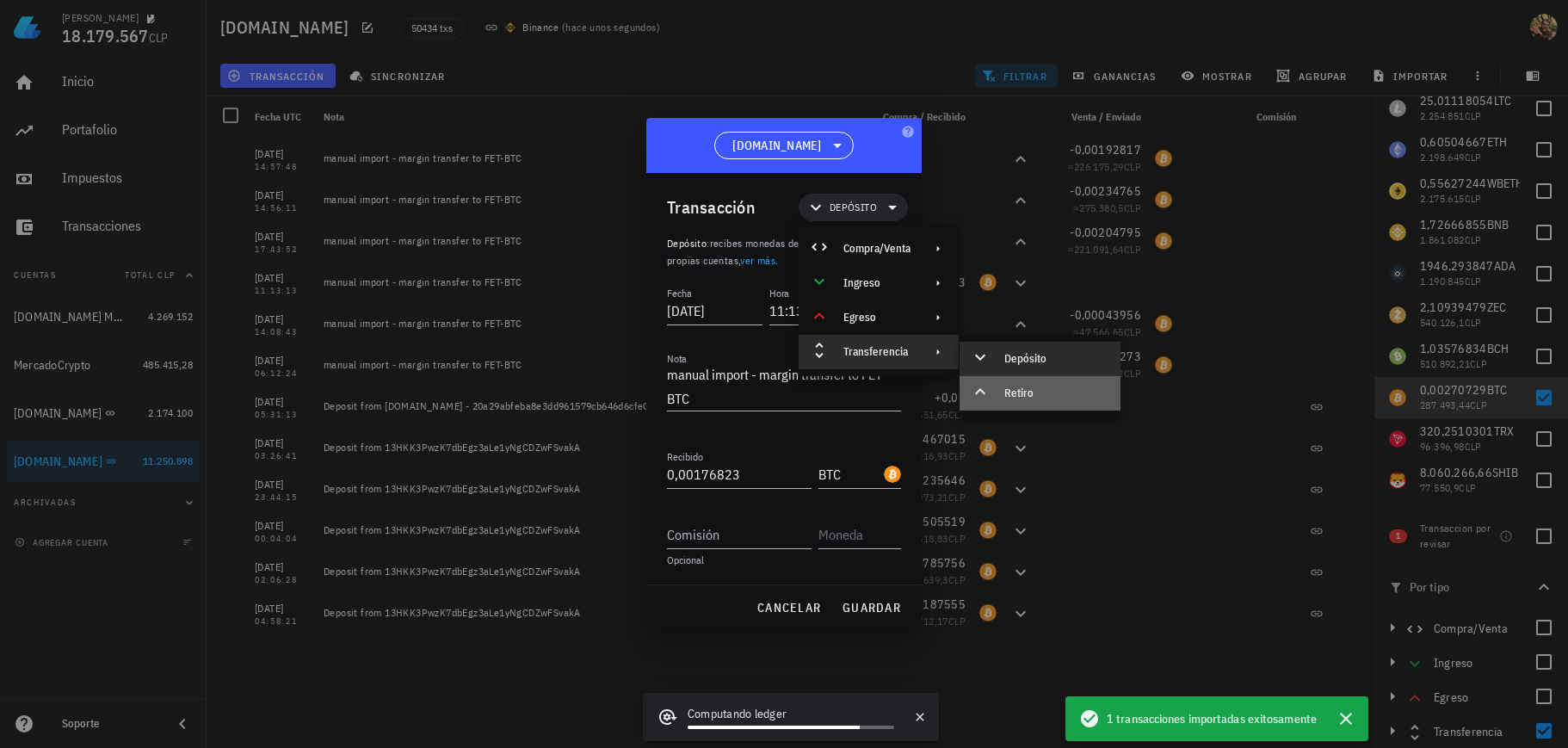
click at [1042, 392] on div "Retiro" at bounding box center [1056, 393] width 103 height 14
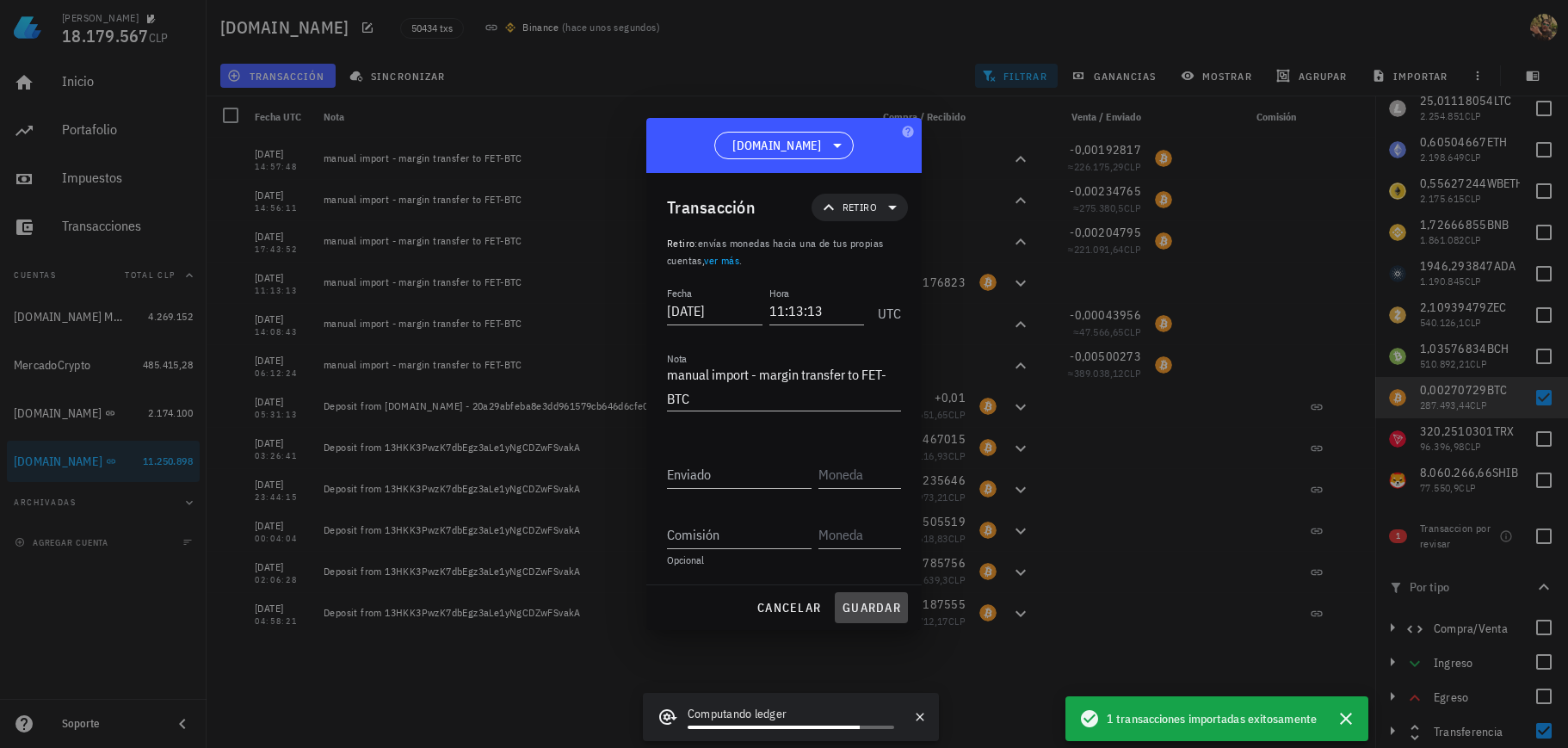
click at [878, 607] on span "guardar" at bounding box center [872, 607] width 59 height 15
click at [775, 605] on span "cancelar" at bounding box center [789, 607] width 65 height 15
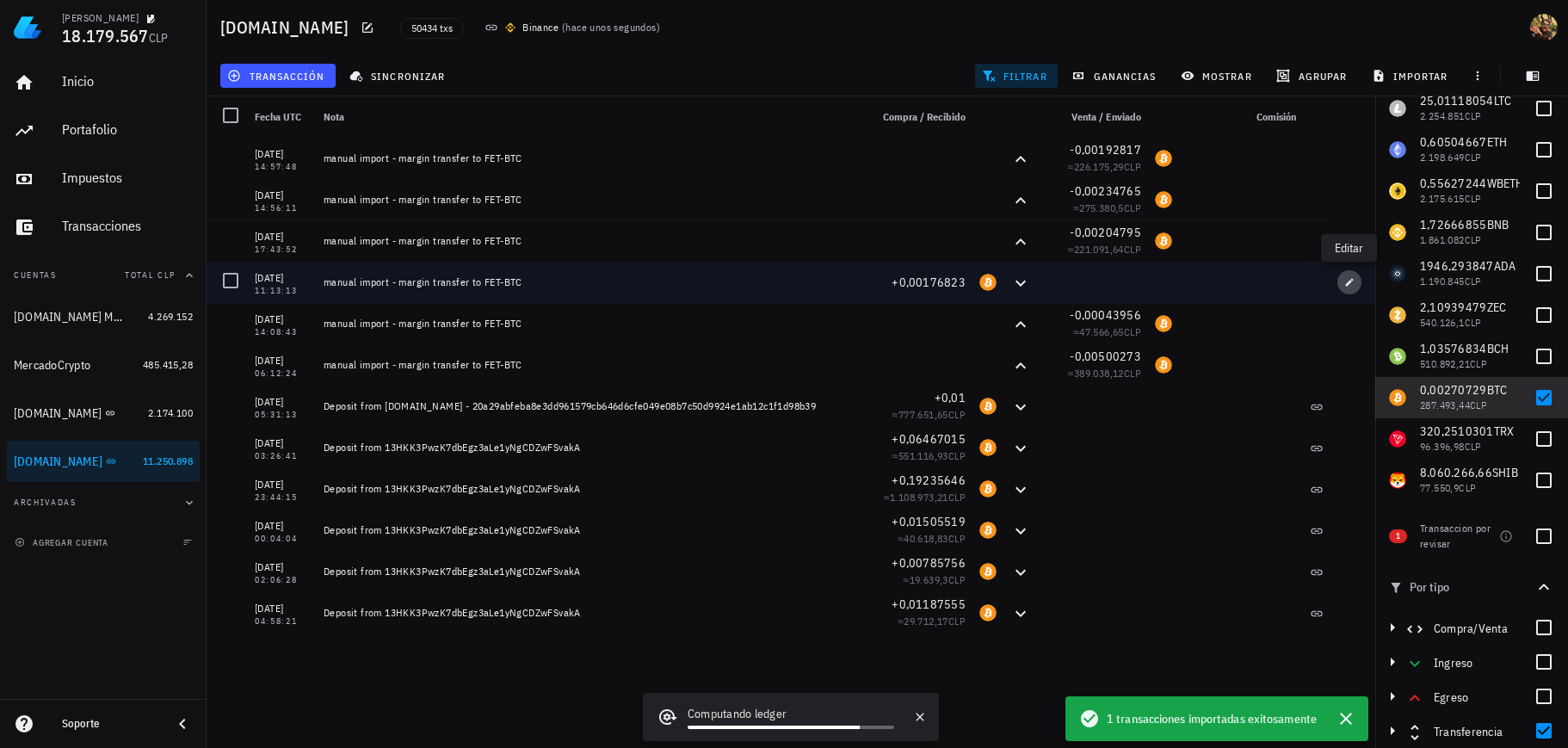
click at [1345, 281] on icon "button" at bounding box center [1349, 282] width 10 height 10
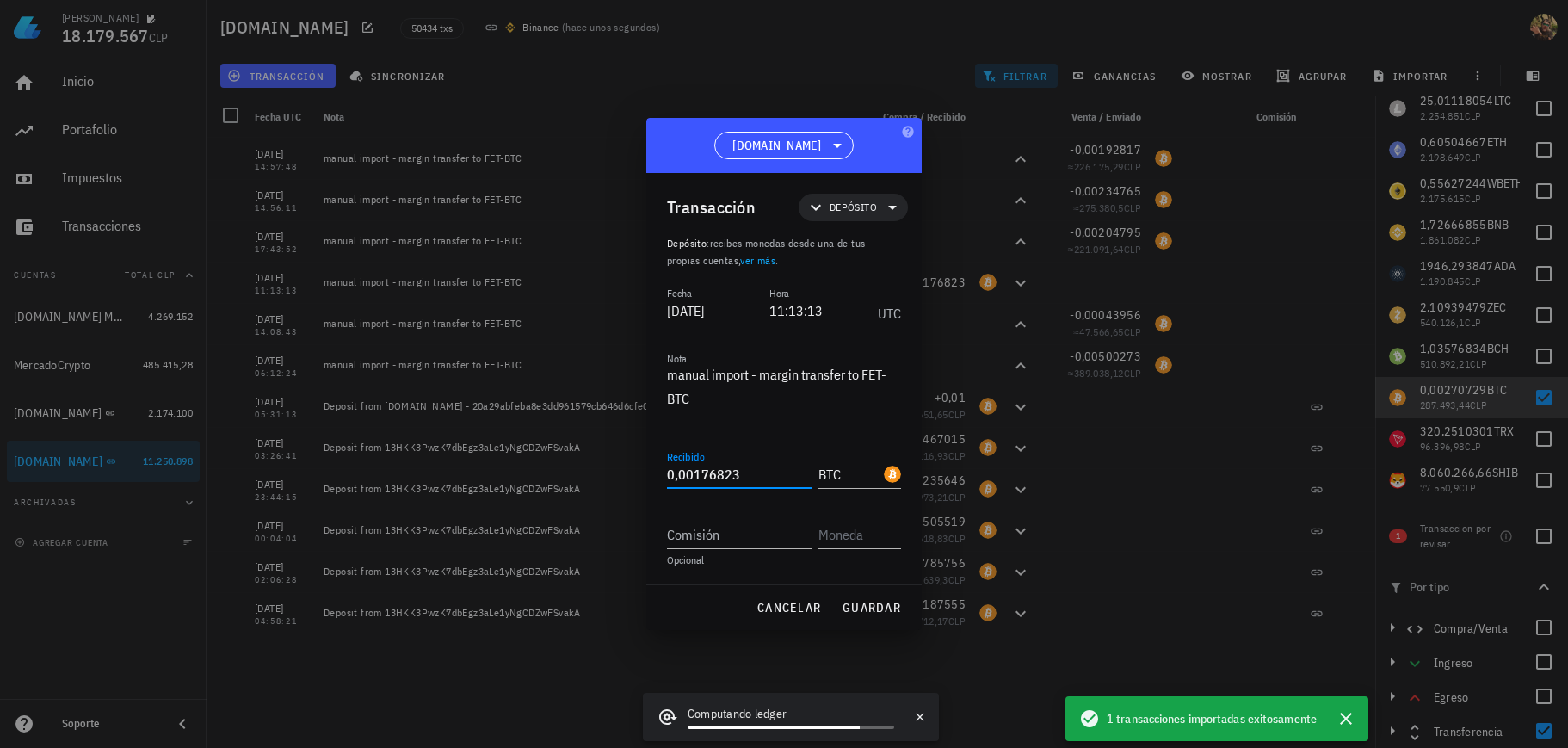
click at [729, 473] on input "0,00176823" at bounding box center [739, 474] width 145 height 28
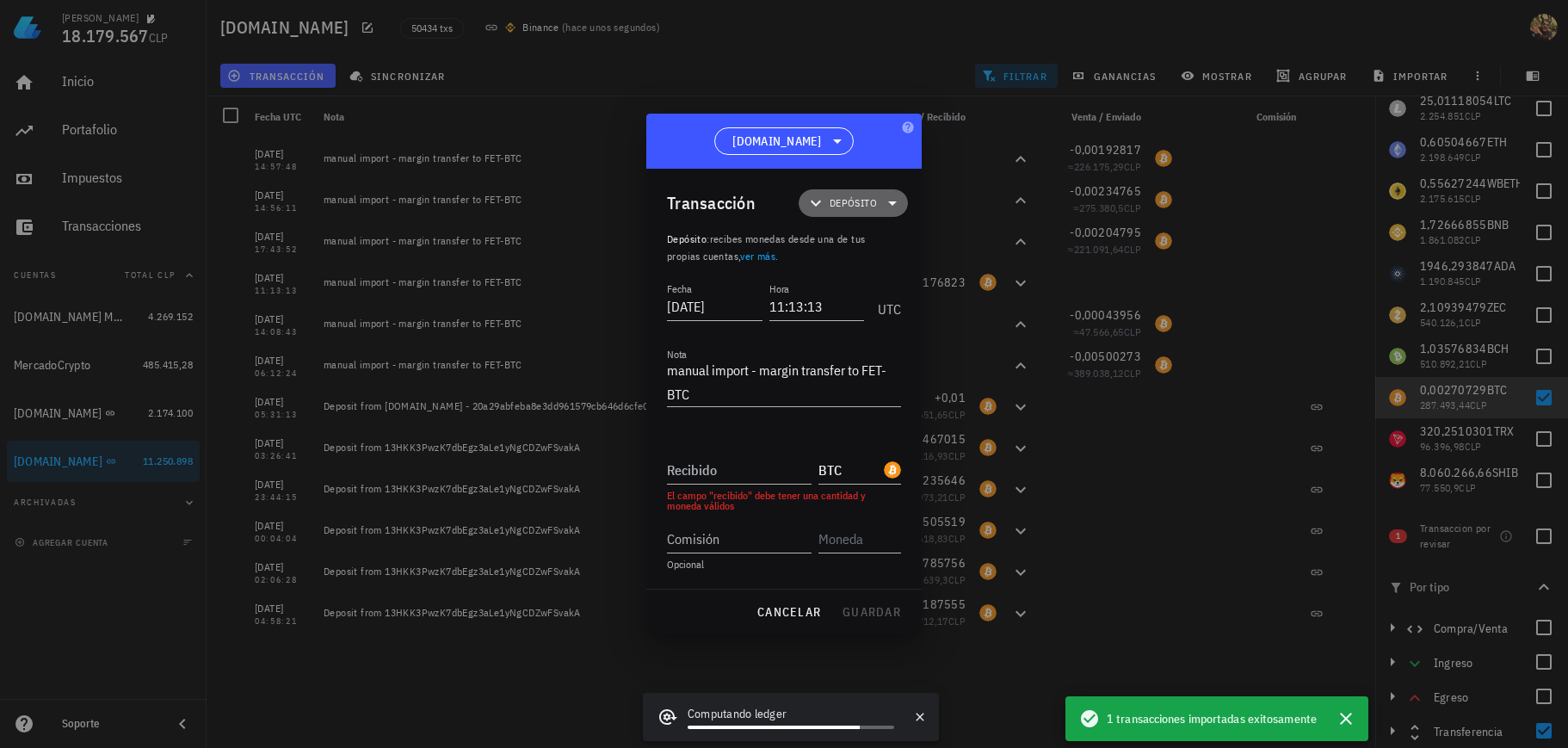
click at [887, 203] on icon at bounding box center [892, 203] width 21 height 21
click at [861, 356] on div "Transferencia" at bounding box center [879, 348] width 160 height 34
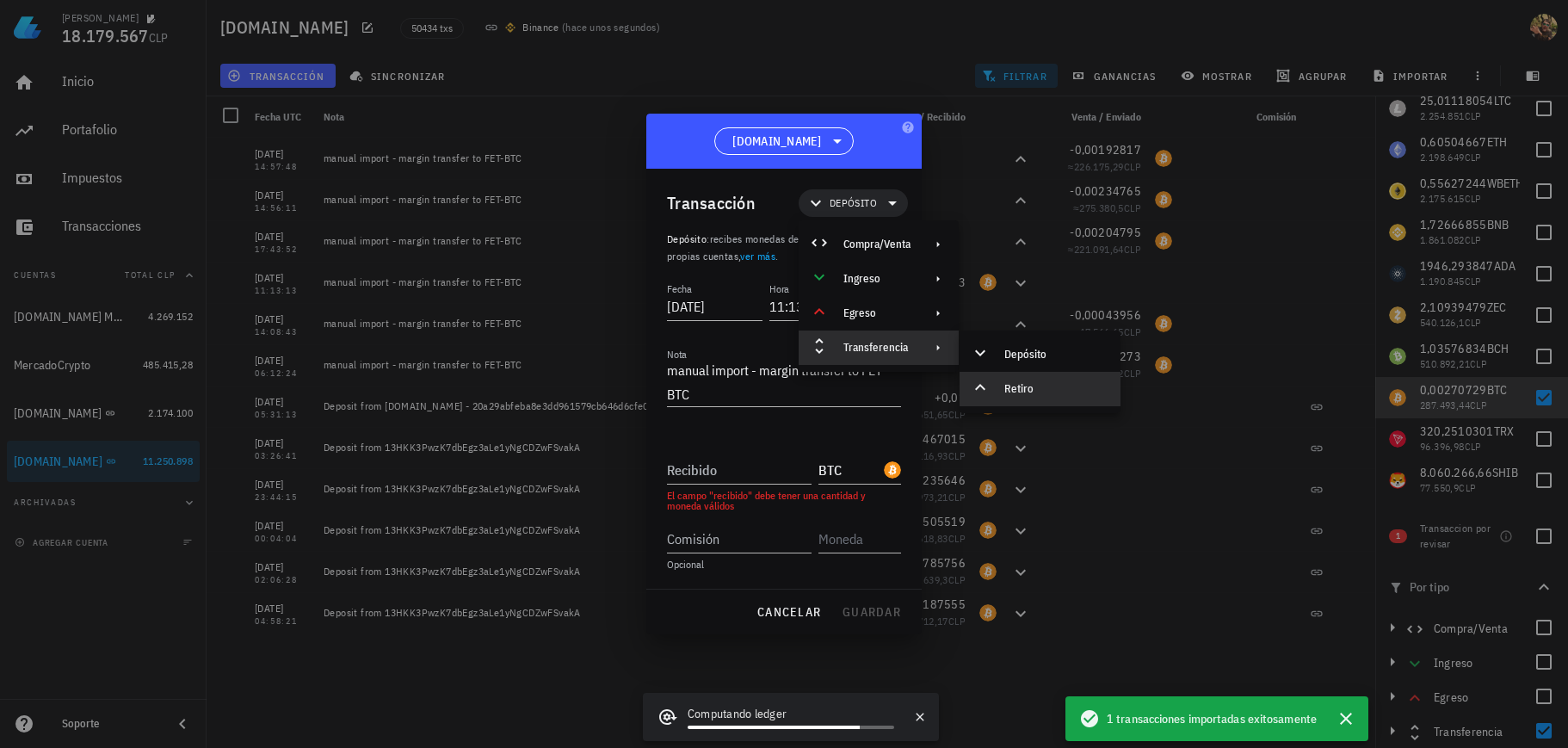
click at [1034, 388] on div "Retiro" at bounding box center [1056, 388] width 103 height 14
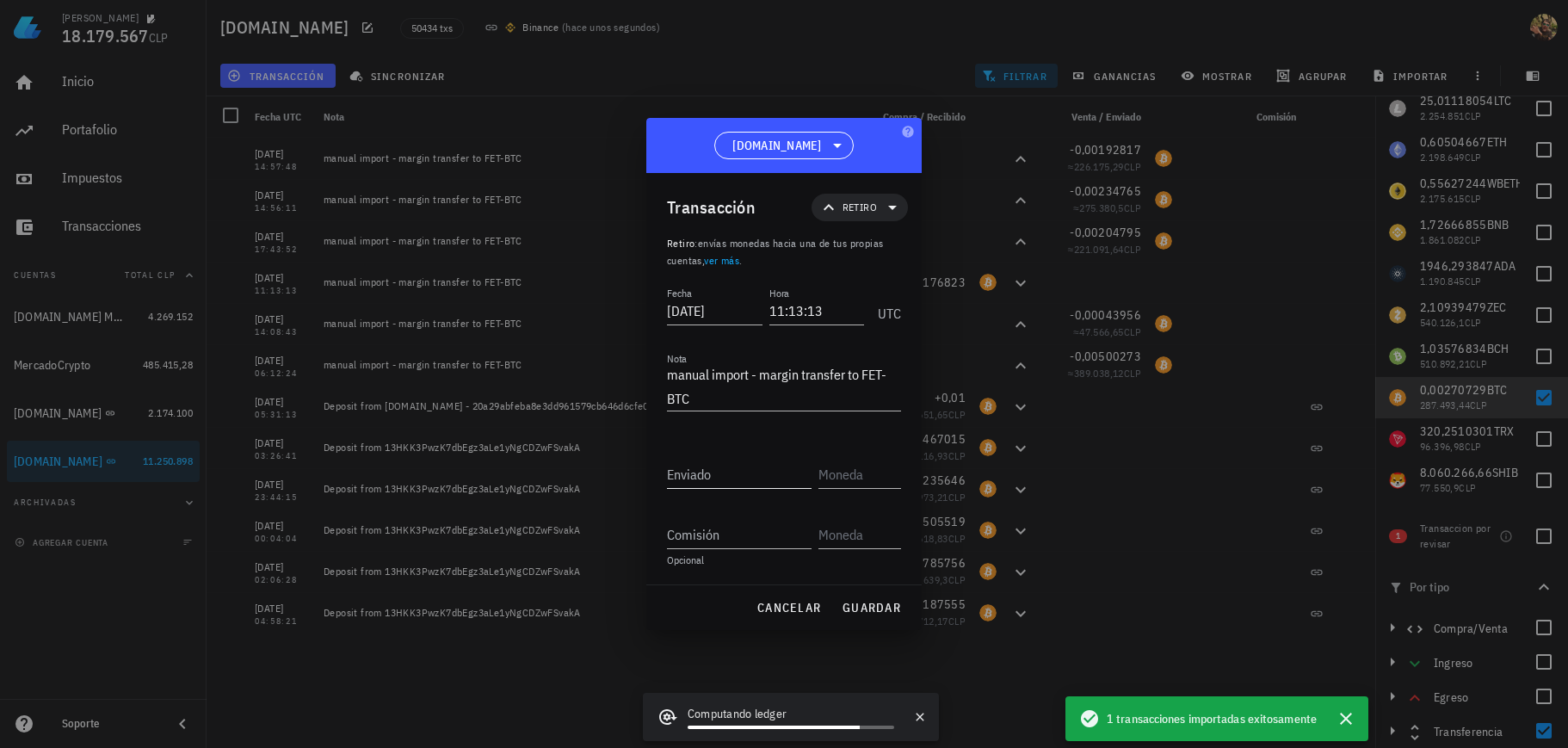
click at [740, 484] on input "Enviado" at bounding box center [739, 474] width 145 height 28
paste input "0,00176823"
type input "0,00176823"
click at [851, 477] on input "text" at bounding box center [858, 474] width 79 height 28
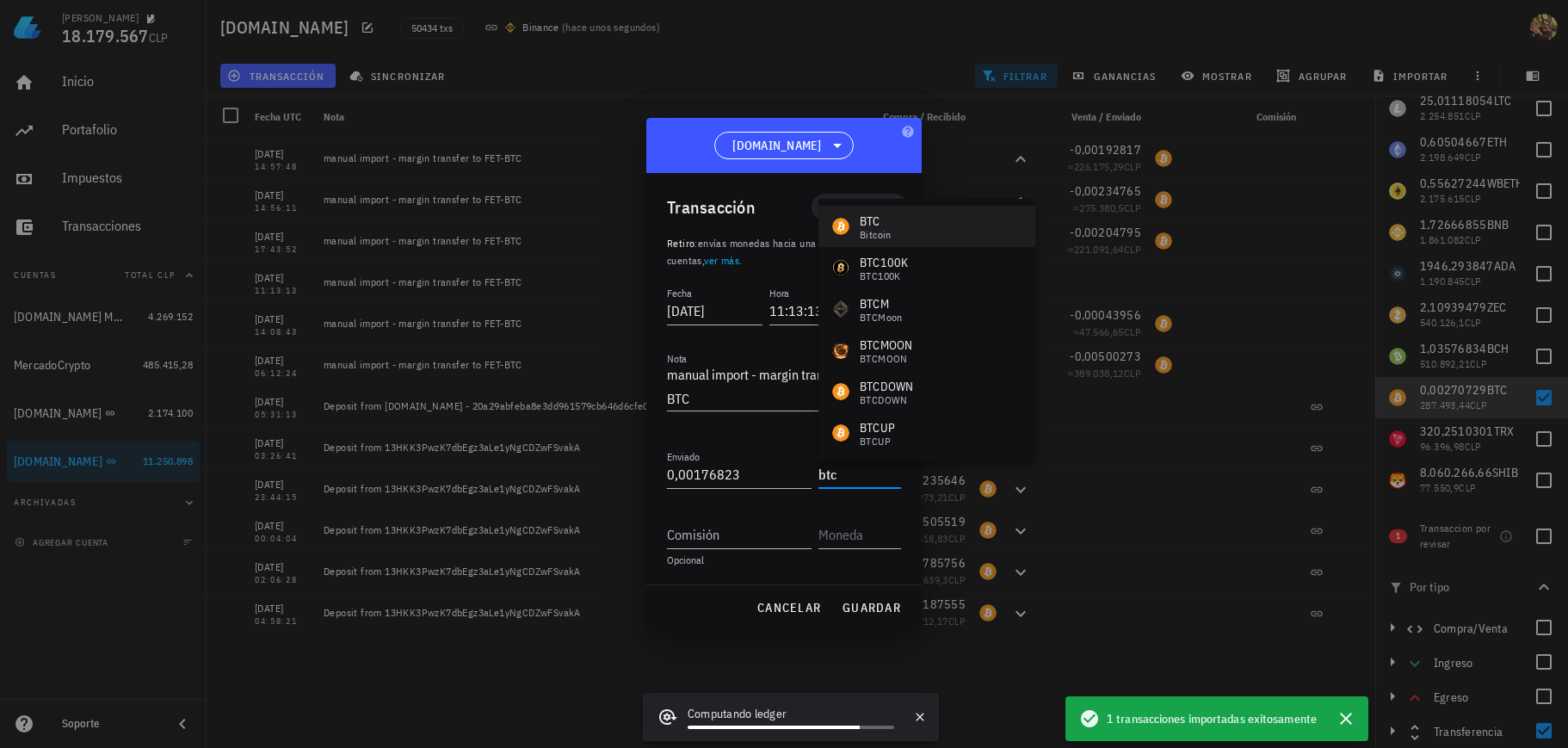
click at [890, 230] on div "Bitcoin" at bounding box center [875, 234] width 32 height 10
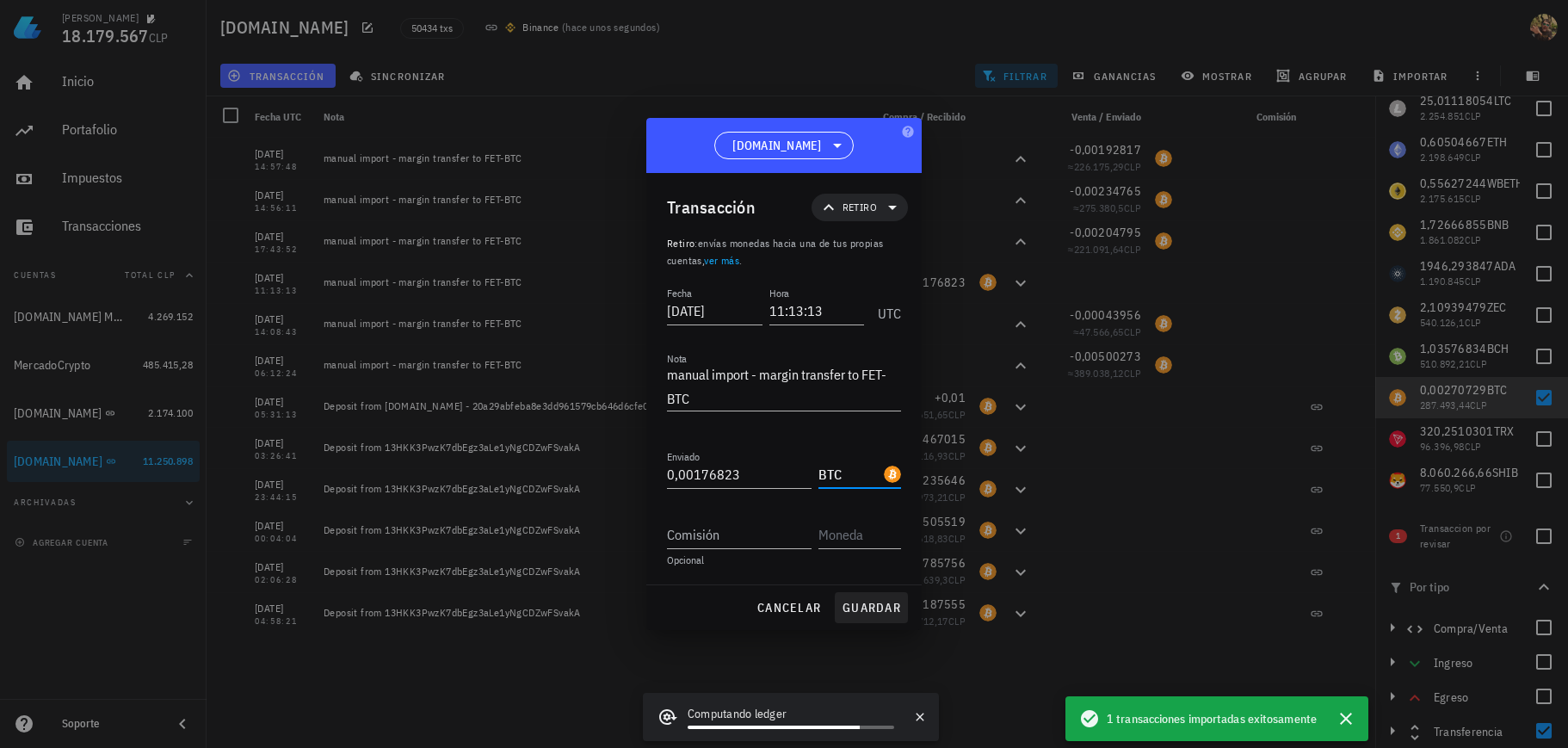
type input "BTC"
click at [856, 613] on span "guardar" at bounding box center [872, 607] width 59 height 15
click at [1354, 717] on icon "button" at bounding box center [1346, 718] width 21 height 21
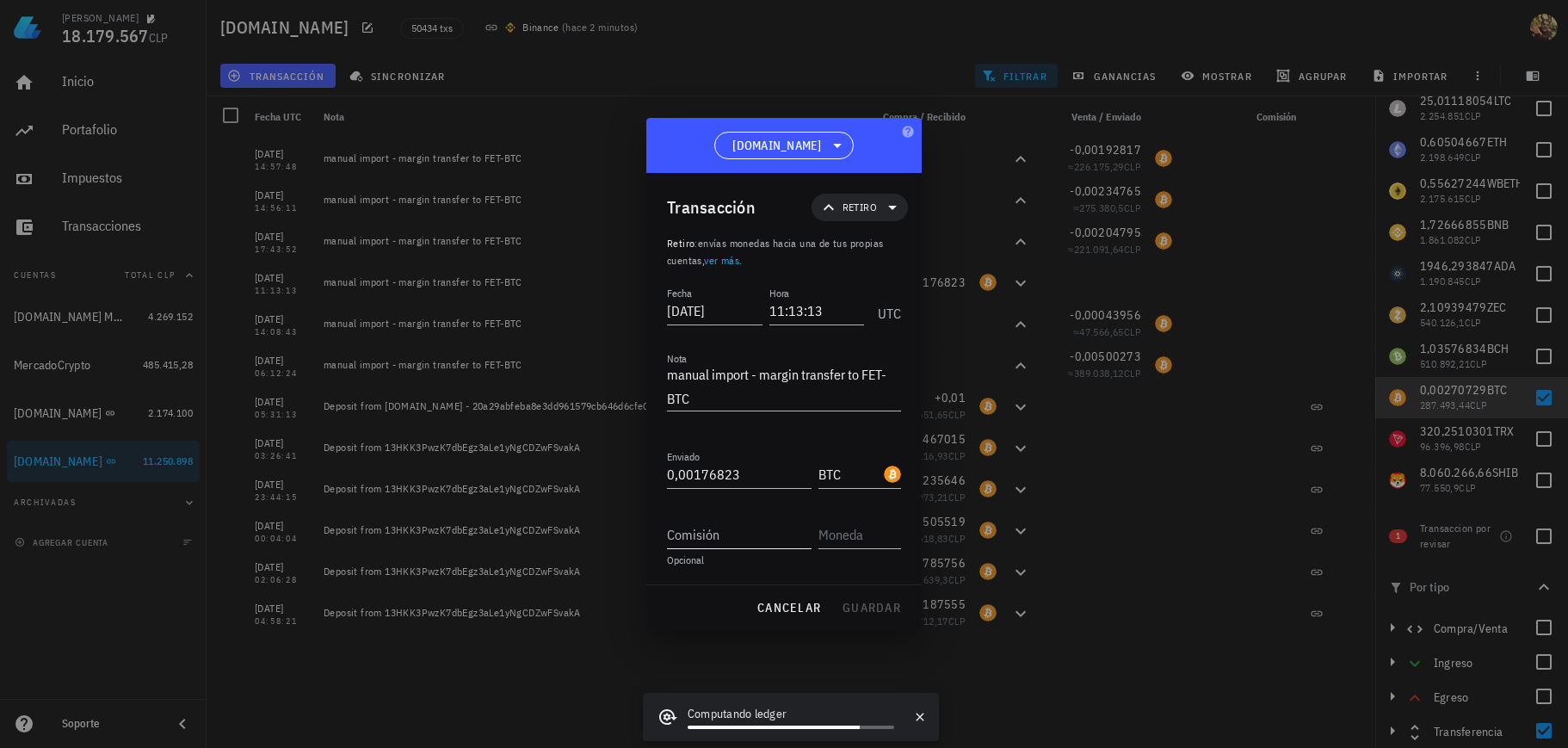
click at [766, 534] on input "Comisión" at bounding box center [739, 534] width 145 height 28
click at [851, 542] on input "text" at bounding box center [858, 534] width 79 height 28
click at [873, 592] on div "cancelar guardar" at bounding box center [784, 608] width 276 height 45
click at [875, 598] on div "cancelar guardar" at bounding box center [784, 608] width 276 height 45
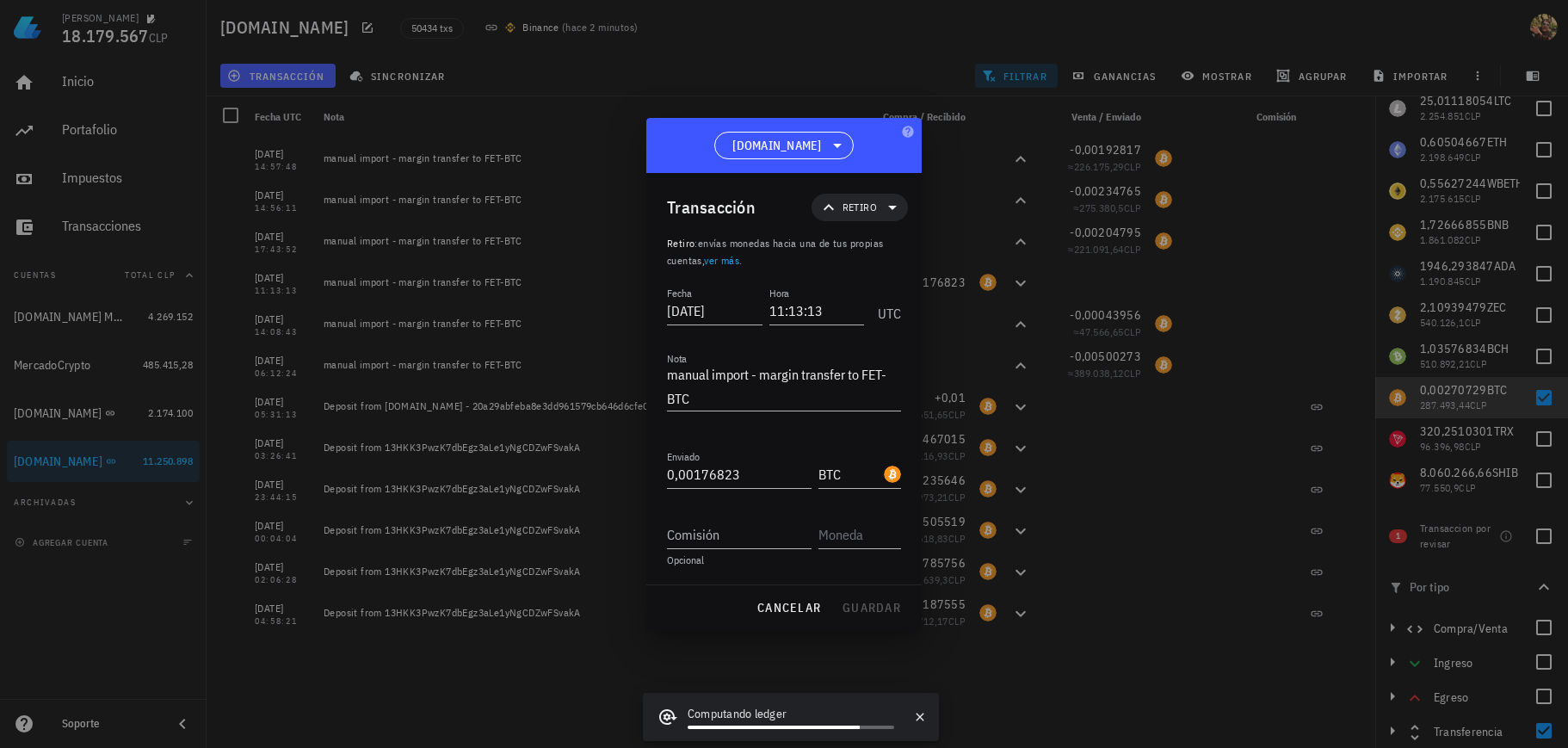
click at [875, 598] on div "cancelar guardar" at bounding box center [784, 608] width 276 height 45
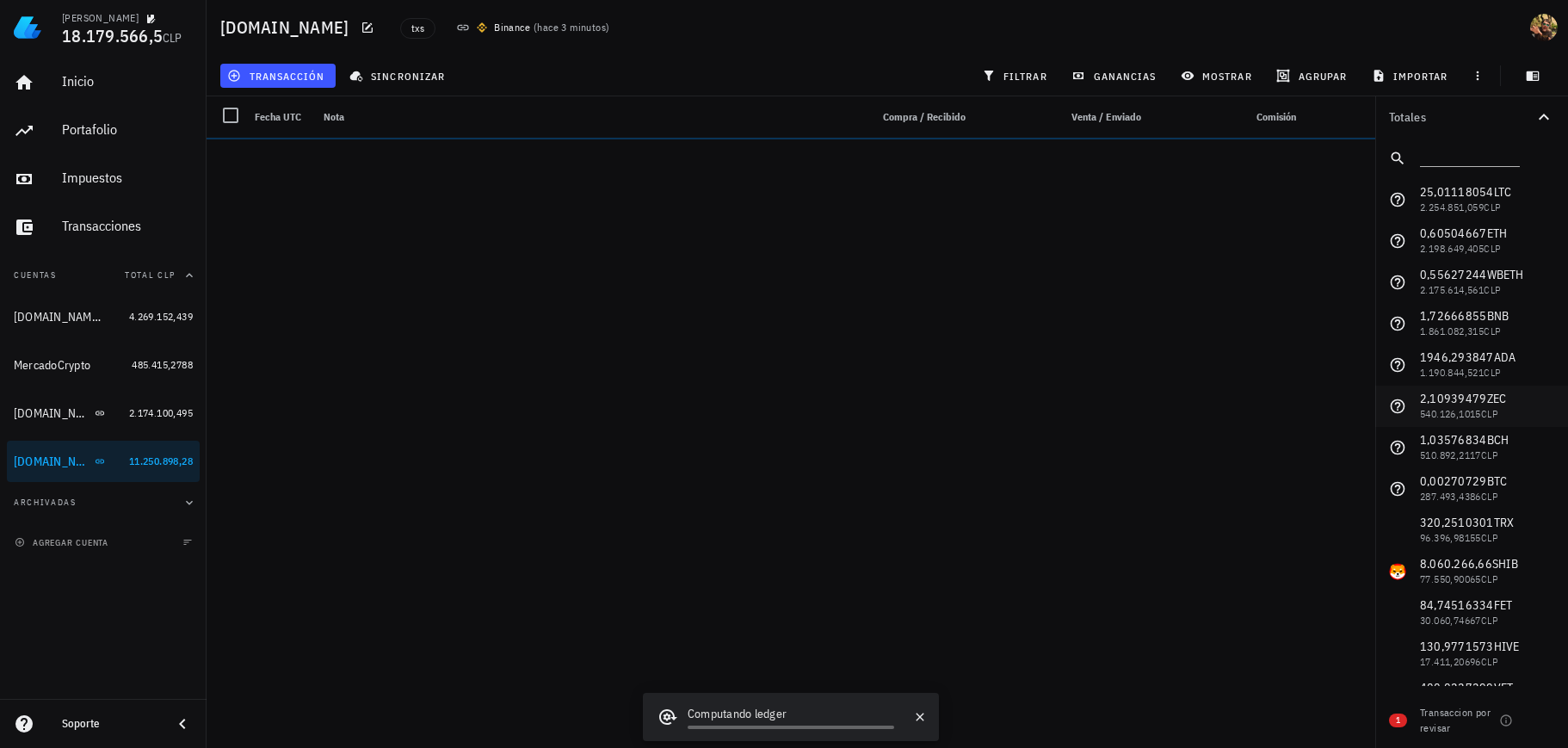
click at [1024, 76] on span "filtrar" at bounding box center [1016, 75] width 62 height 14
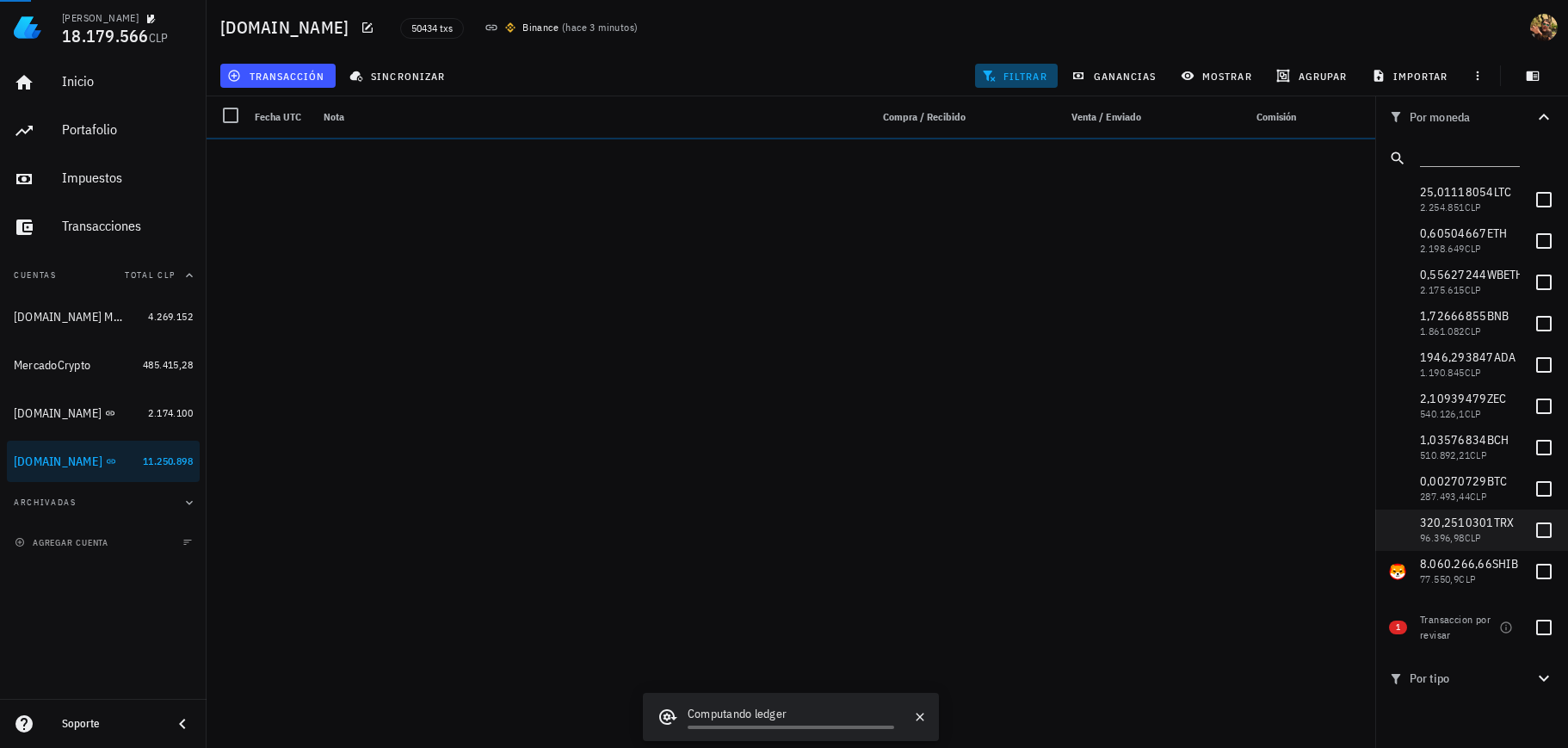
scroll to position [310, 0]
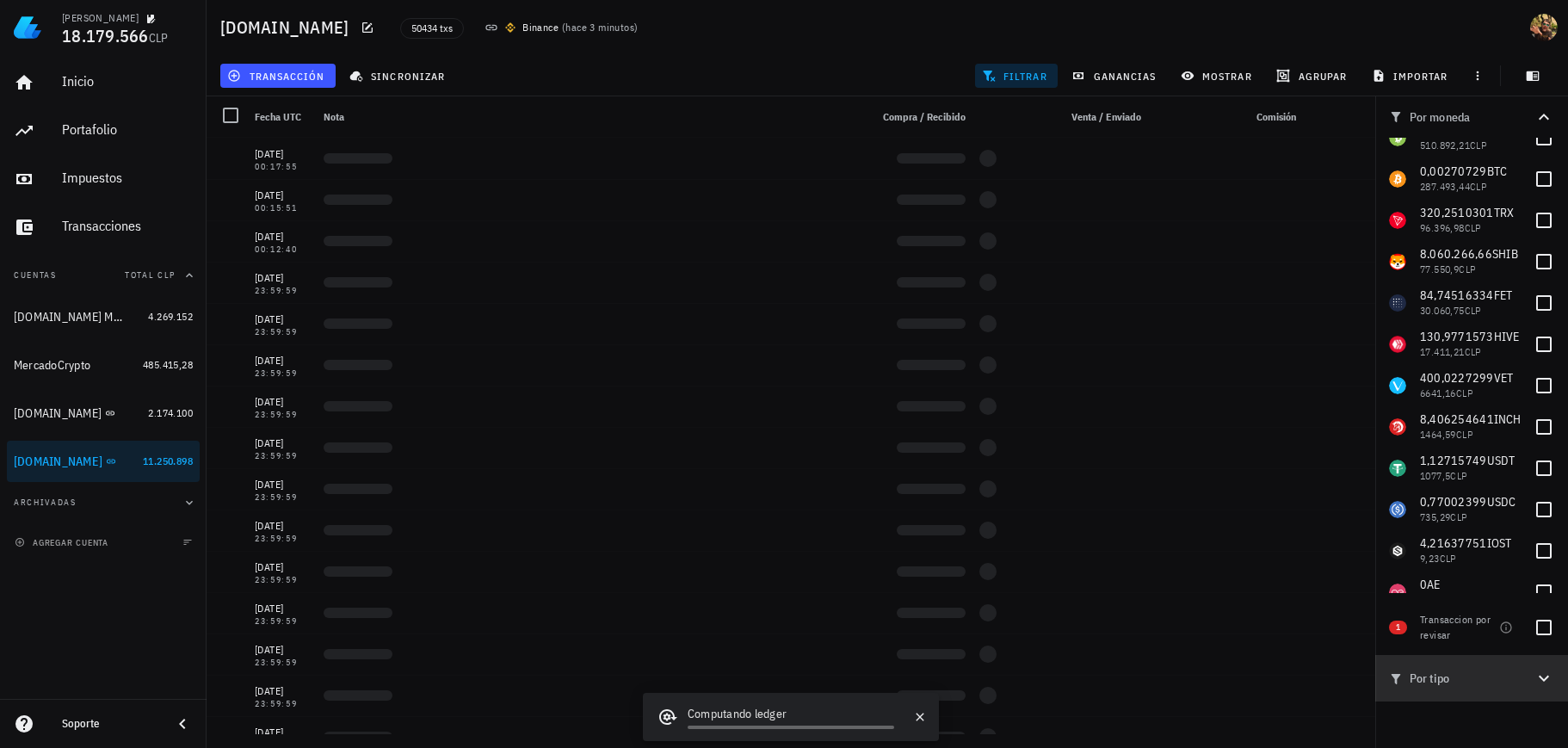
click at [1542, 676] on icon "button" at bounding box center [1544, 679] width 21 height 21
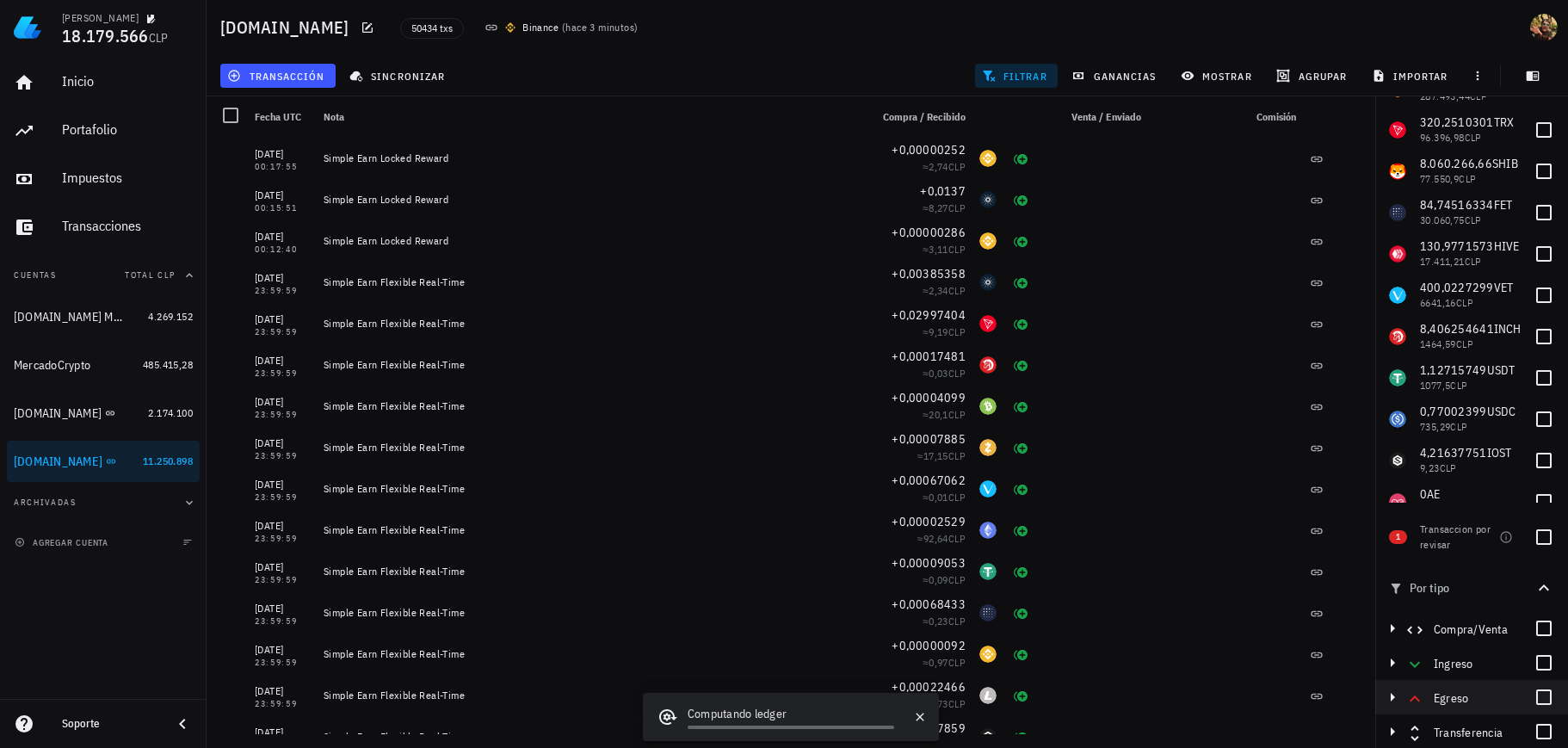
scroll to position [91, 0]
click at [1538, 737] on div at bounding box center [1544, 731] width 29 height 29
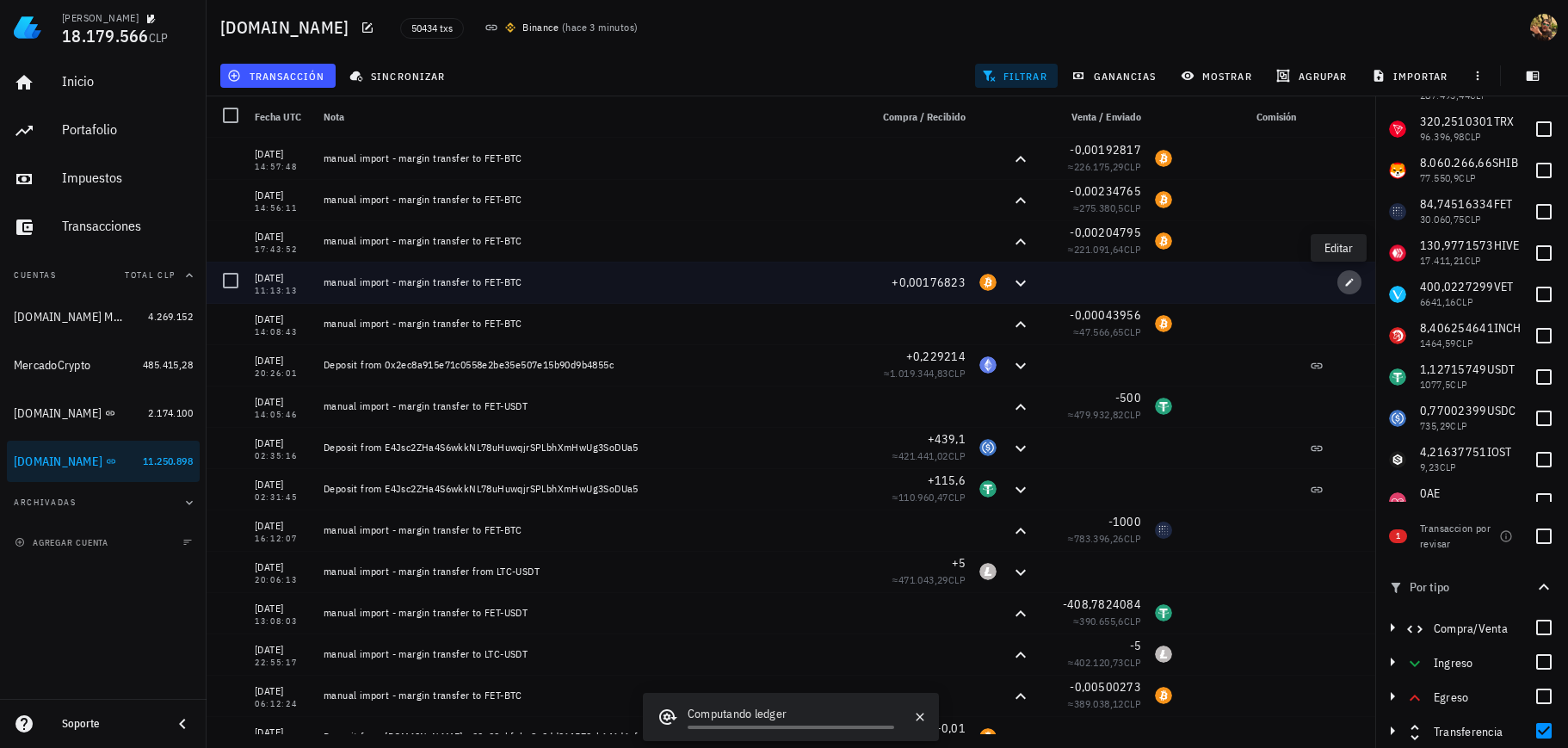
click at [1344, 287] on button "button" at bounding box center [1349, 282] width 24 height 24
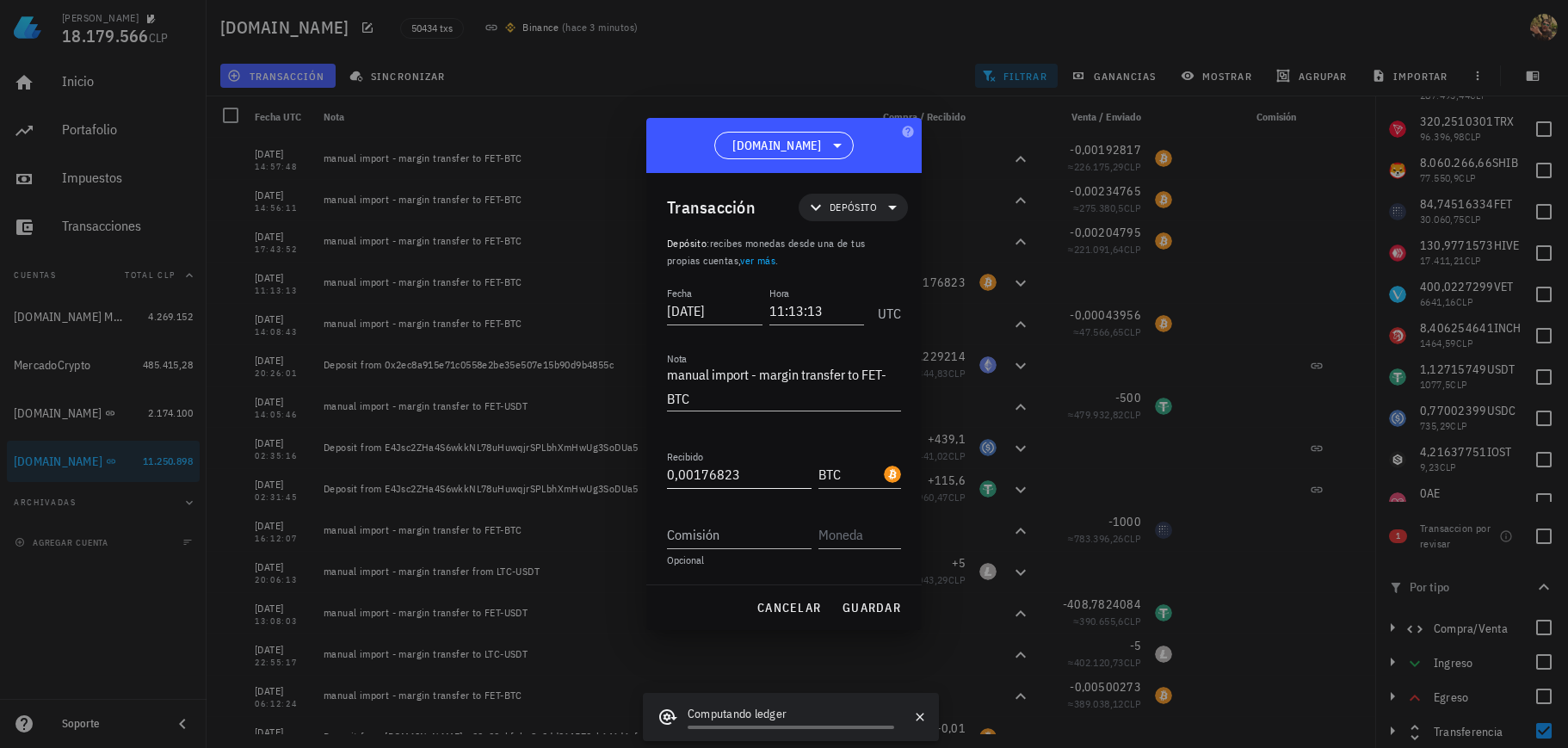
click at [757, 472] on input "0,00176823" at bounding box center [739, 474] width 145 height 28
click at [858, 217] on div "Transacción Depósito" at bounding box center [788, 207] width 241 height 68
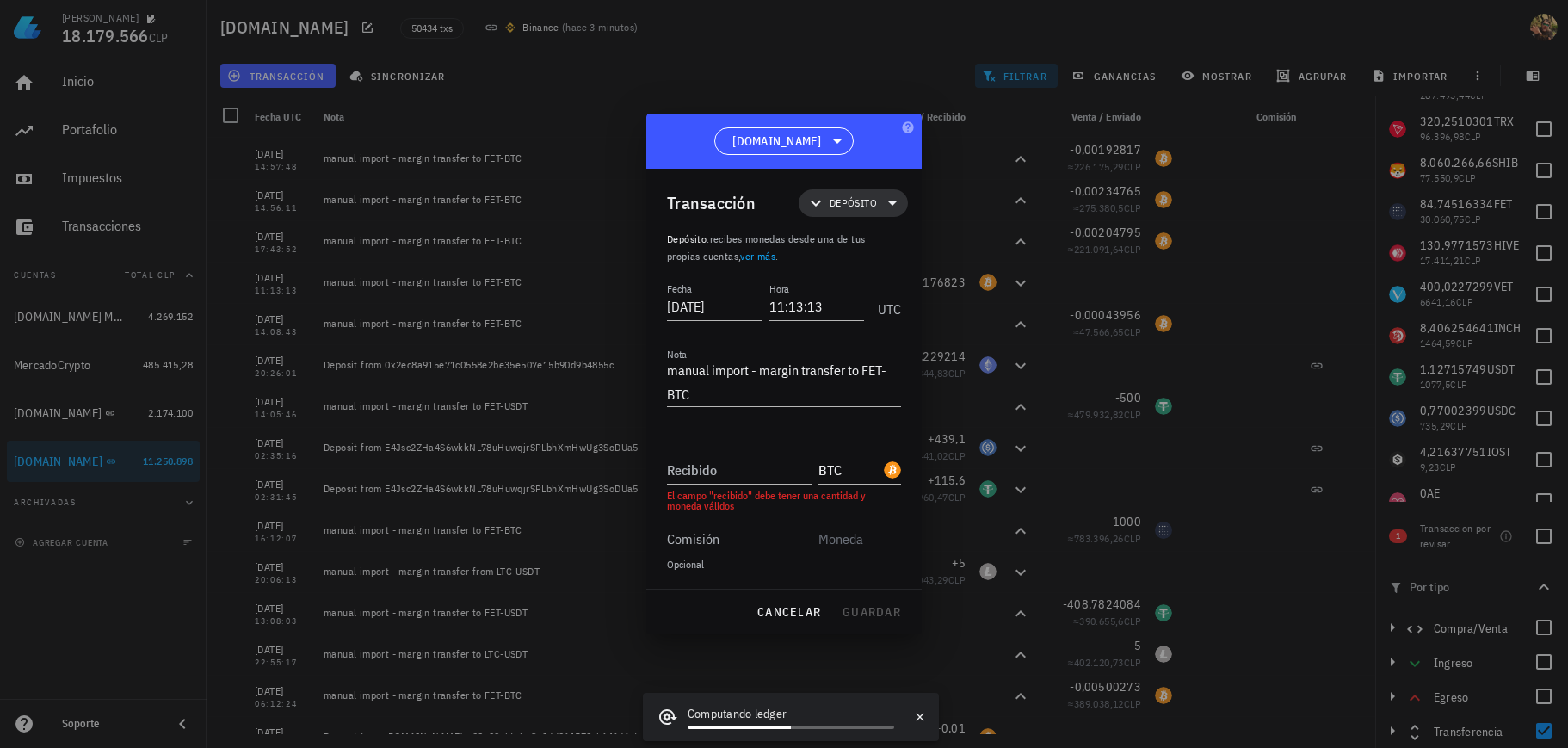
click at [860, 204] on span "Depósito" at bounding box center [853, 203] width 48 height 17
click at [868, 355] on div "Transferencia" at bounding box center [879, 348] width 160 height 34
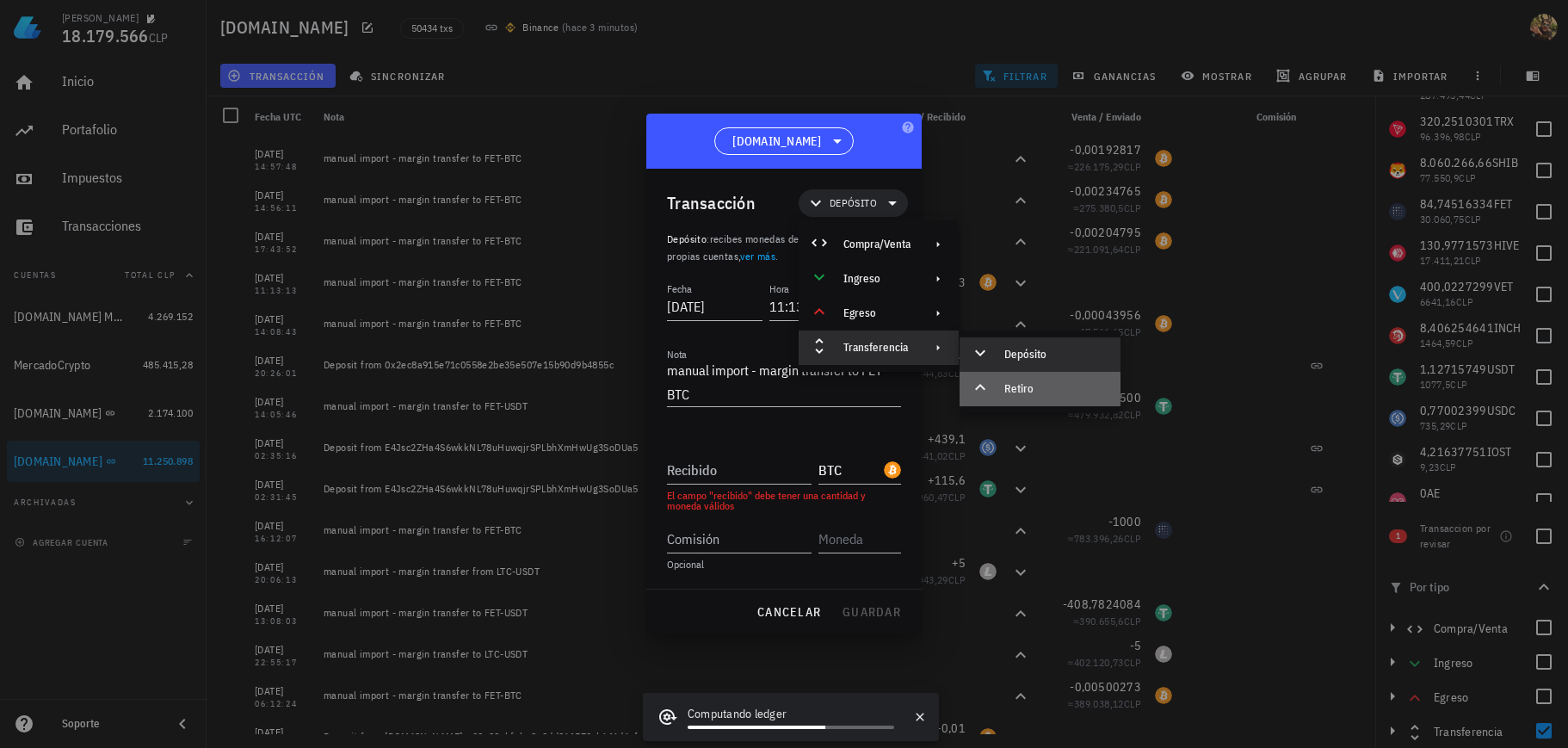
click at [1012, 394] on div "Retiro" at bounding box center [1056, 388] width 103 height 14
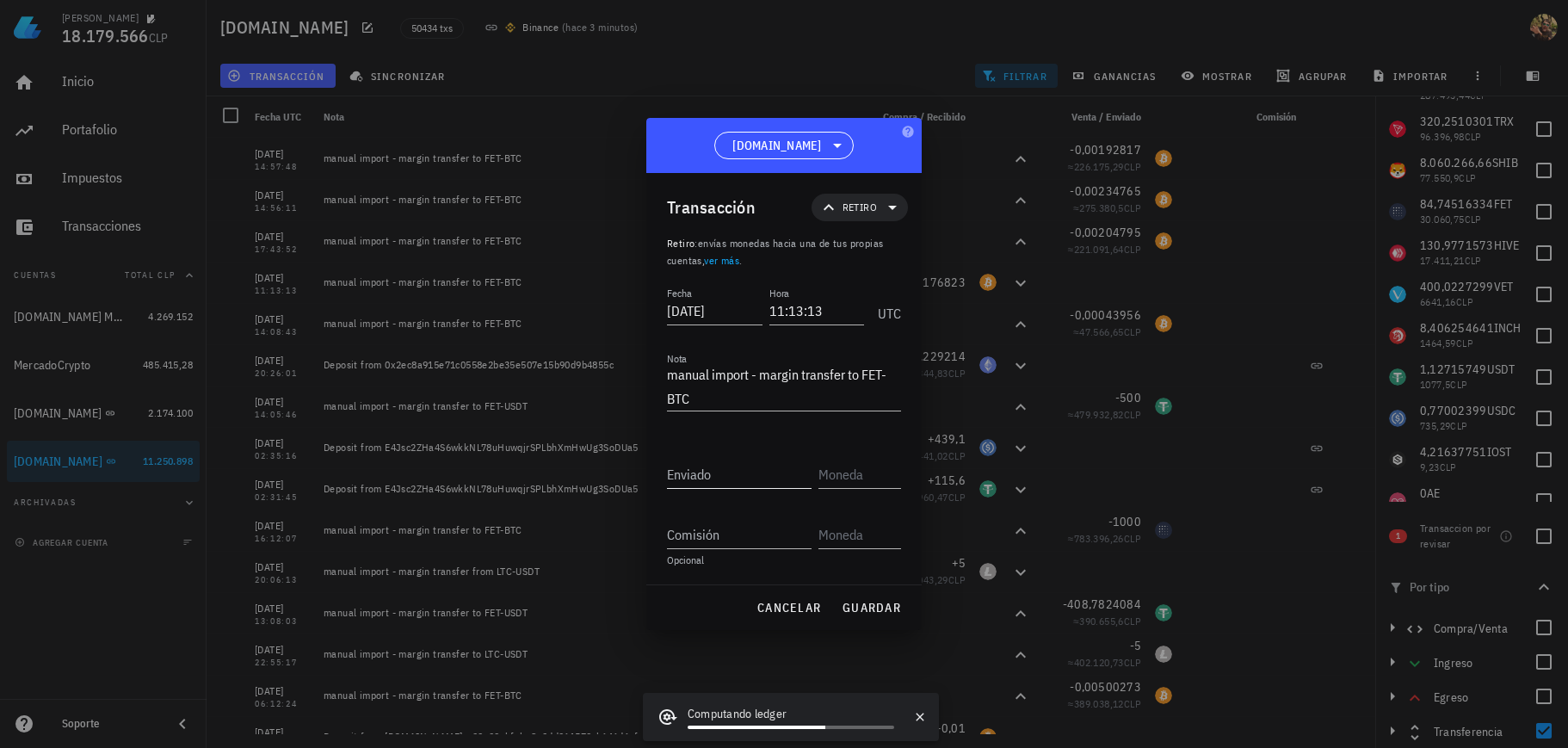
click at [757, 470] on input "Enviado" at bounding box center [739, 474] width 145 height 28
paste input "0,00176823"
type input "0,00176823"
click at [856, 477] on input "text" at bounding box center [858, 474] width 79 height 28
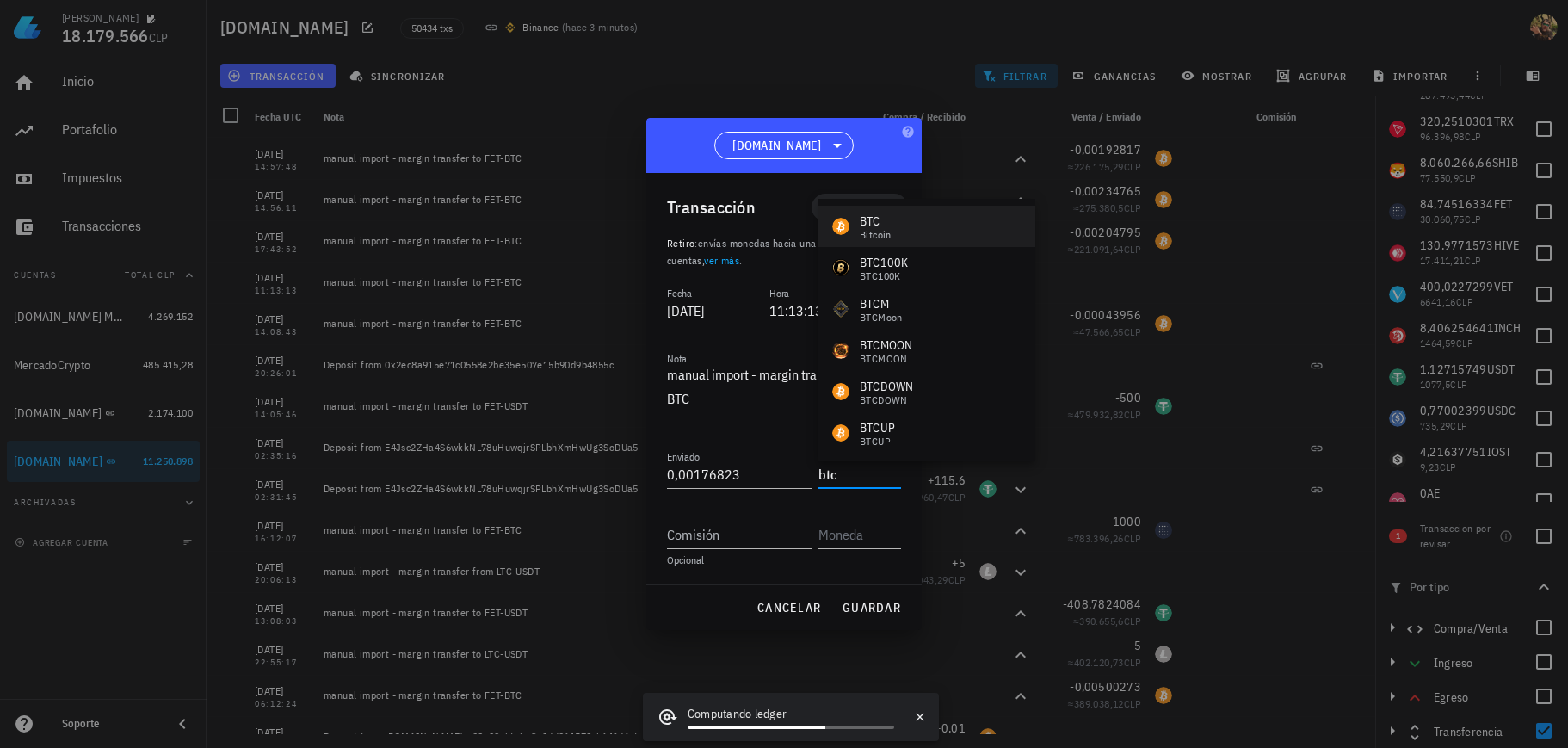
click at [901, 227] on div "BTC Bitcoin" at bounding box center [927, 226] width 217 height 41
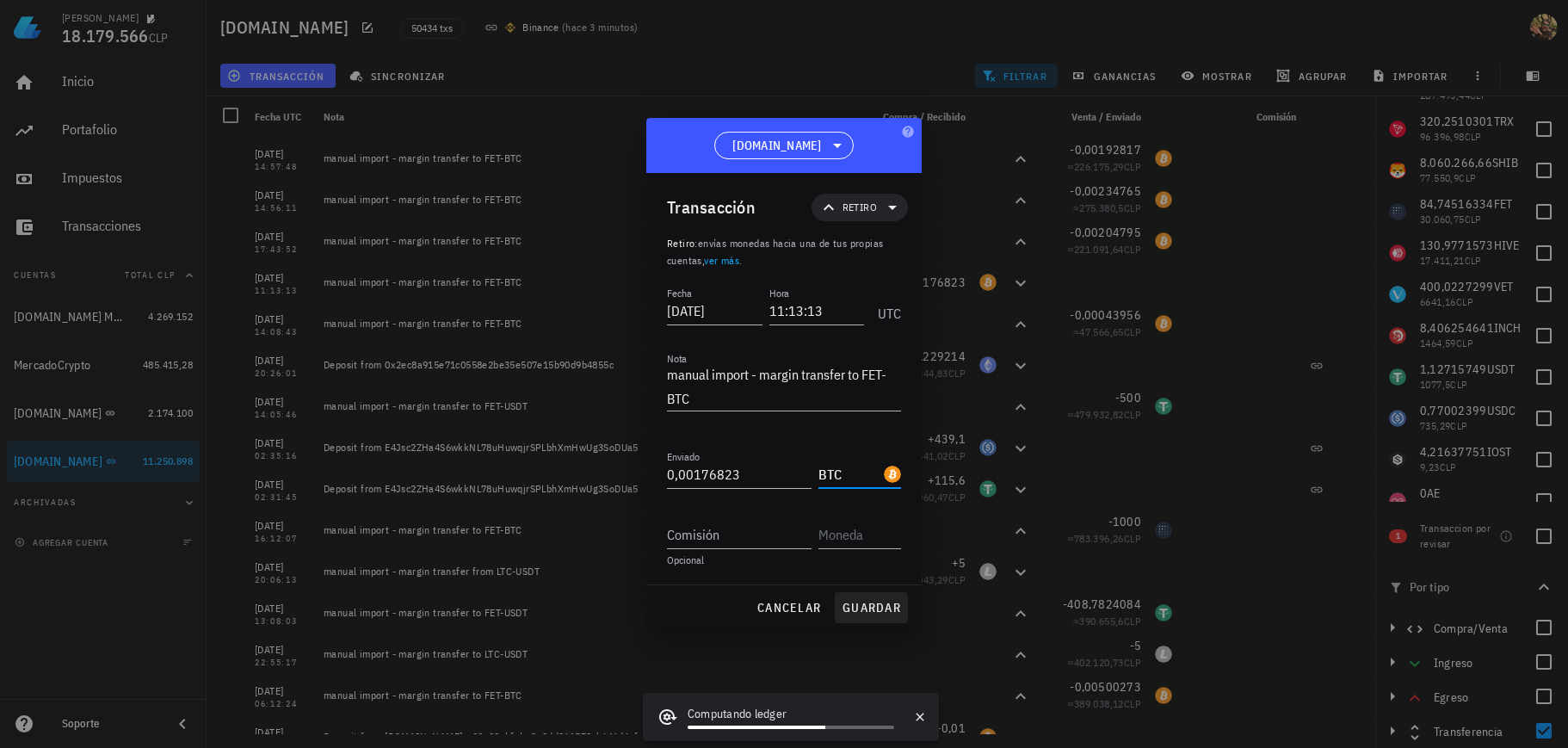
type input "BTC"
click at [879, 605] on span "guardar" at bounding box center [872, 607] width 59 height 15
click at [1256, 488] on div at bounding box center [784, 374] width 1568 height 748
click at [783, 538] on input "Comisión" at bounding box center [739, 534] width 145 height 28
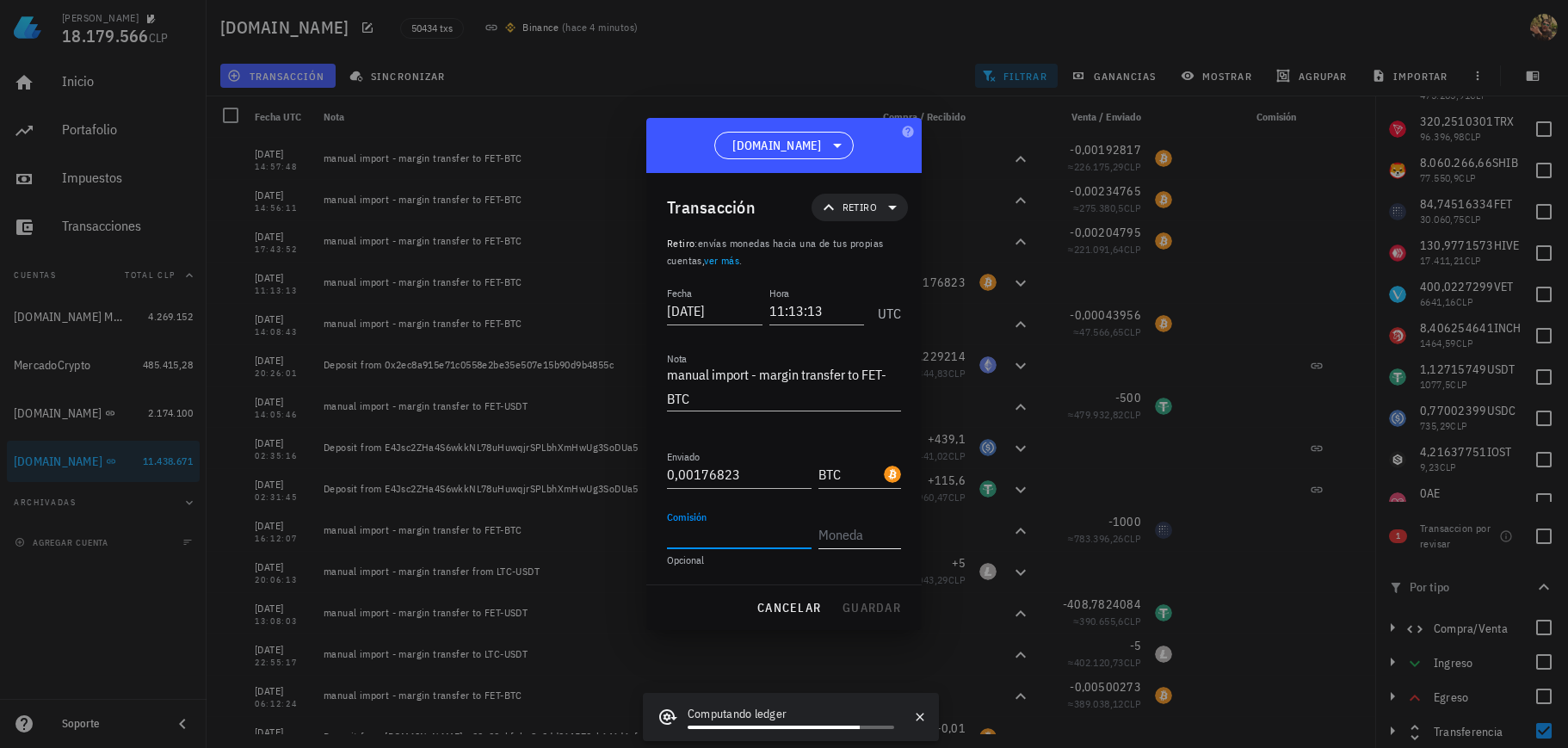
click at [887, 539] on input "text" at bounding box center [858, 534] width 79 height 28
click at [801, 404] on textarea "manual import - margin transfer to FET-BTC" at bounding box center [784, 387] width 234 height 49
type textarea "manual import - margin transfer to FET-BTC"
click at [863, 609] on div "cancelar guardar" at bounding box center [784, 608] width 276 height 45
click at [793, 600] on span "cancelar" at bounding box center [789, 607] width 65 height 15
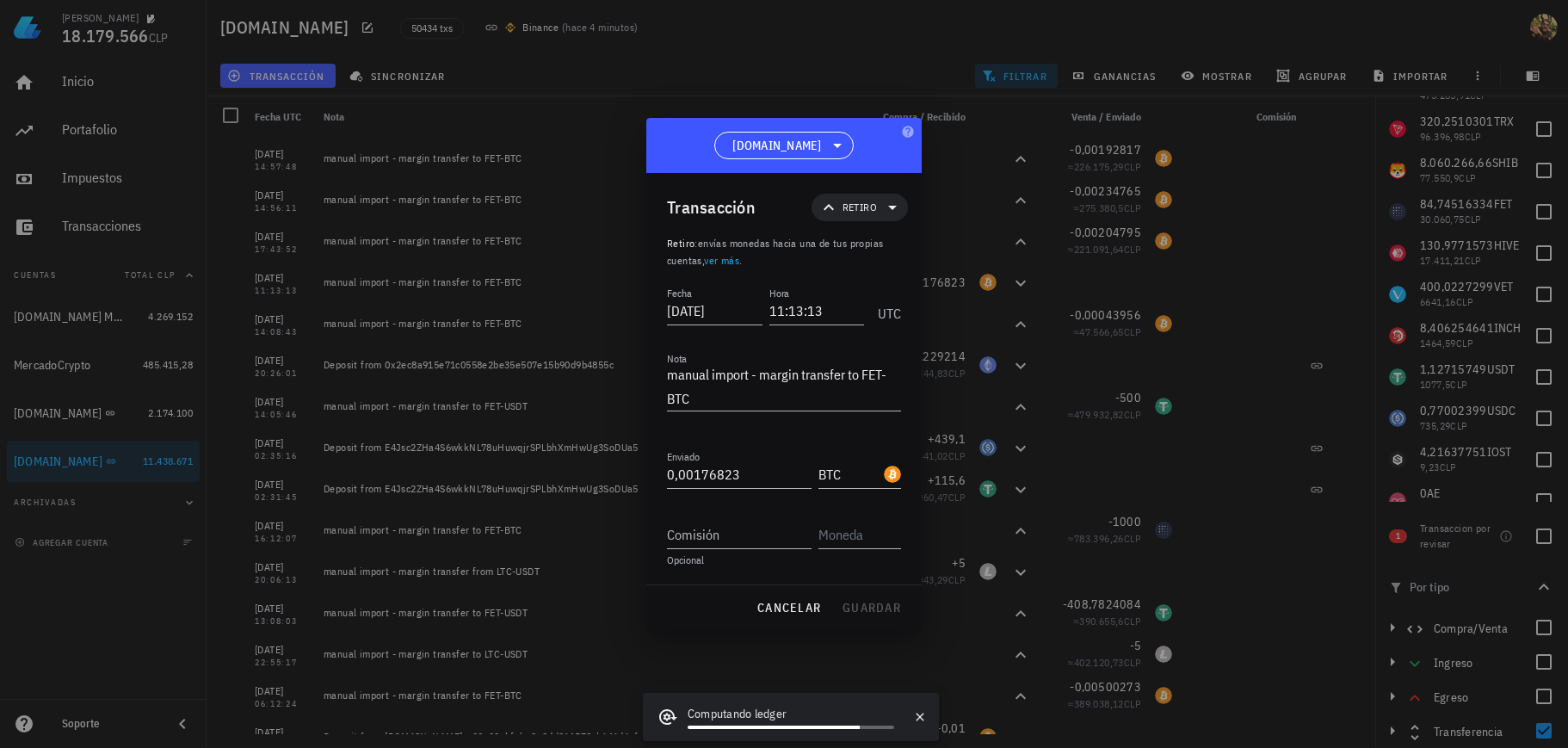
type input "0,00176823"
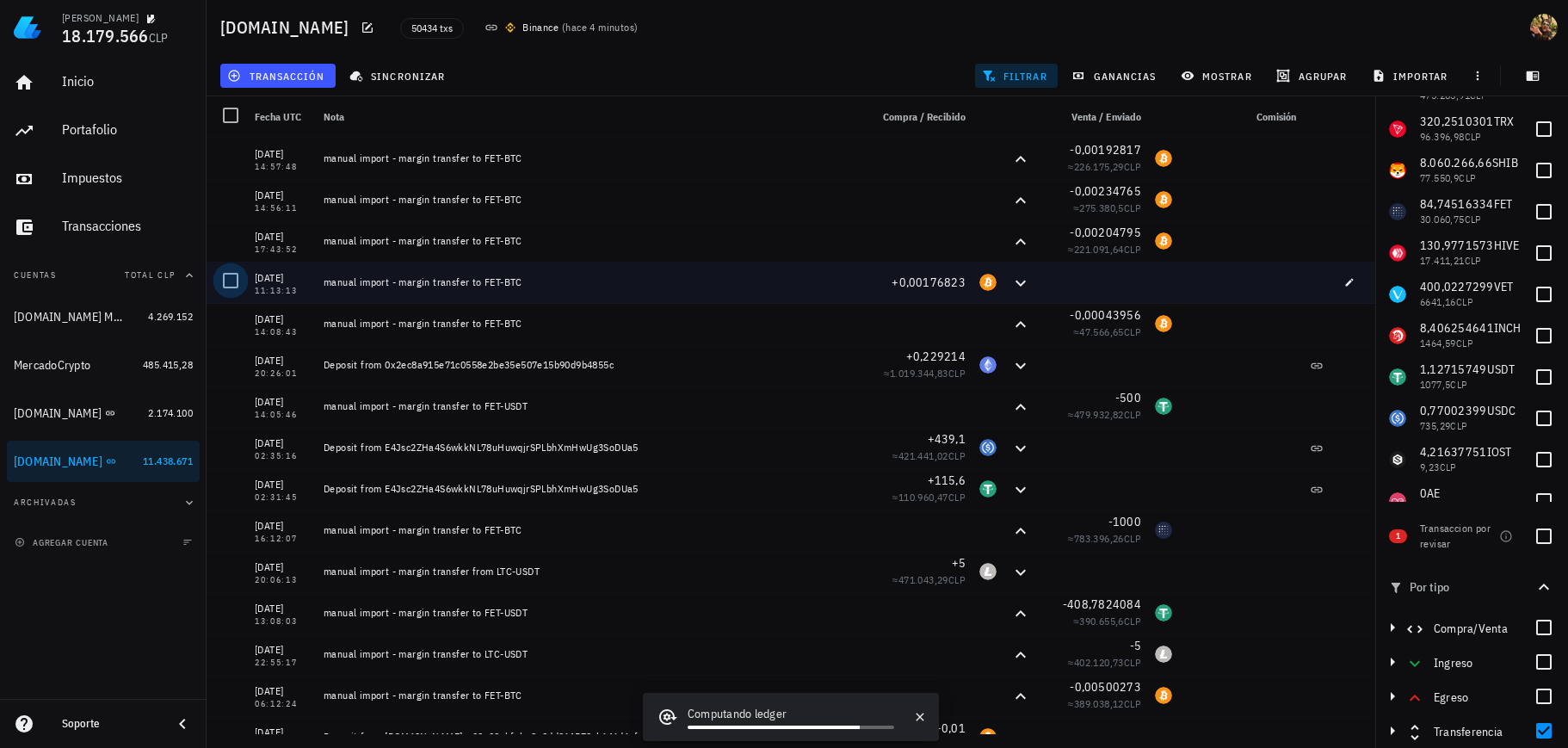
click at [239, 282] on div at bounding box center [231, 280] width 29 height 29
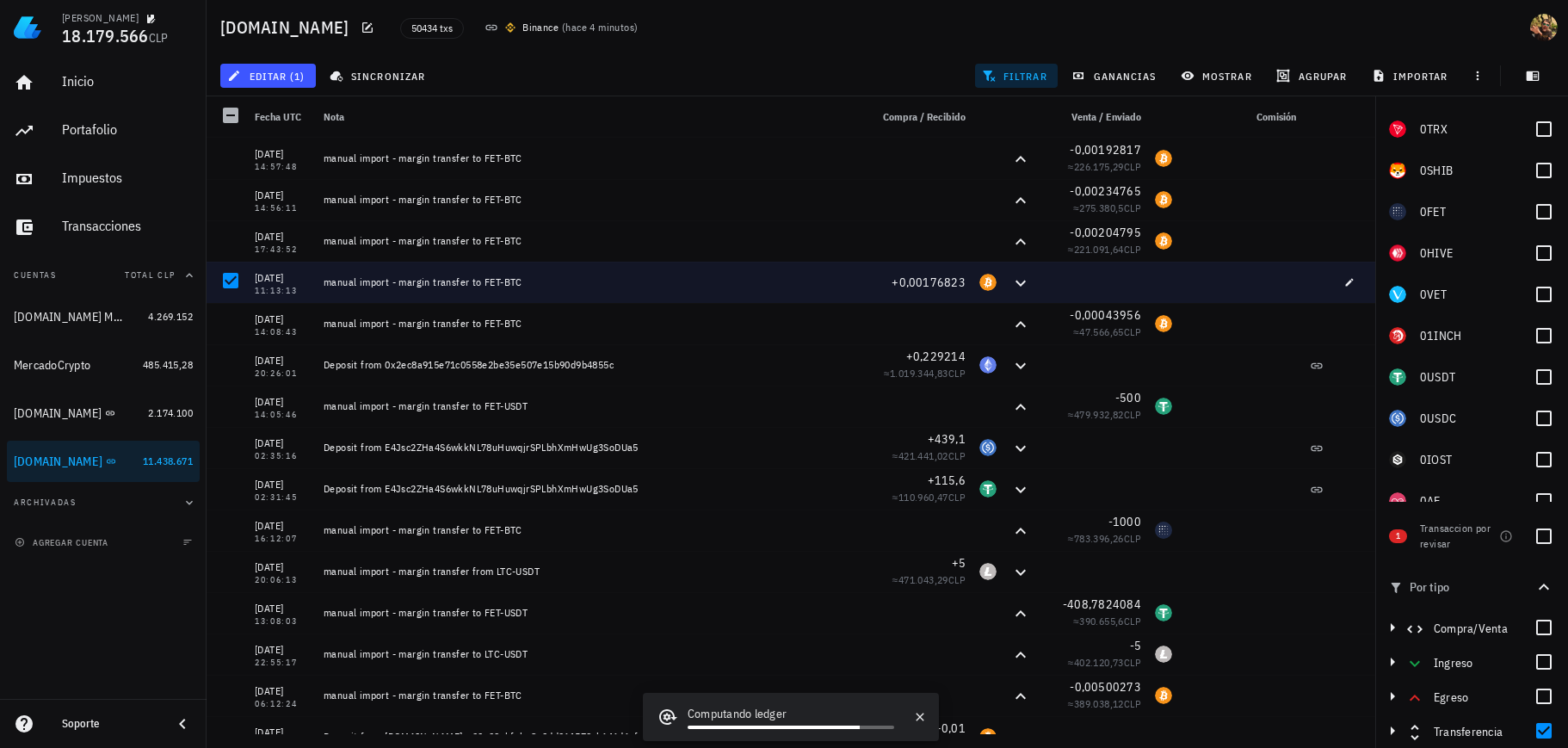
click at [302, 88] on div "editar (1)" at bounding box center [268, 76] width 103 height 31
click at [302, 85] on button "editar (1)" at bounding box center [268, 76] width 95 height 24
click at [297, 175] on div "Eliminar" at bounding box center [322, 184] width 122 height 28
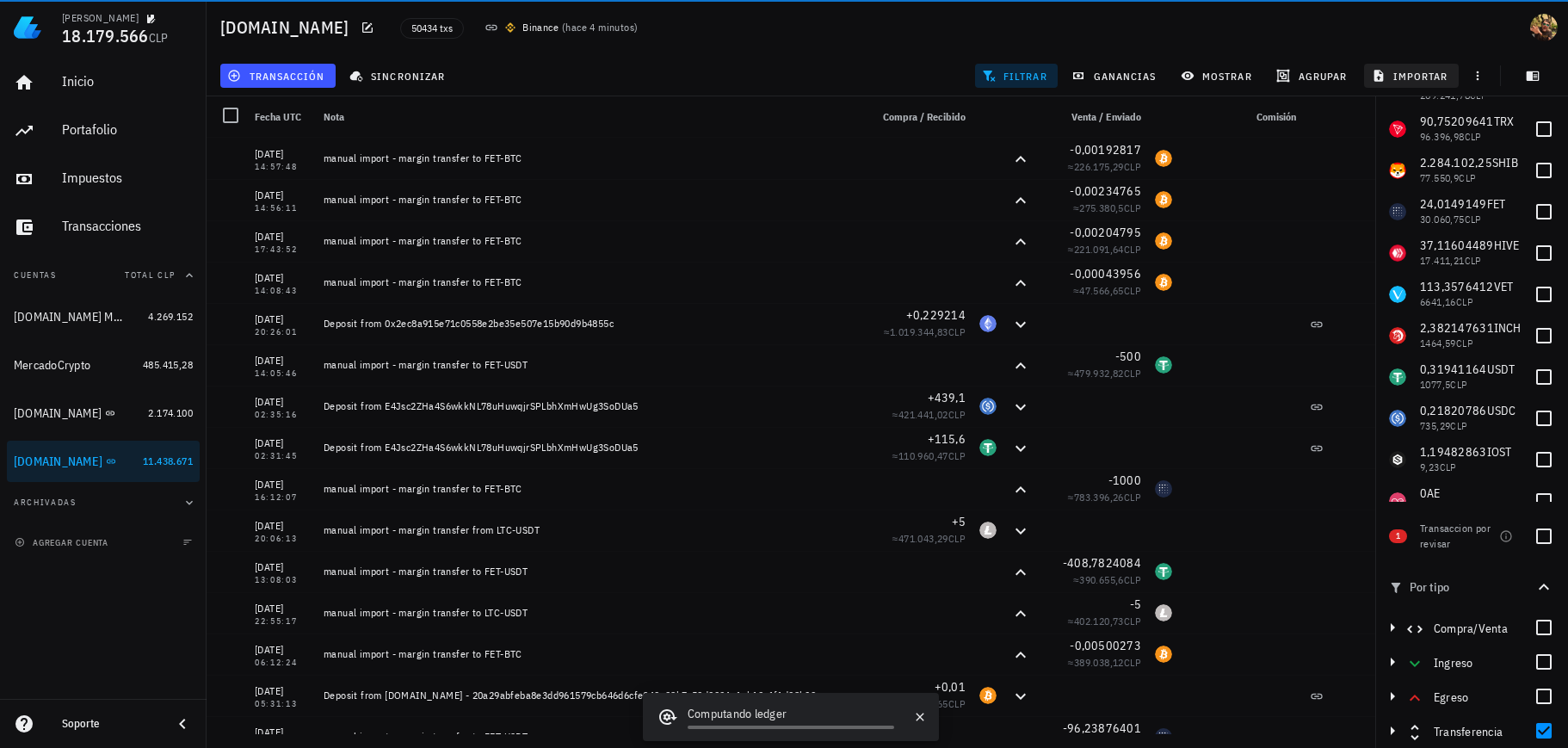
click at [1391, 69] on span "importar" at bounding box center [1411, 75] width 73 height 14
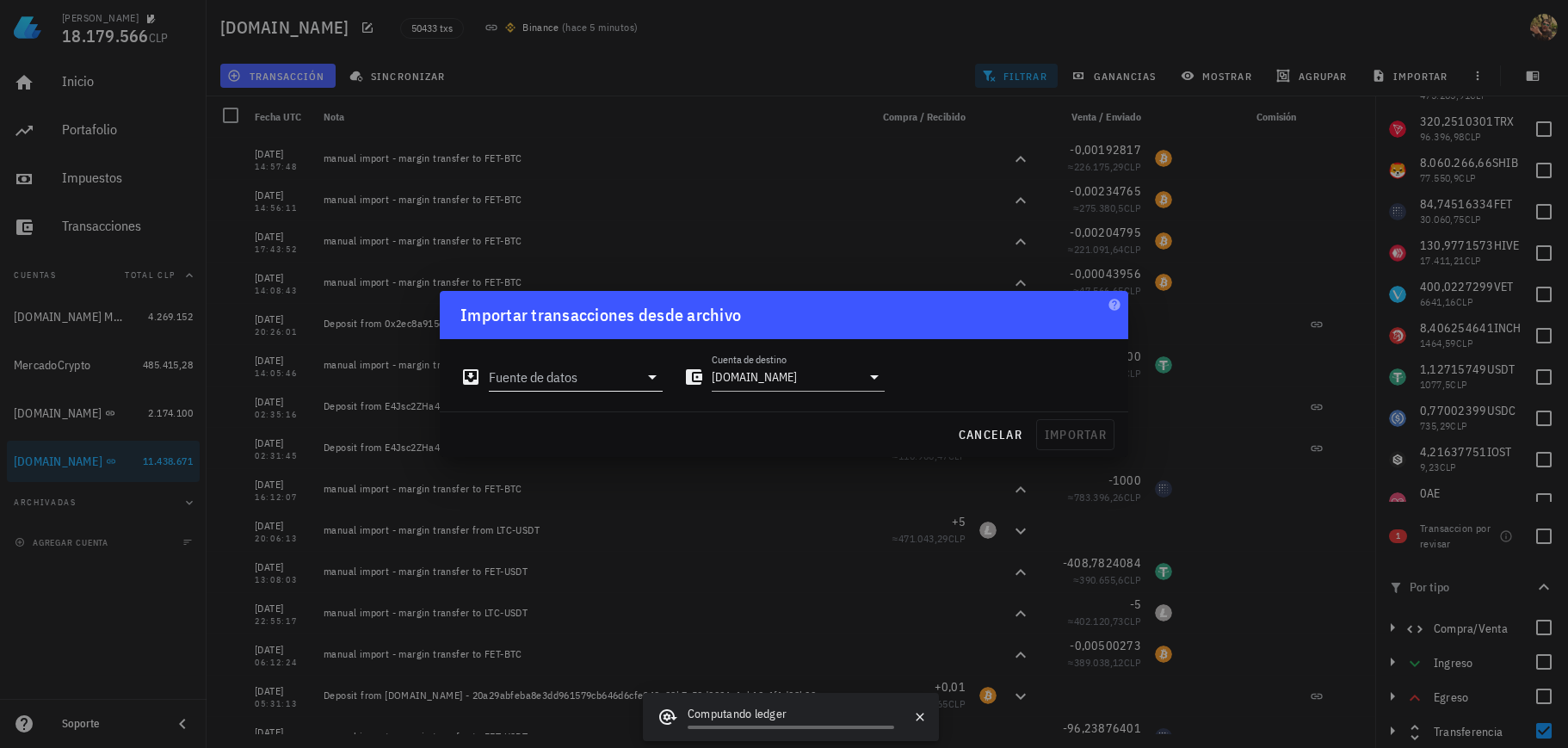
click at [606, 380] on input "Fuente de datos" at bounding box center [564, 377] width 150 height 28
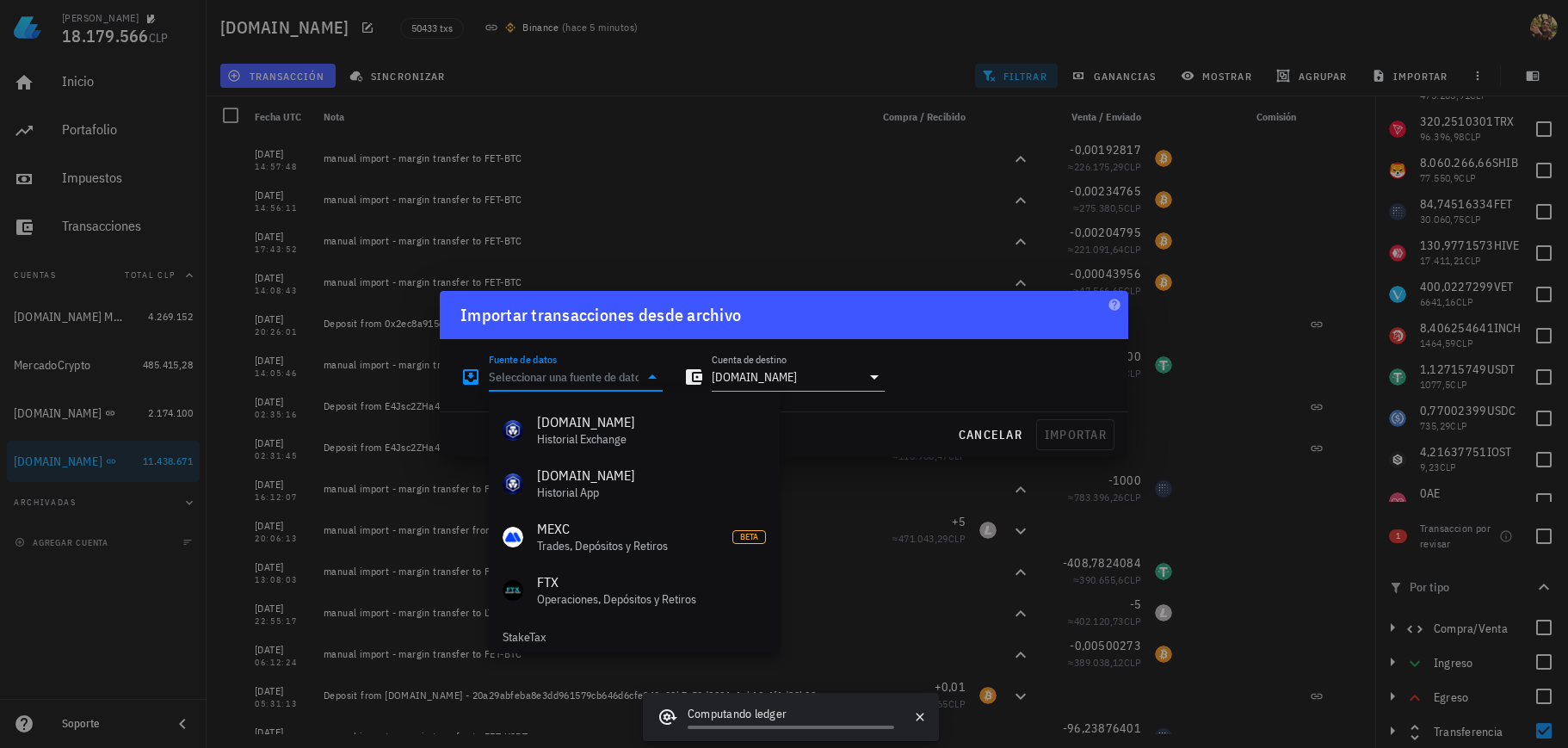
scroll to position [771, 0]
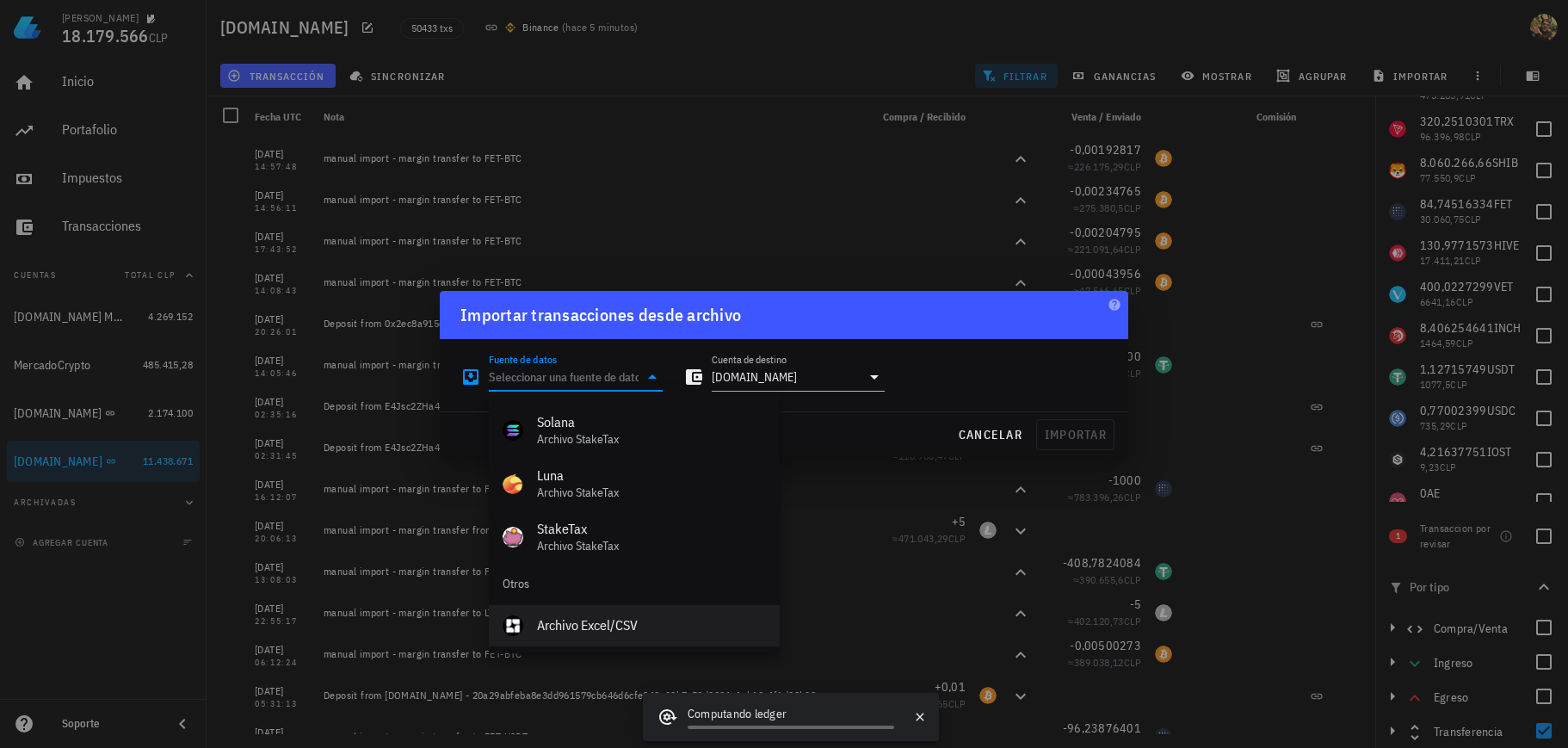
click at [612, 623] on div "Archivo Excel/CSV" at bounding box center [651, 625] width 229 height 16
type input "Archivo Excel/CSV"
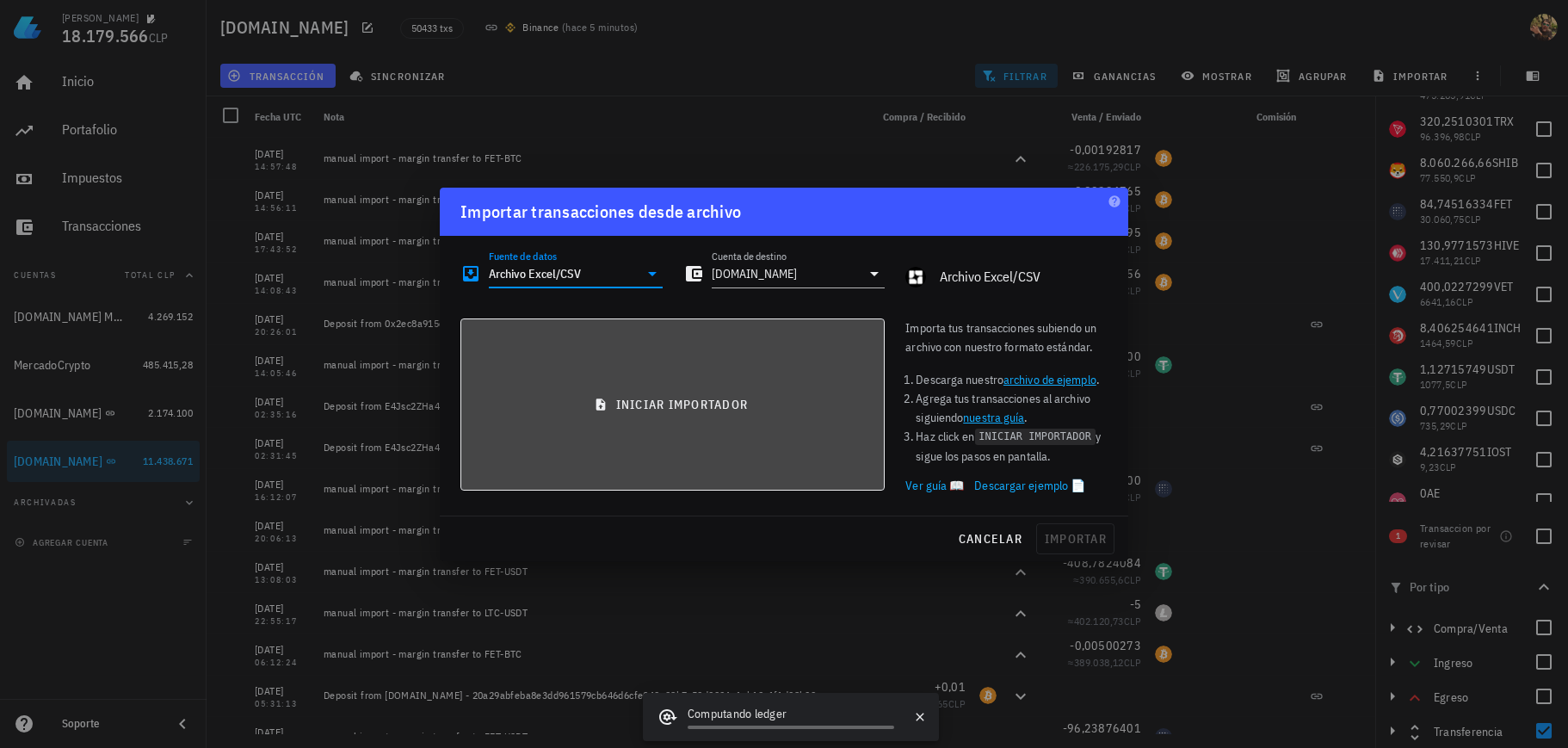
click at [677, 369] on button "iniciar importador" at bounding box center [672, 405] width 424 height 172
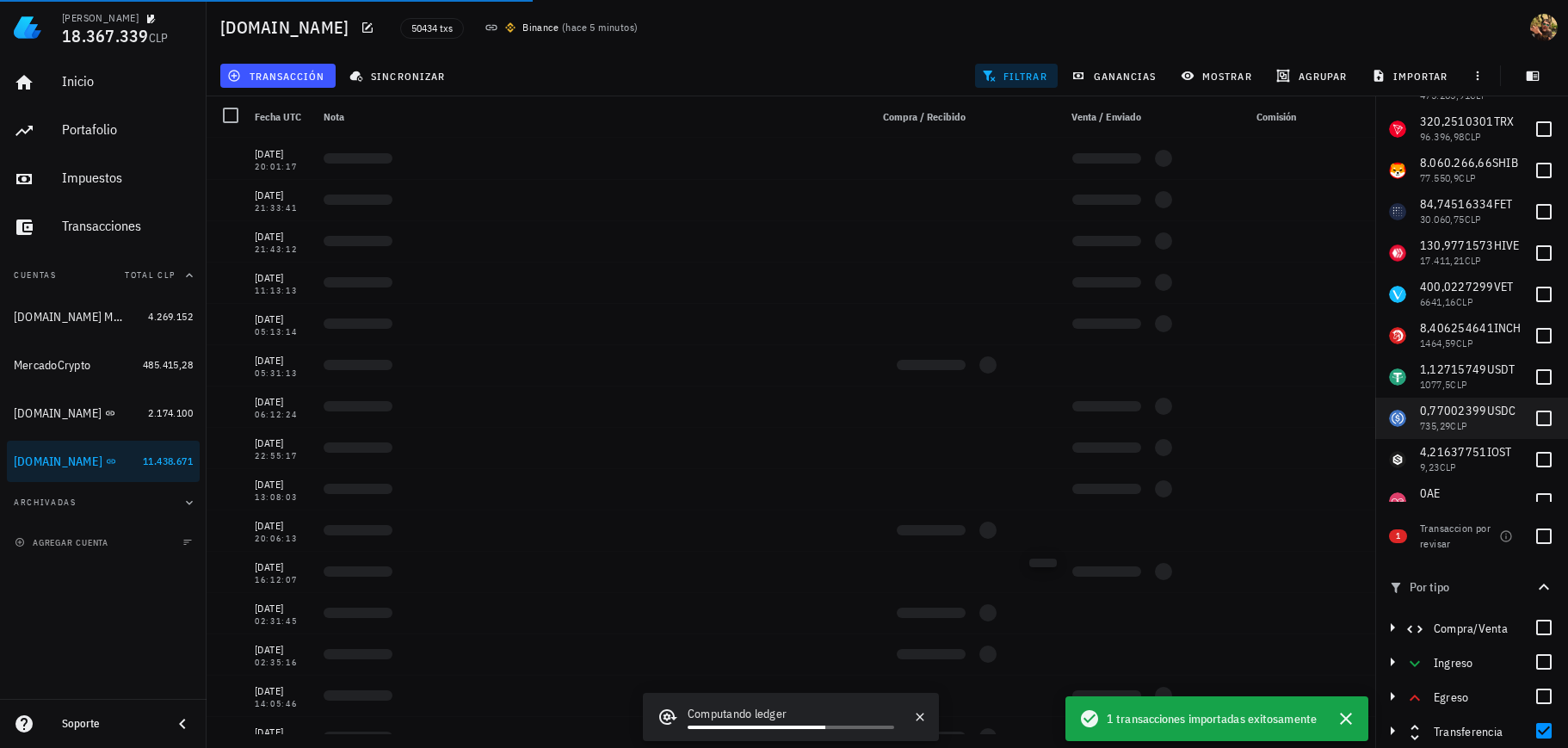
scroll to position [0, 0]
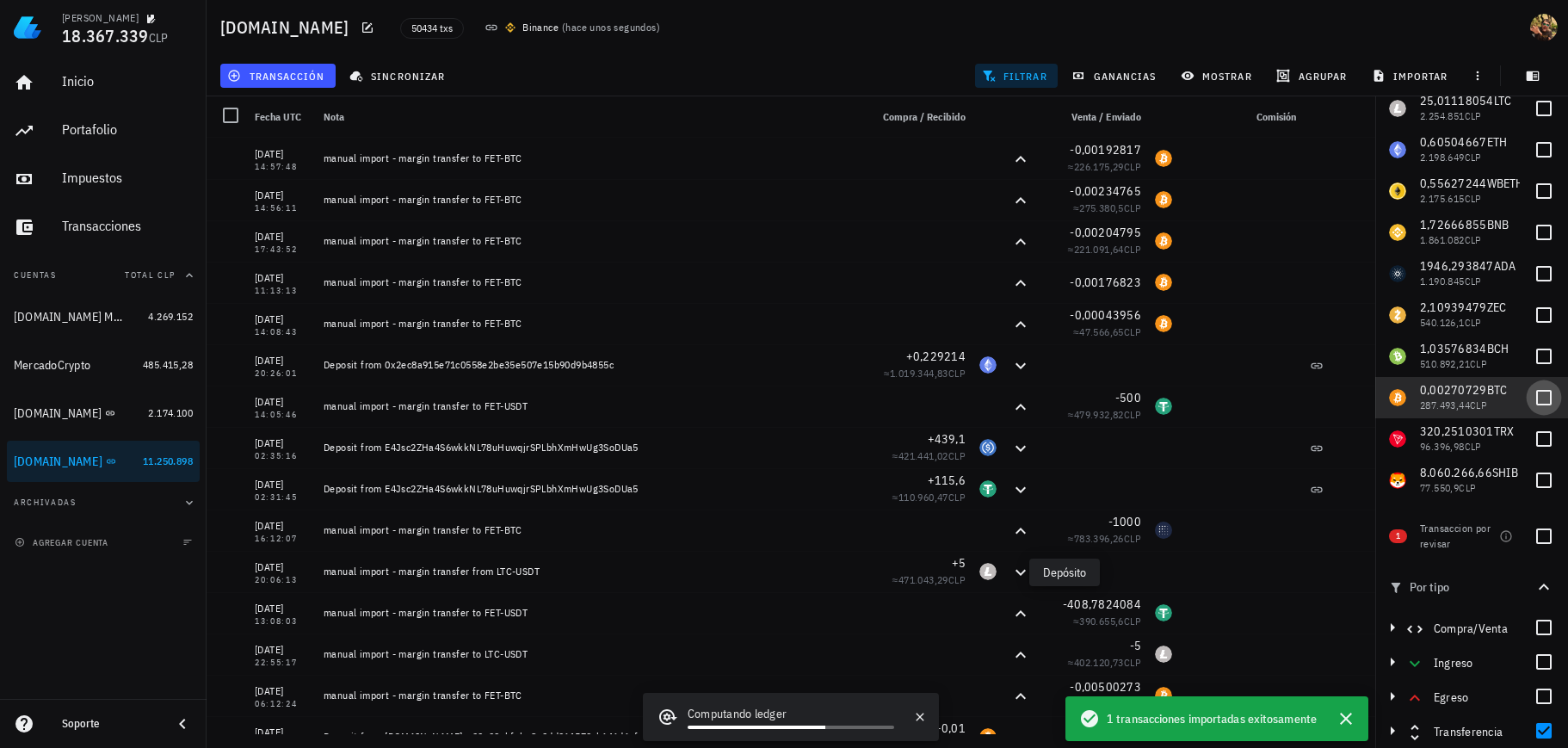
click at [1529, 398] on div at bounding box center [1544, 397] width 29 height 29
checkbox input "true"
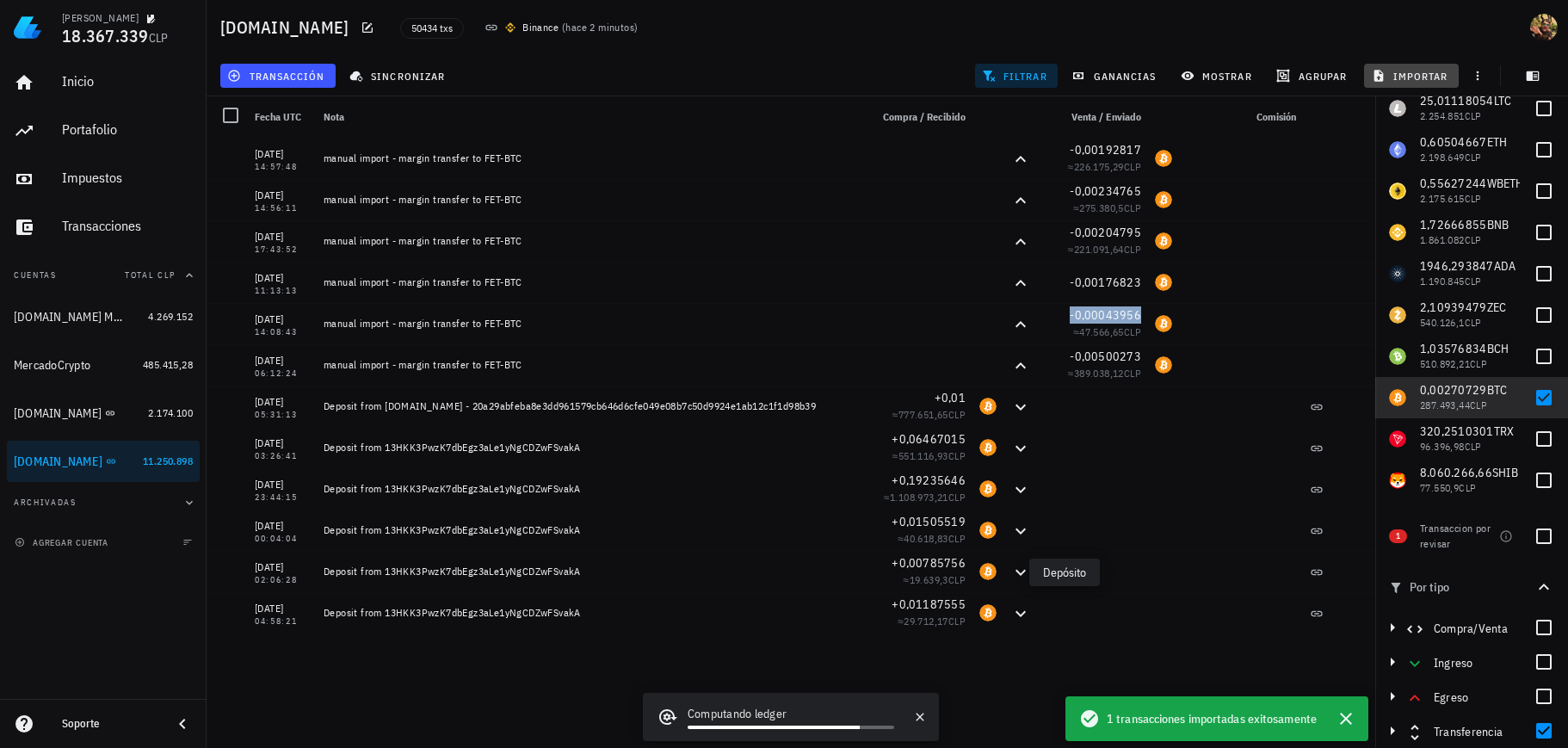
click at [1396, 68] on span "importar" at bounding box center [1411, 75] width 73 height 14
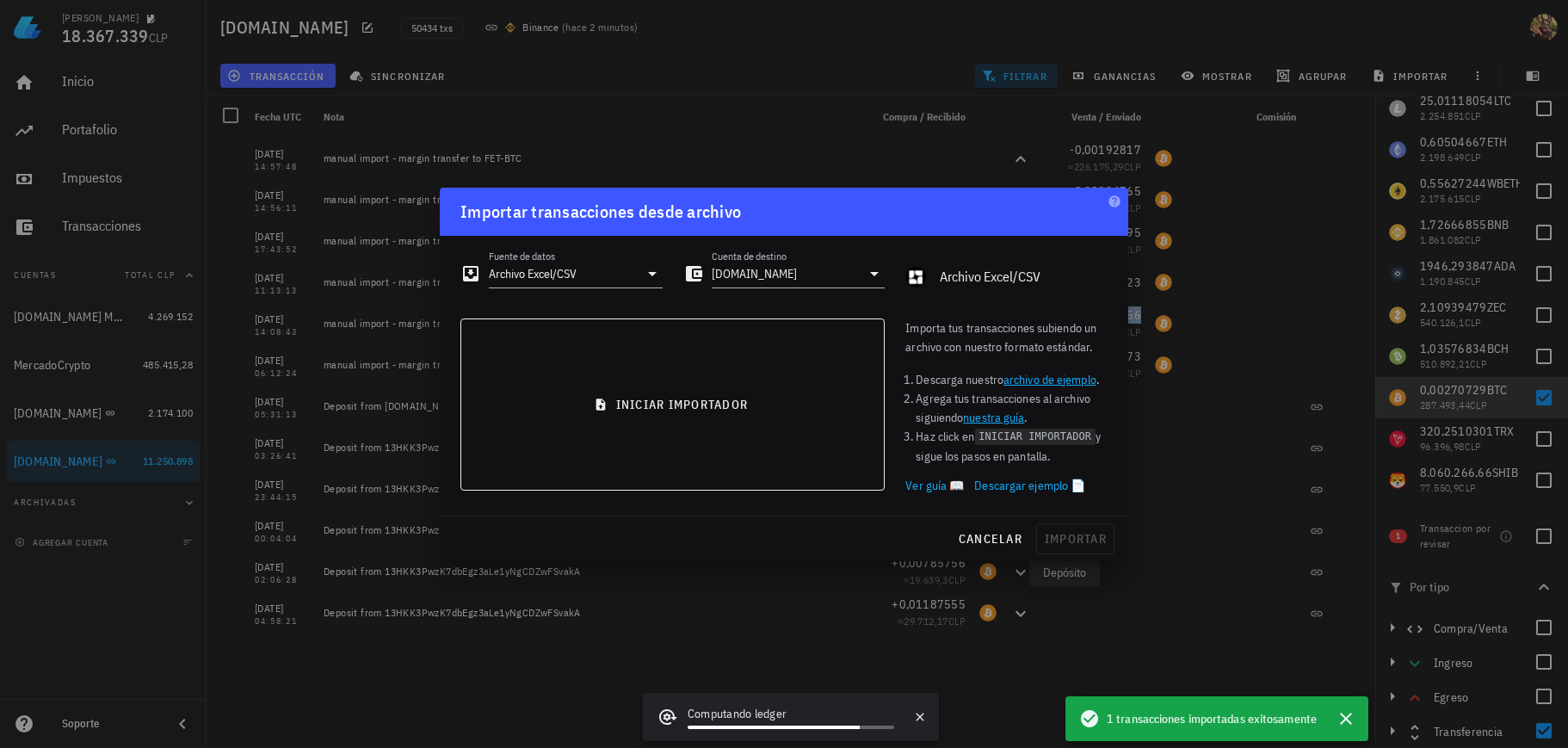
click at [567, 274] on input "Archivo Excel/CSV" at bounding box center [564, 274] width 150 height 28
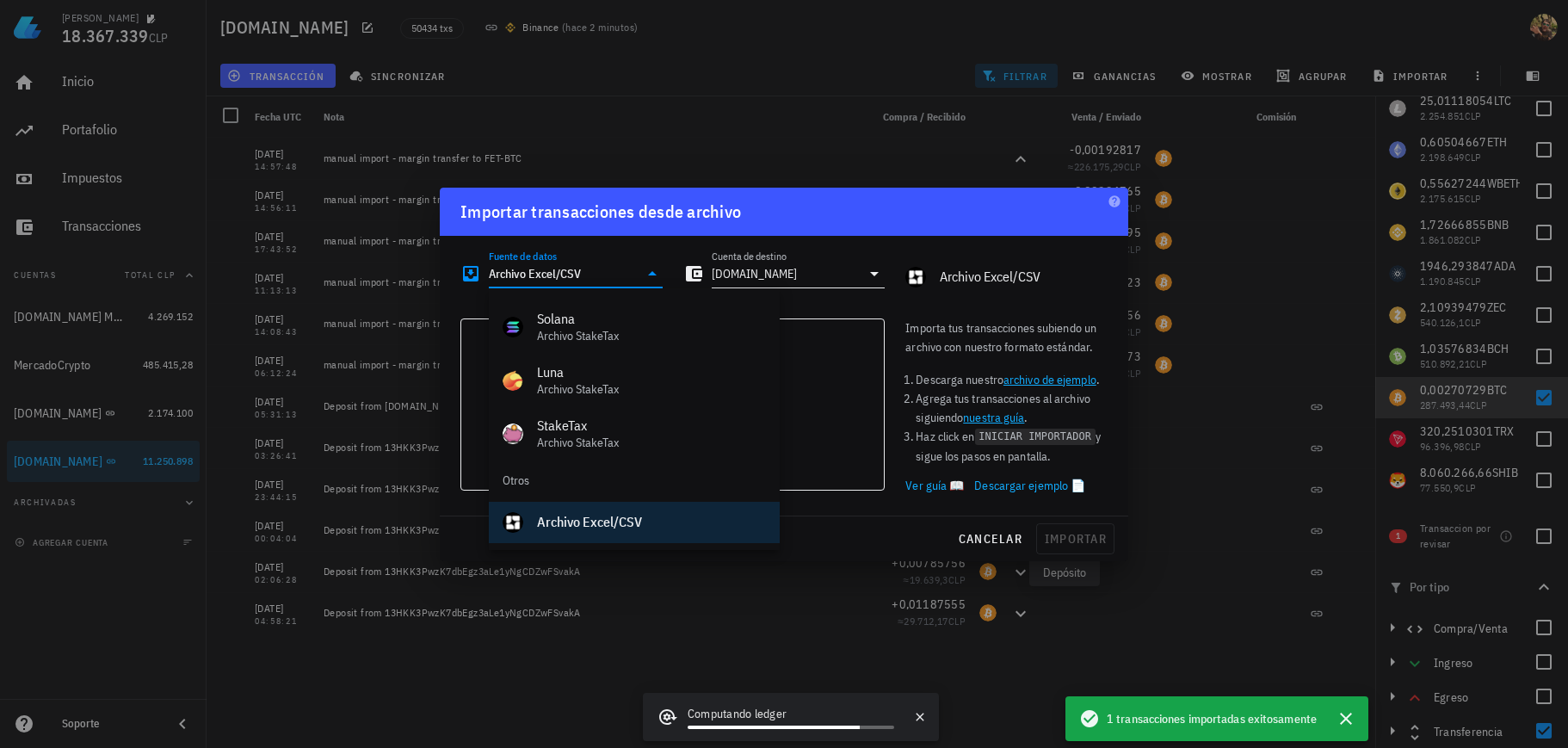
click at [726, 286] on input "[DOMAIN_NAME]" at bounding box center [786, 274] width 150 height 28
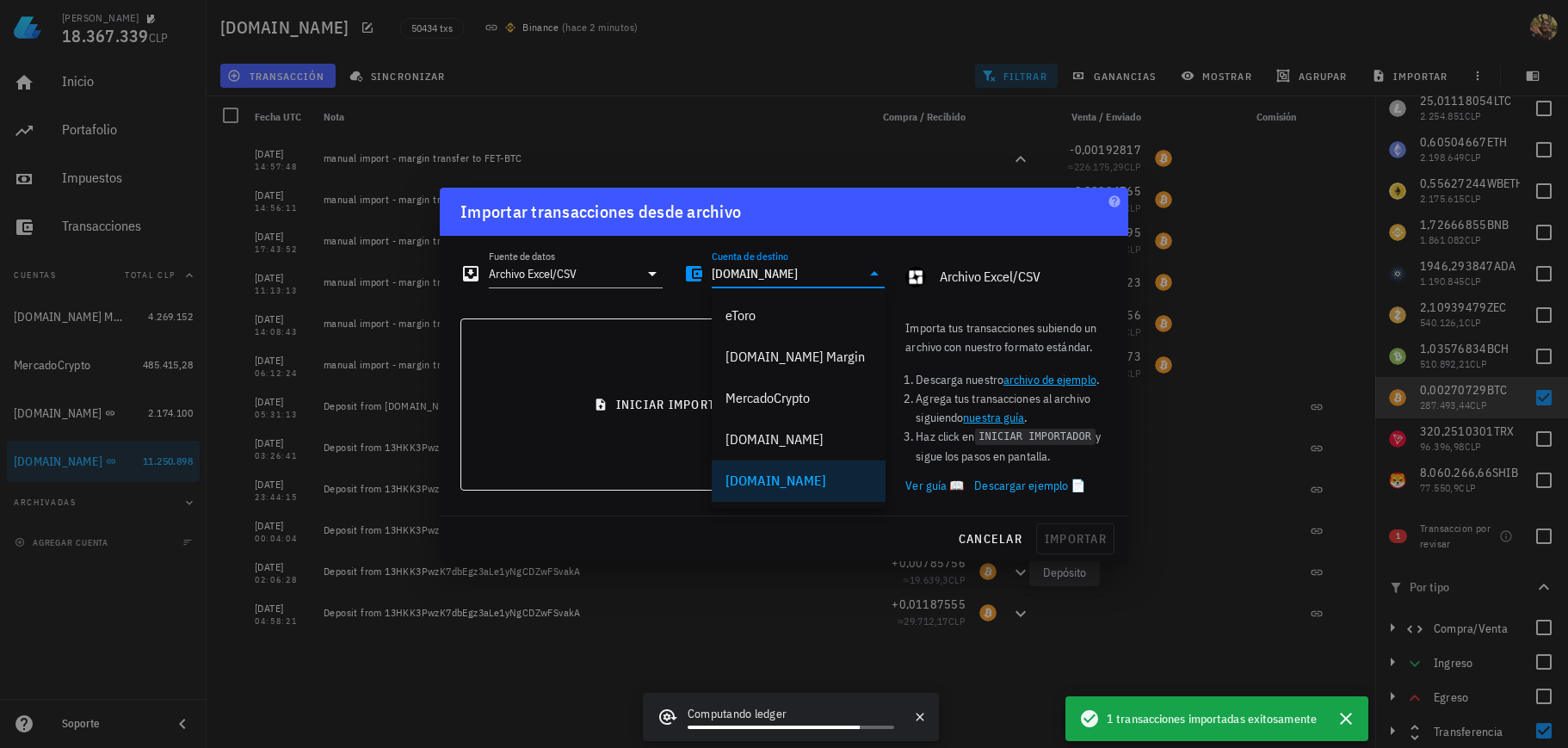
click at [780, 280] on input "[DOMAIN_NAME]" at bounding box center [786, 274] width 150 height 28
click at [818, 356] on div "[DOMAIN_NAME] Margin" at bounding box center [799, 357] width 146 height 16
type input "[DOMAIN_NAME] Margin"
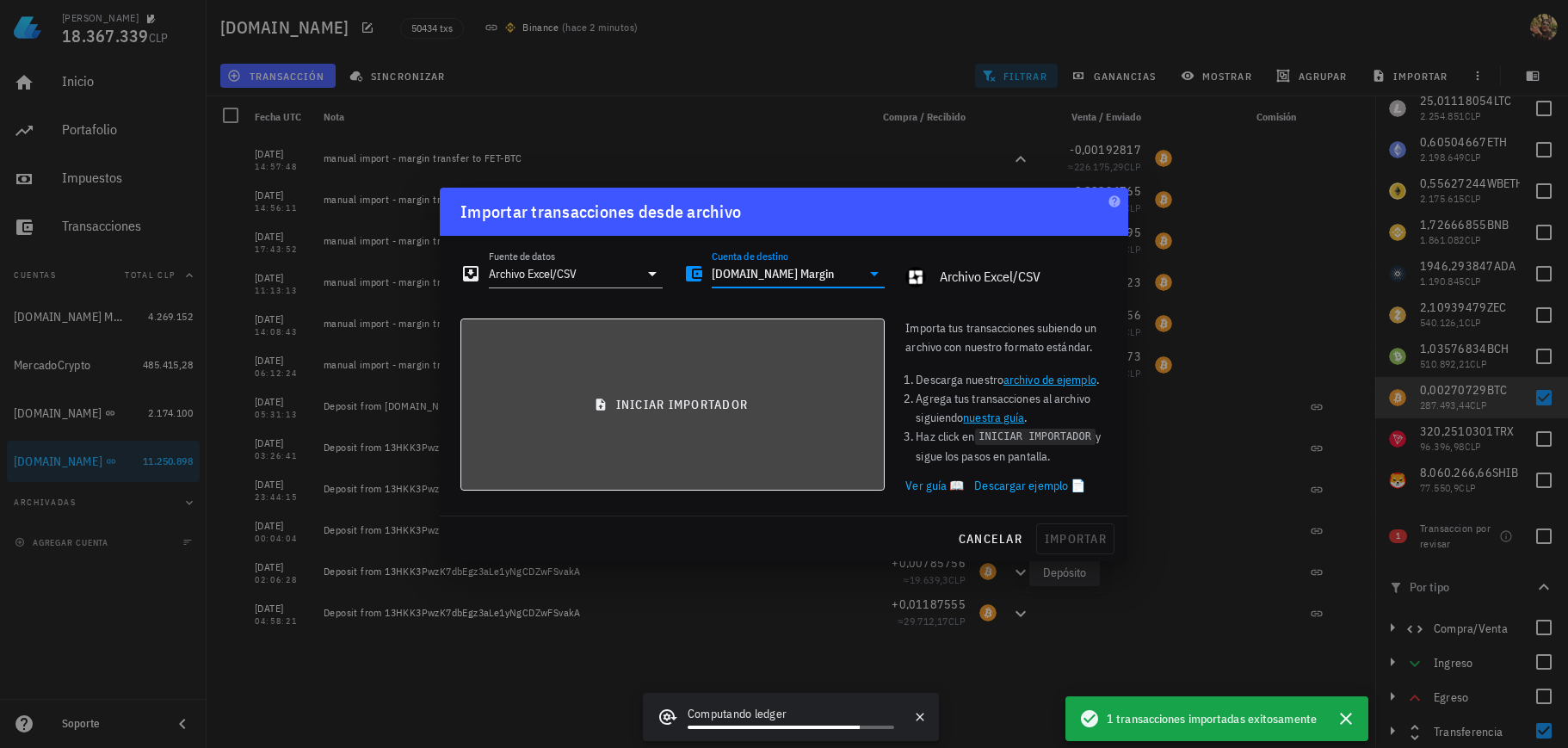
click at [726, 400] on span "iniciar importador" at bounding box center [672, 405] width 395 height 15
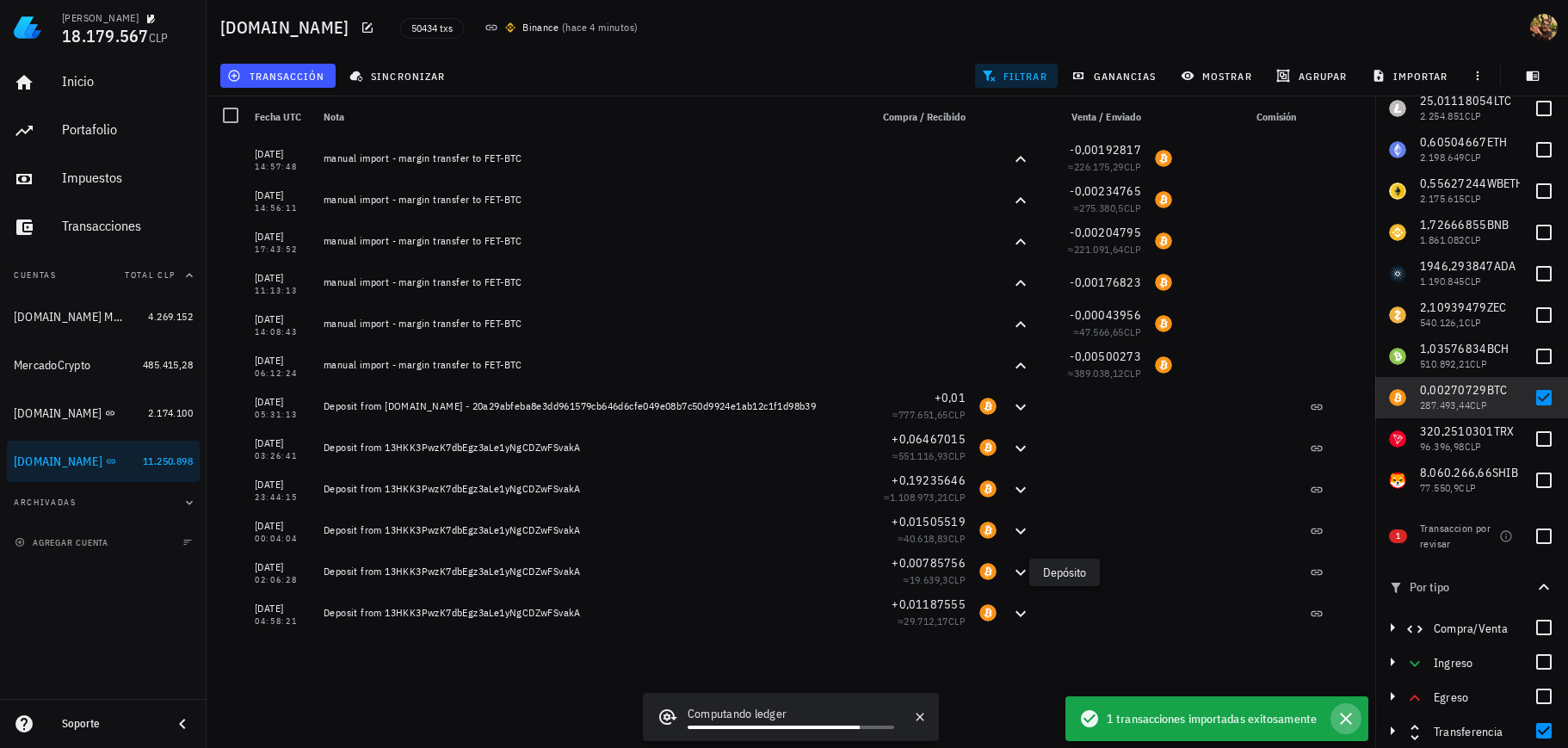
click at [1339, 716] on icon "button" at bounding box center [1346, 718] width 21 height 21
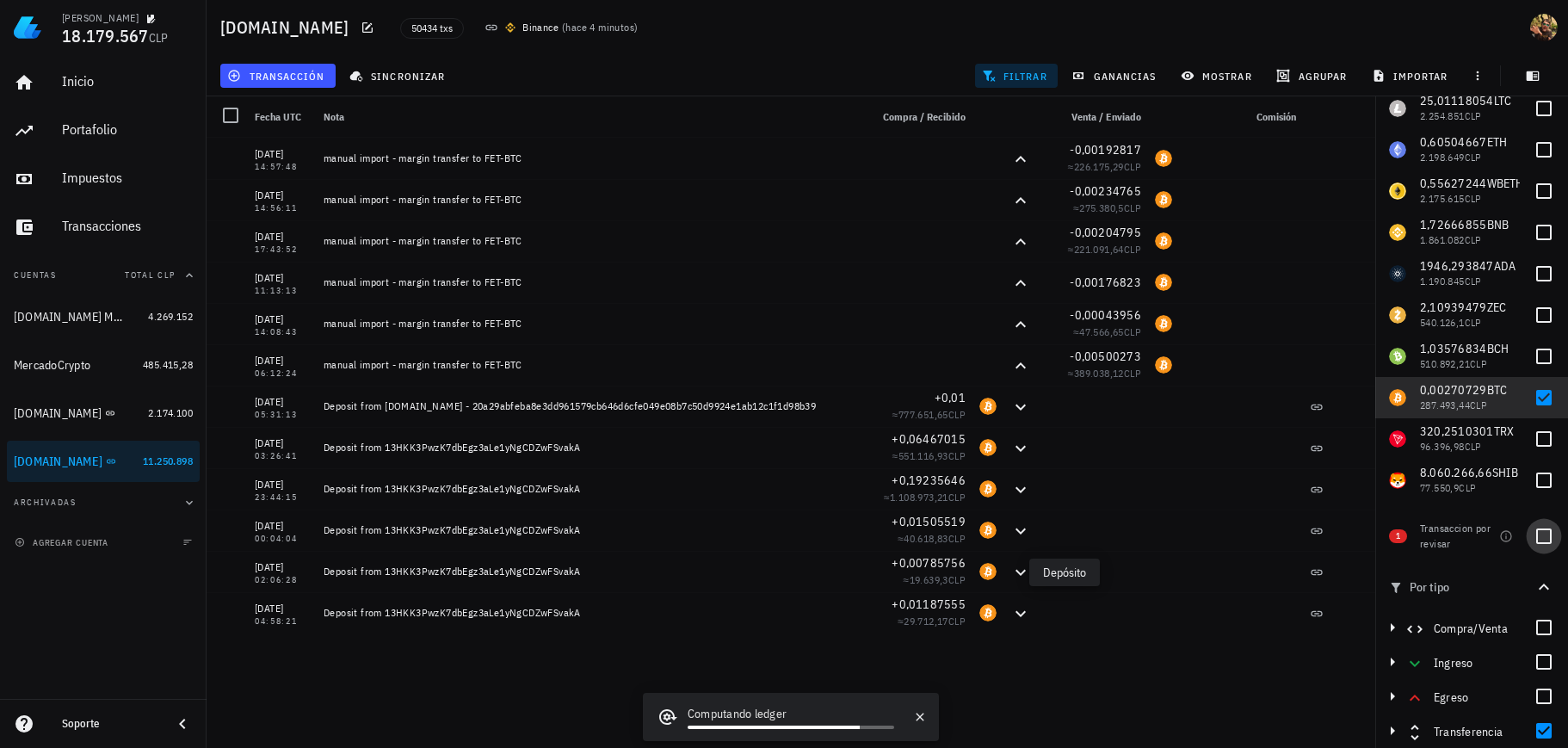
click at [1536, 544] on div at bounding box center [1544, 536] width 29 height 29
checkbox input "true"
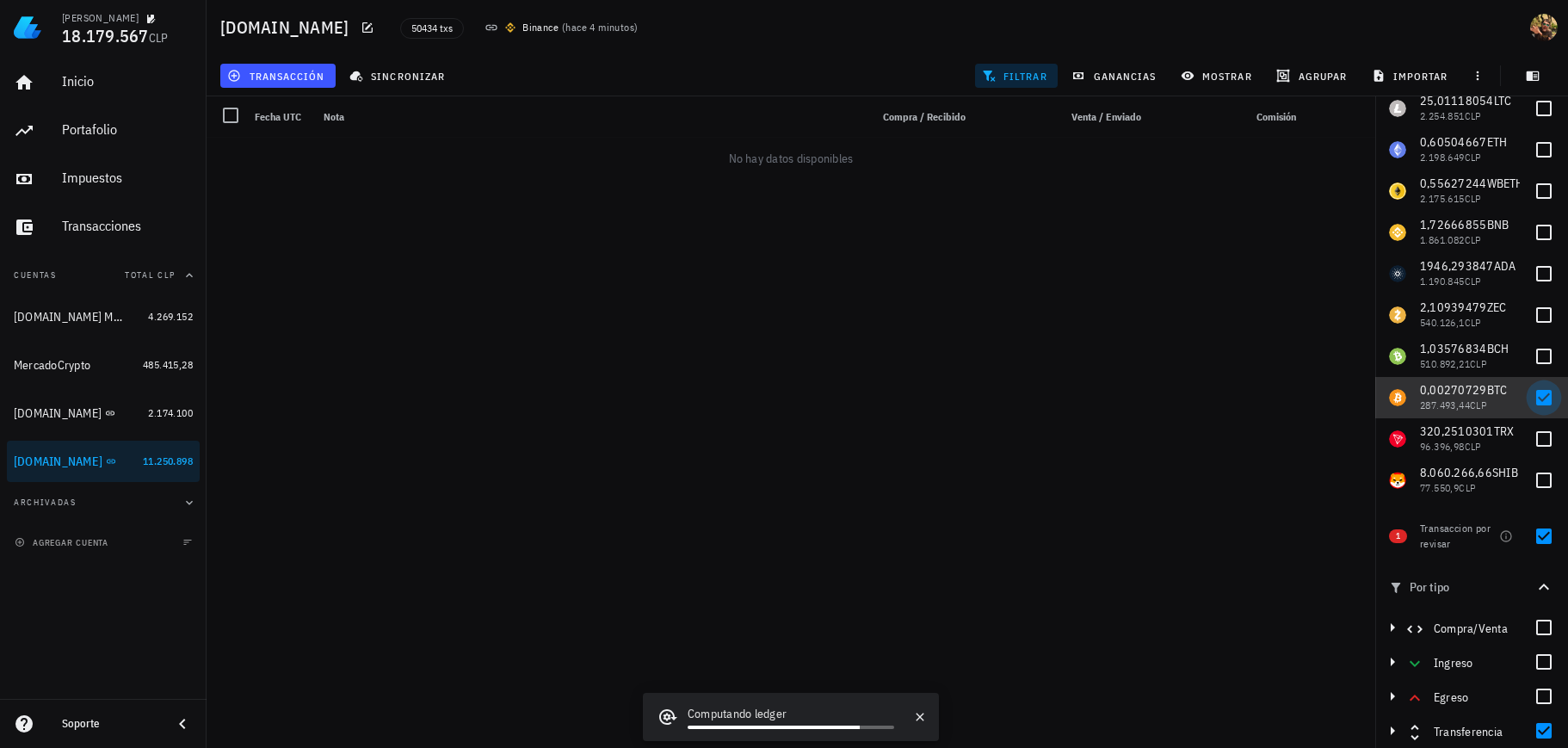
click at [1529, 403] on div at bounding box center [1544, 397] width 29 height 29
checkbox input "false"
click at [1529, 728] on div at bounding box center [1544, 731] width 29 height 29
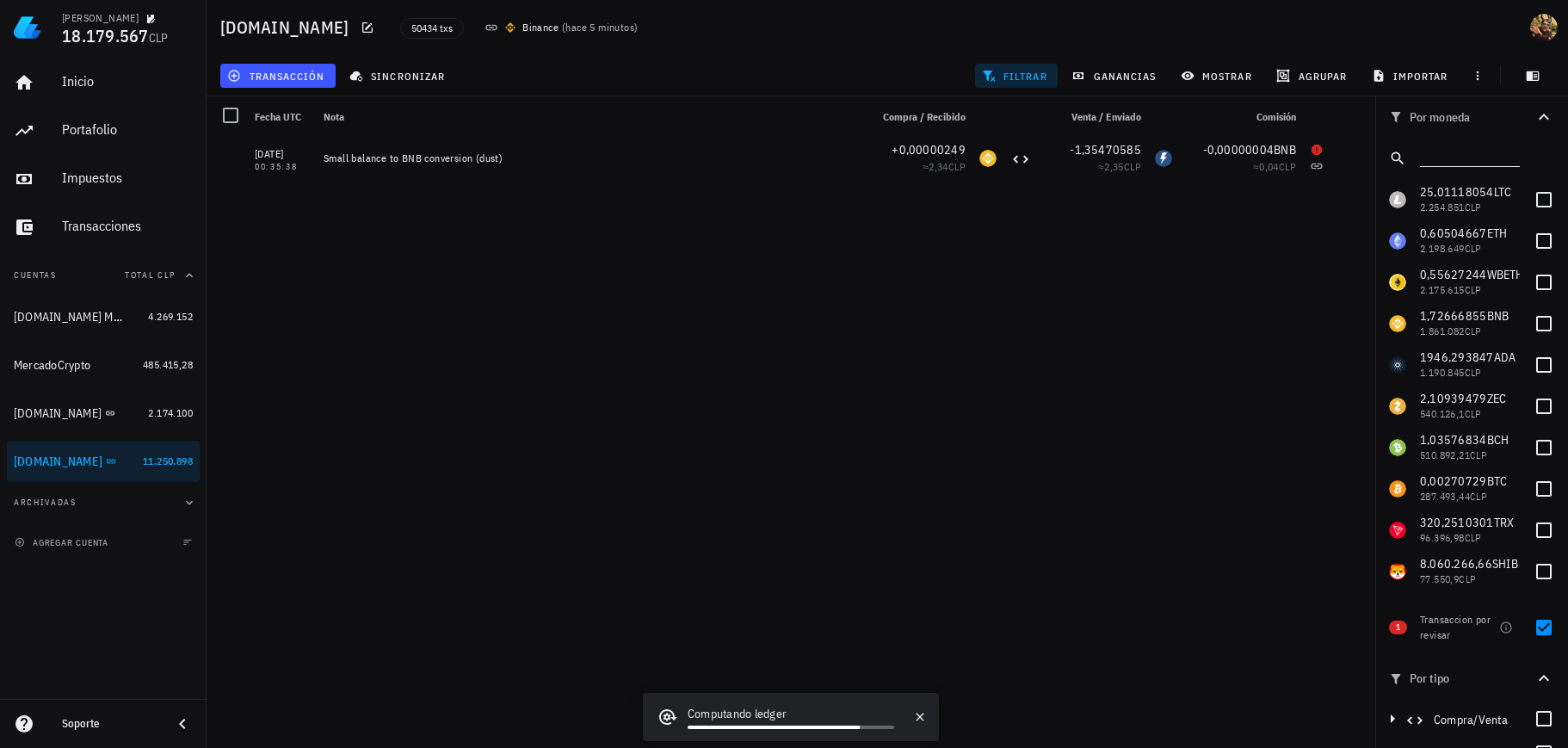
click at [1457, 156] on input "text" at bounding box center [1468, 155] width 96 height 23
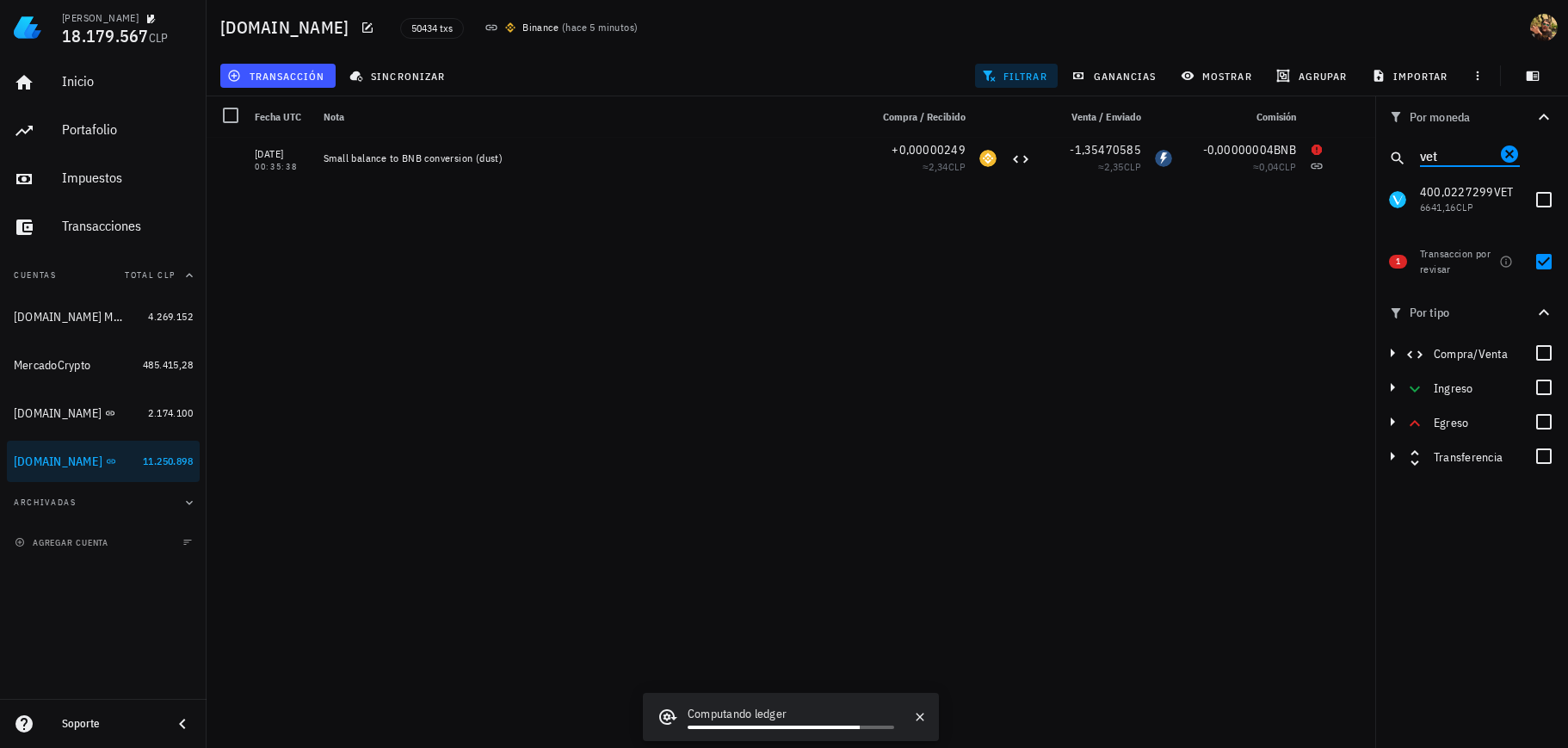
click at [1471, 155] on input "vet" at bounding box center [1458, 155] width 76 height 23
type input "vth"
click at [1534, 195] on div at bounding box center [1544, 199] width 29 height 29
checkbox input "true"
click at [1538, 260] on div at bounding box center [1544, 261] width 29 height 29
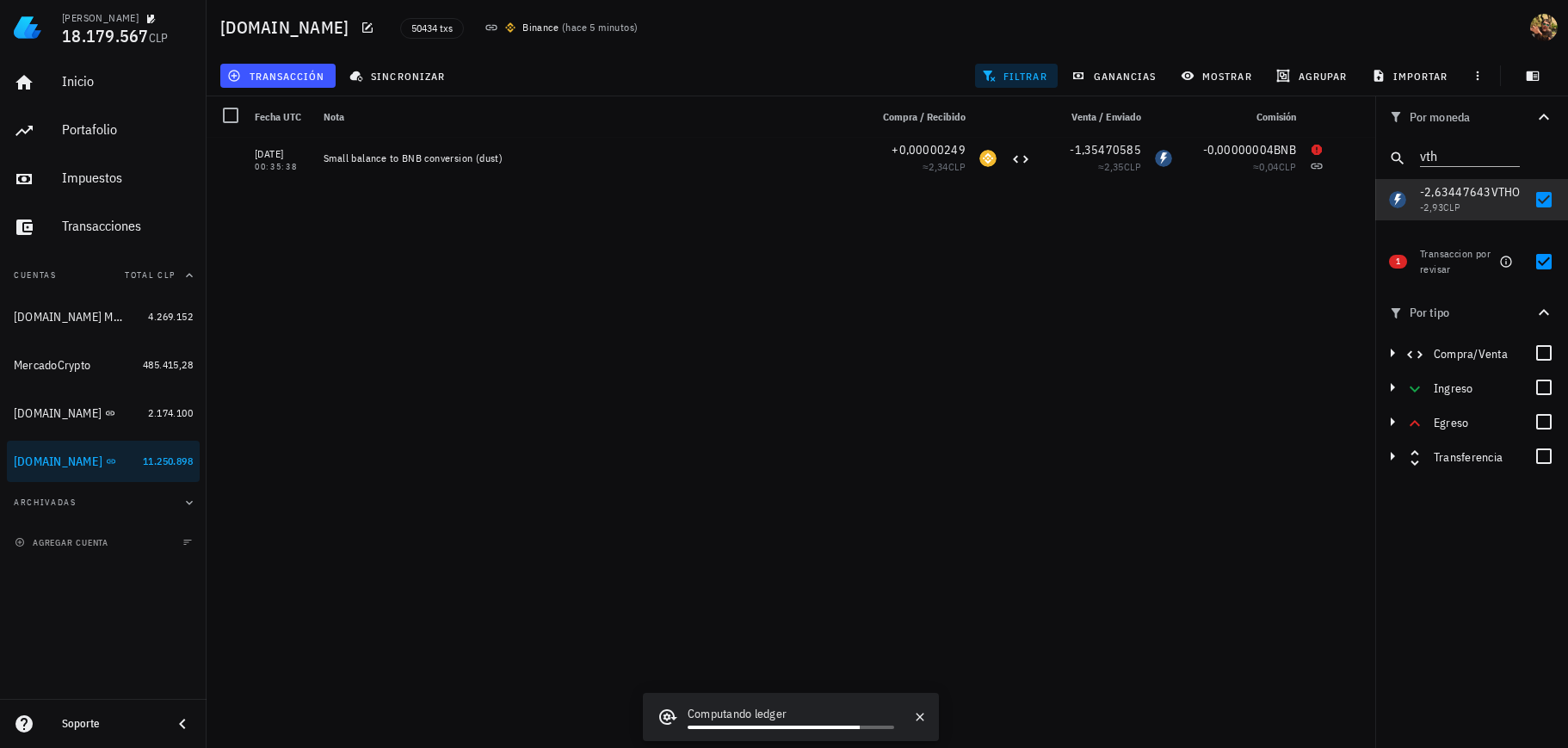
checkbox input "false"
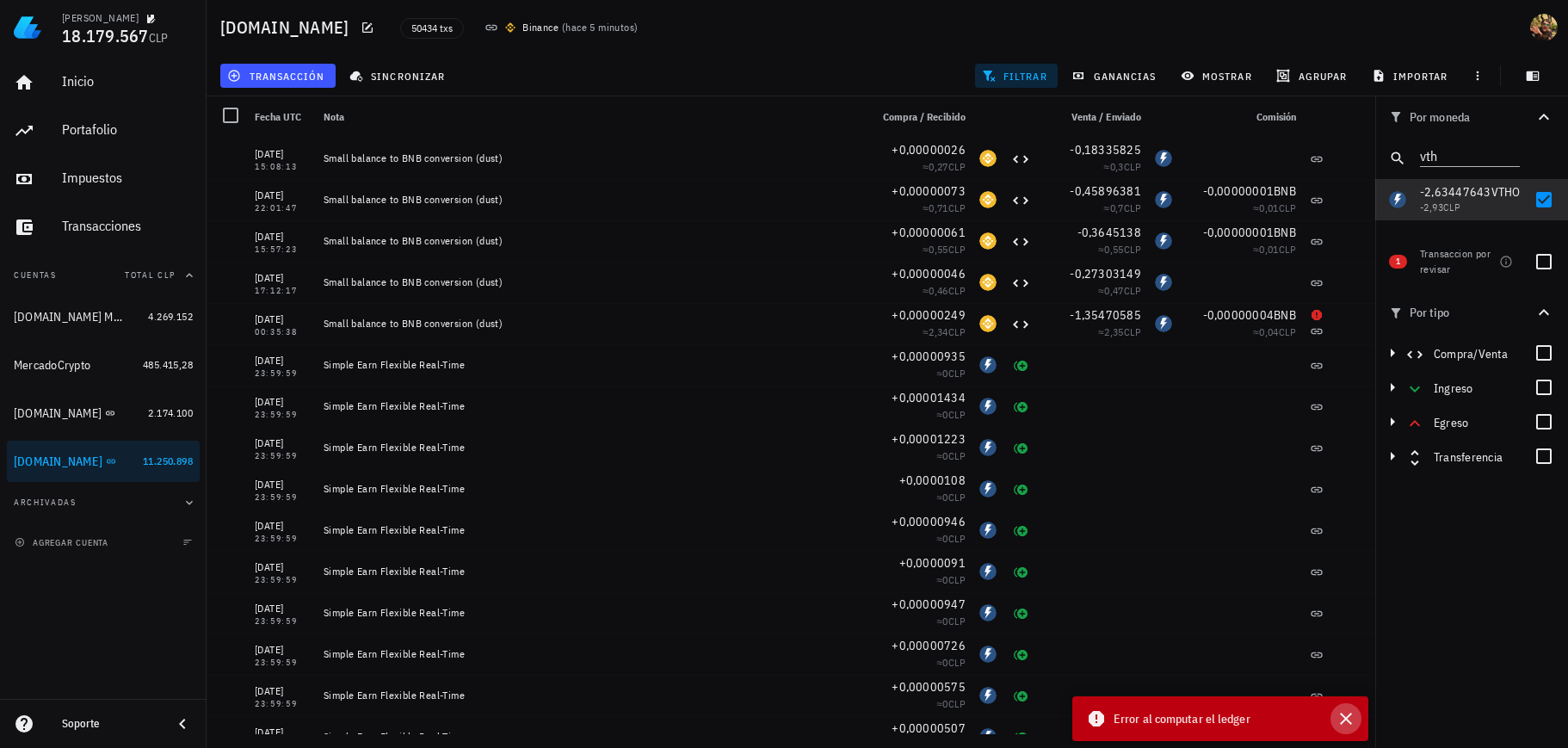
click at [1336, 724] on icon "button" at bounding box center [1346, 718] width 21 height 21
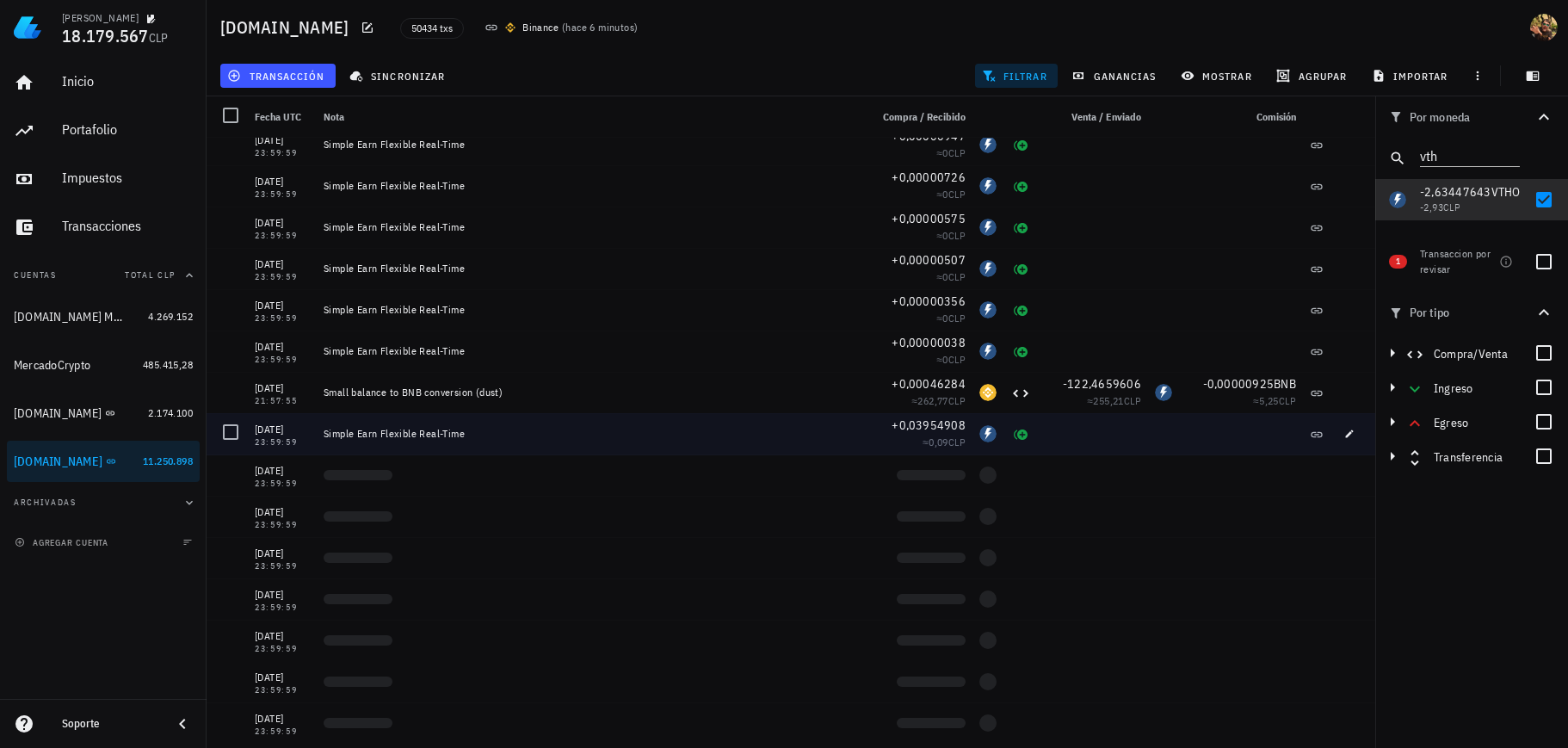
scroll to position [516, 0]
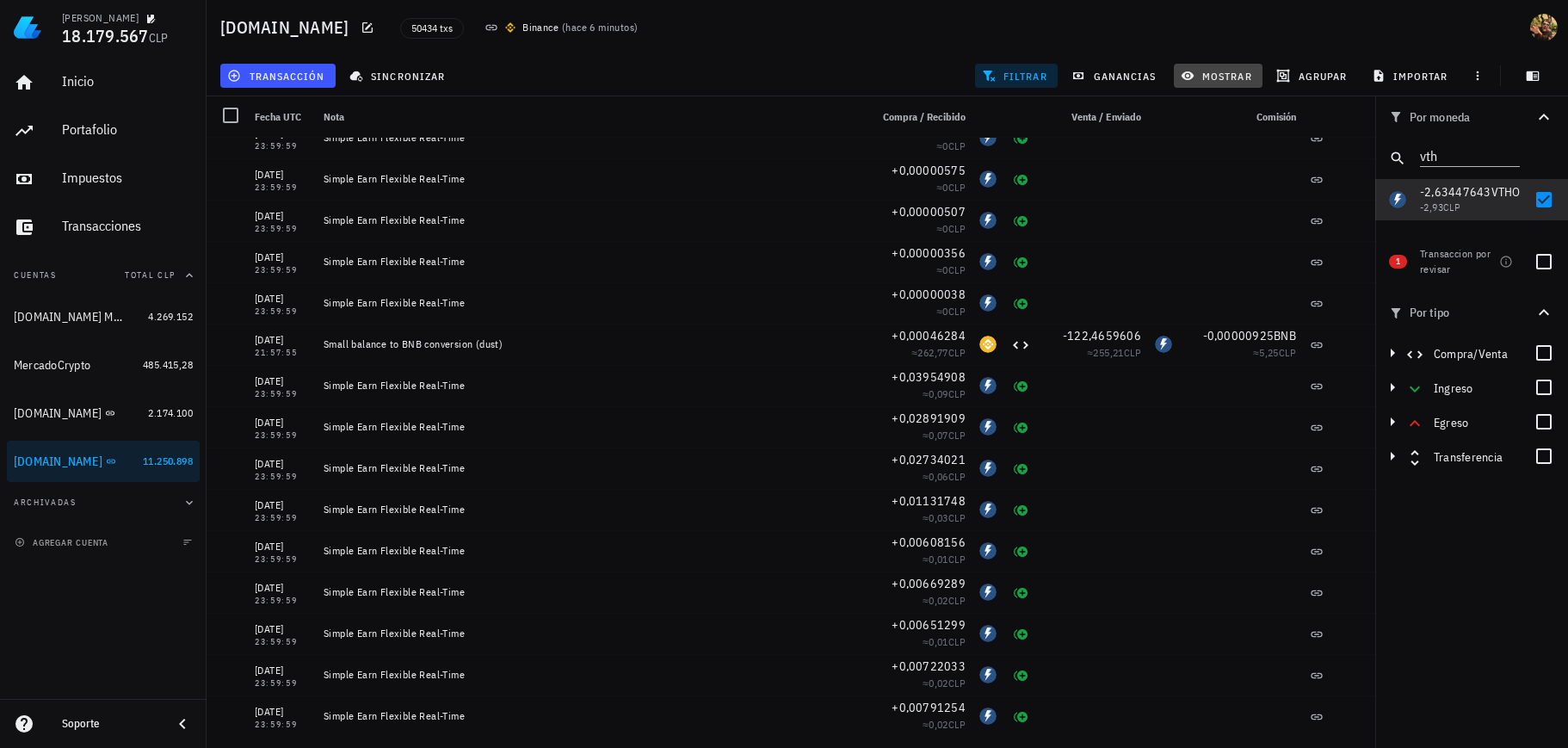
click at [1236, 76] on span "mostrar" at bounding box center [1218, 75] width 68 height 14
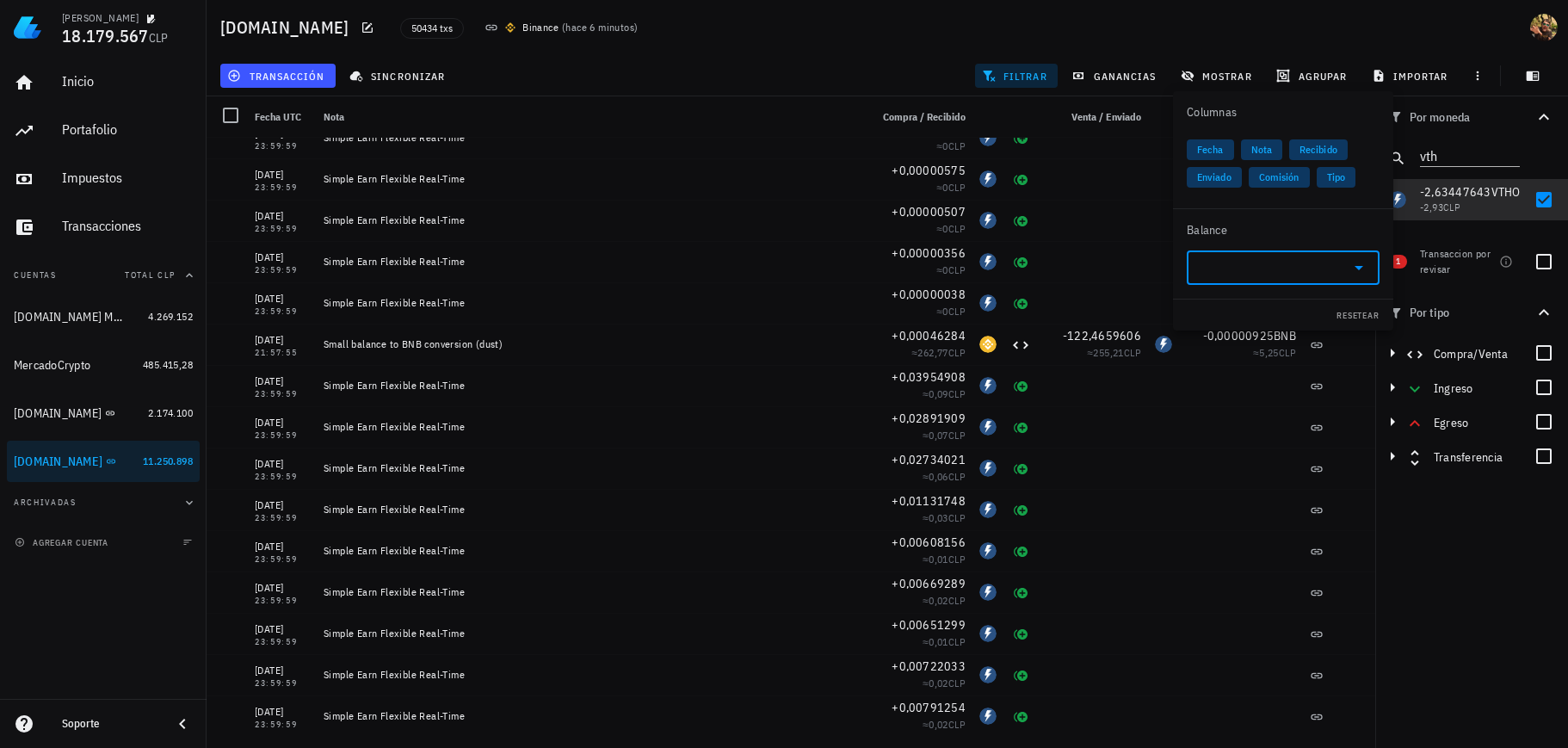
click at [1224, 274] on input "text" at bounding box center [1269, 268] width 145 height 28
click at [1239, 301] on div "VTHO" at bounding box center [1259, 304] width 61 height 17
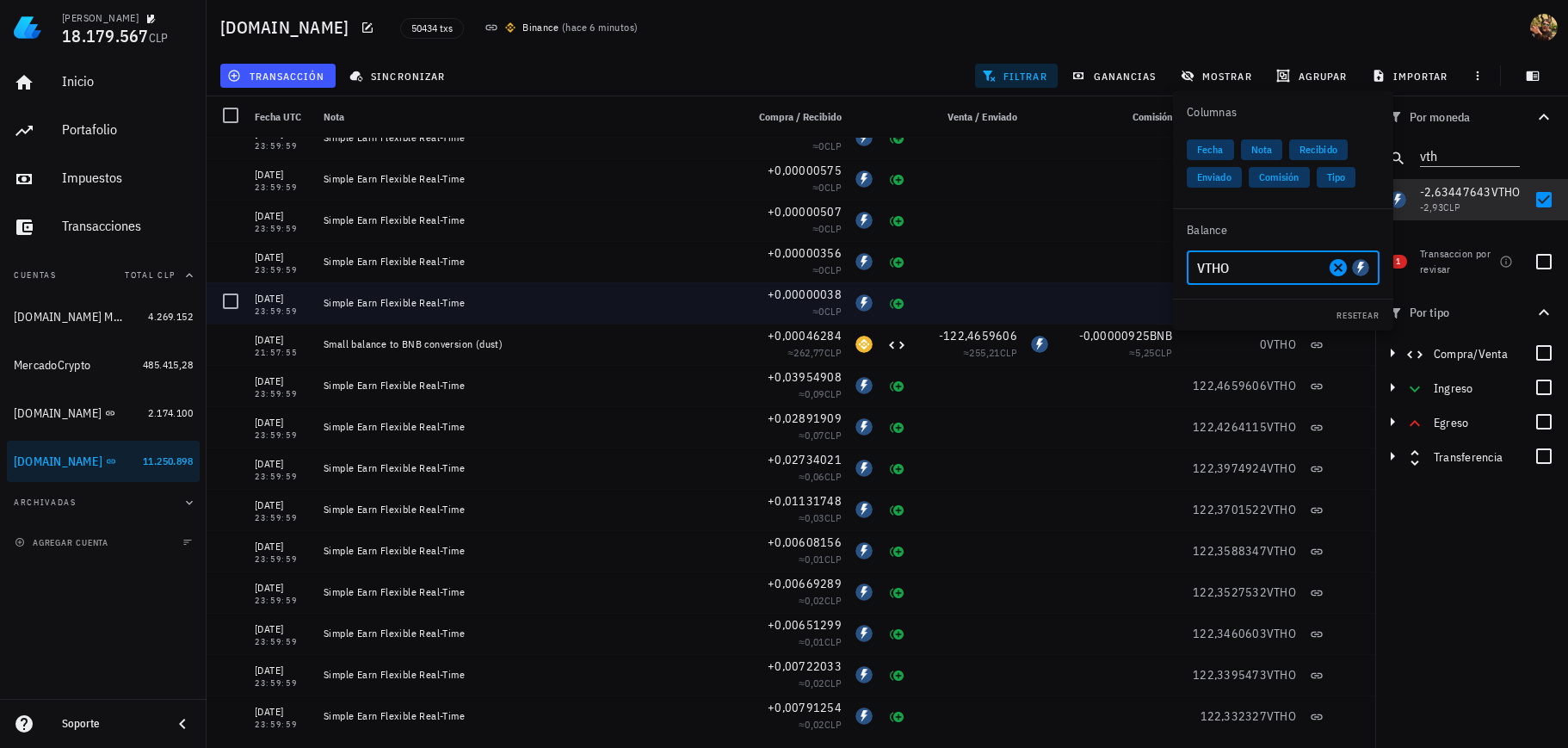
type input "VTHO"
click at [1029, 305] on div at bounding box center [1039, 303] width 31 height 41
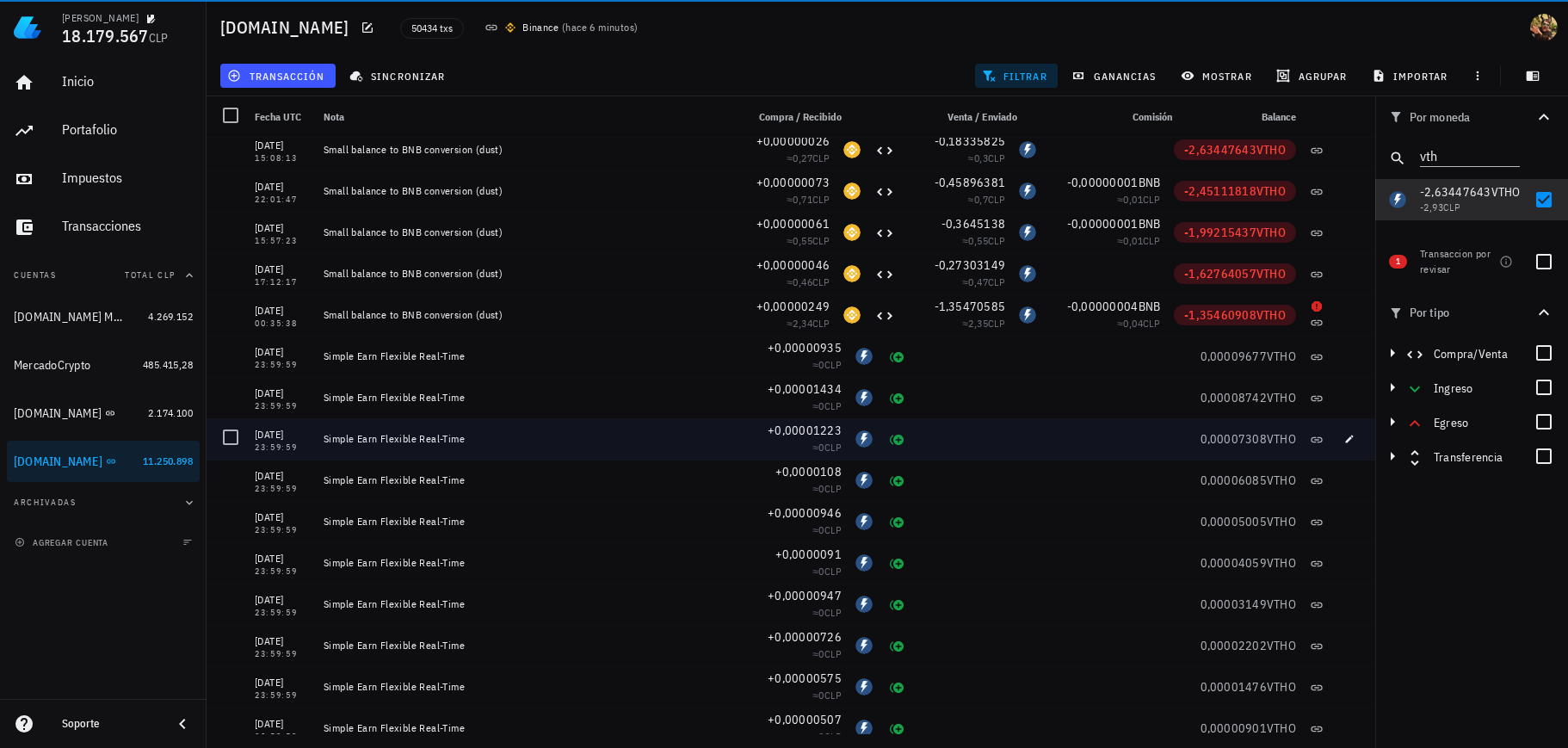
scroll to position [0, 0]
